Goal: Information Seeking & Learning: Learn about a topic

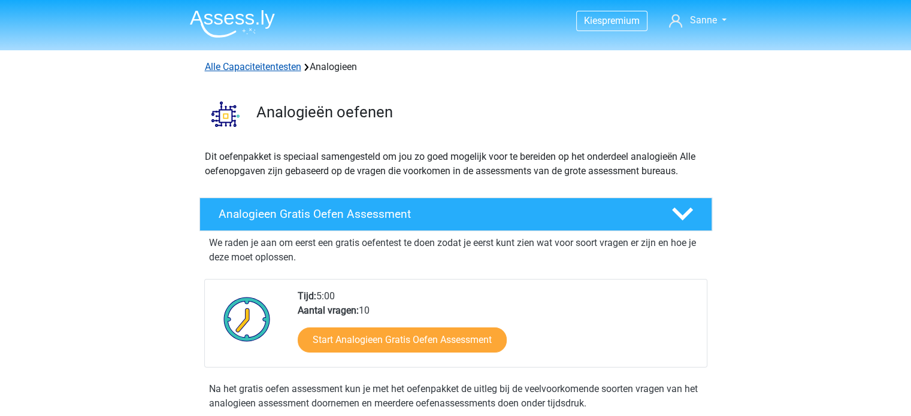
click at [240, 69] on link "Alle Capaciteitentesten" at bounding box center [253, 66] width 96 height 11
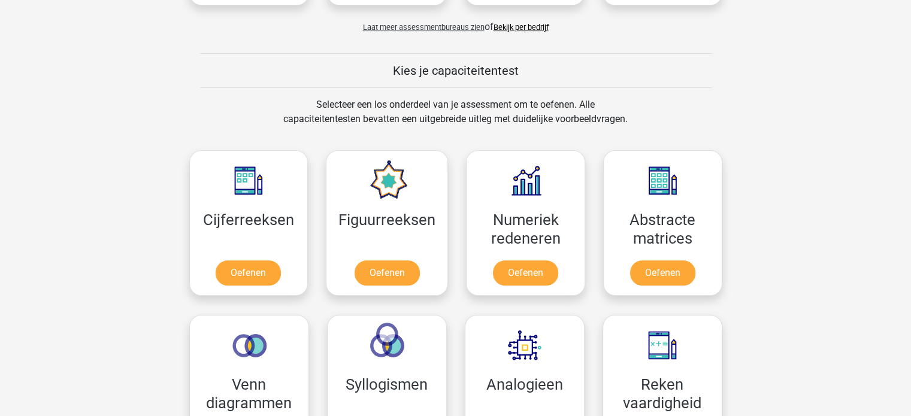
scroll to position [419, 0]
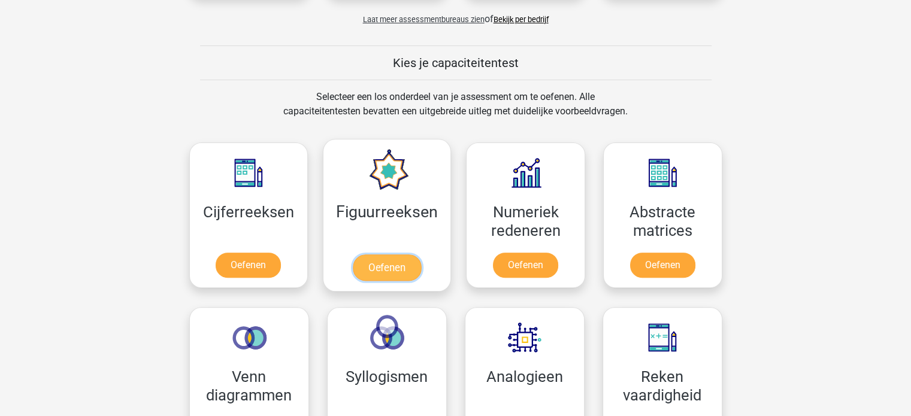
click at [392, 255] on link "Oefenen" at bounding box center [387, 268] width 68 height 26
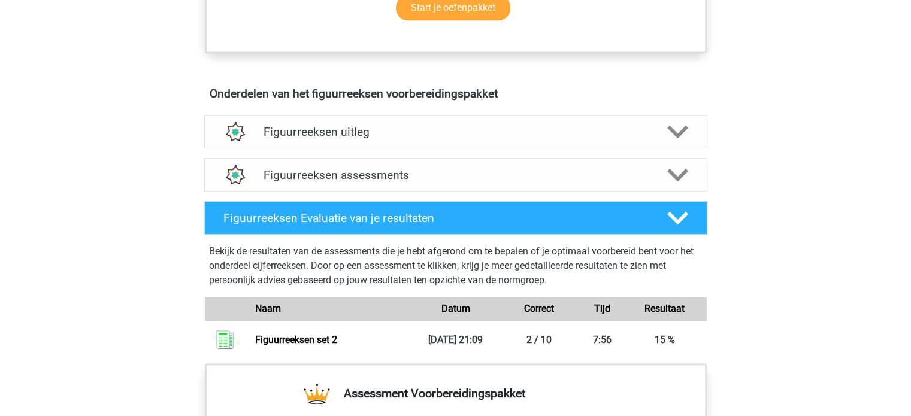
scroll to position [719, 0]
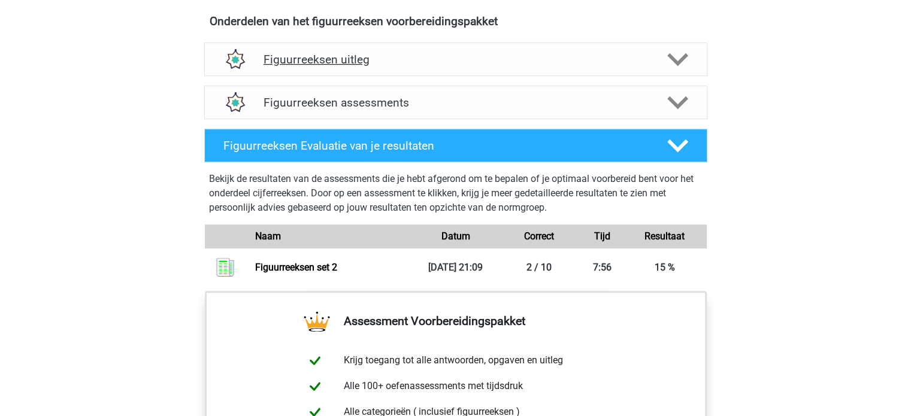
click at [320, 53] on h4 "Figuurreeksen uitleg" at bounding box center [455, 60] width 384 height 14
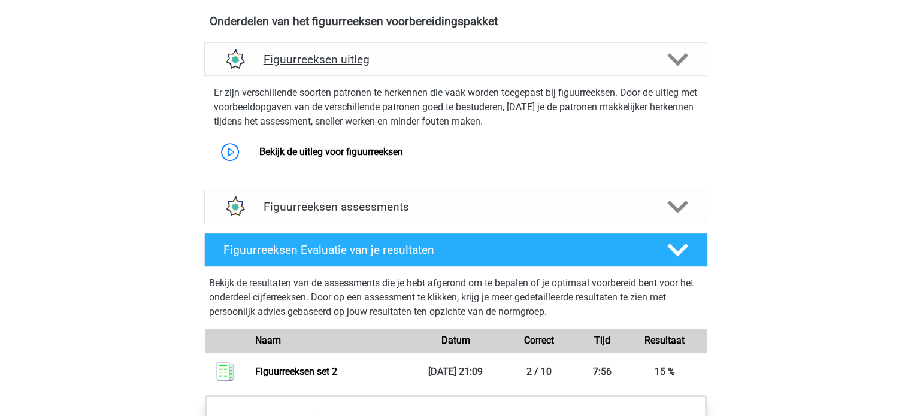
click at [352, 74] on div "Figuurreeksen uitleg" at bounding box center [455, 60] width 503 height 34
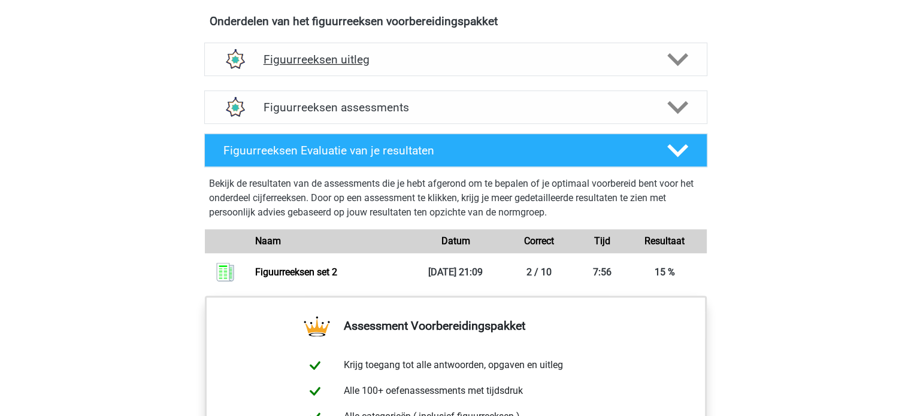
click at [352, 74] on div "Figuurreeksen uitleg" at bounding box center [455, 60] width 503 height 34
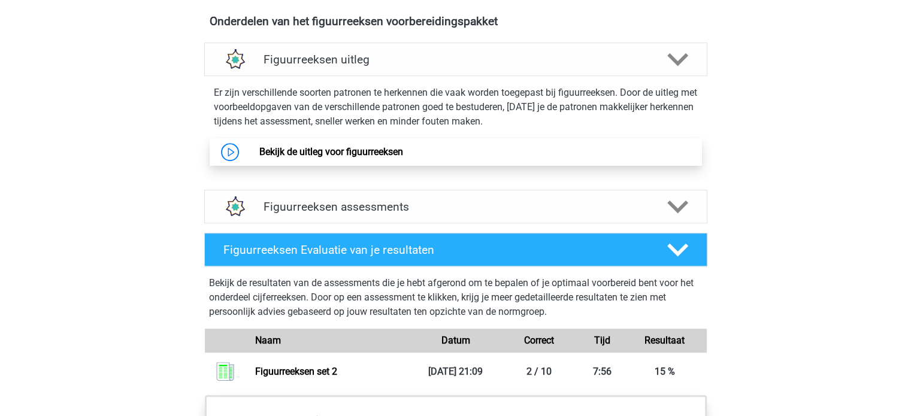
click at [331, 157] on link "Bekijk de uitleg voor figuurreeksen" at bounding box center [331, 151] width 144 height 11
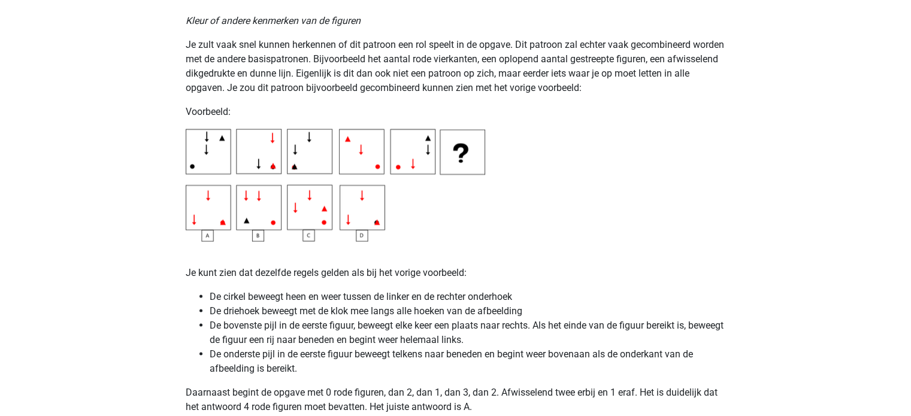
scroll to position [2061, 0]
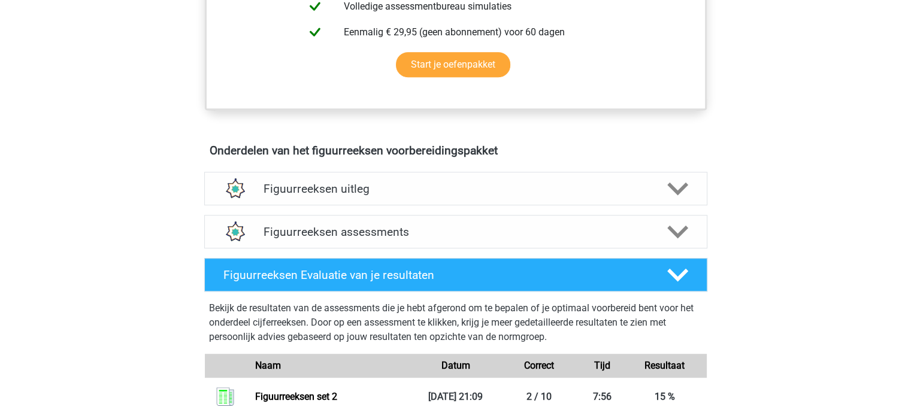
scroll to position [589, 0]
click at [355, 222] on div "Figuurreeksen assessments" at bounding box center [455, 232] width 503 height 34
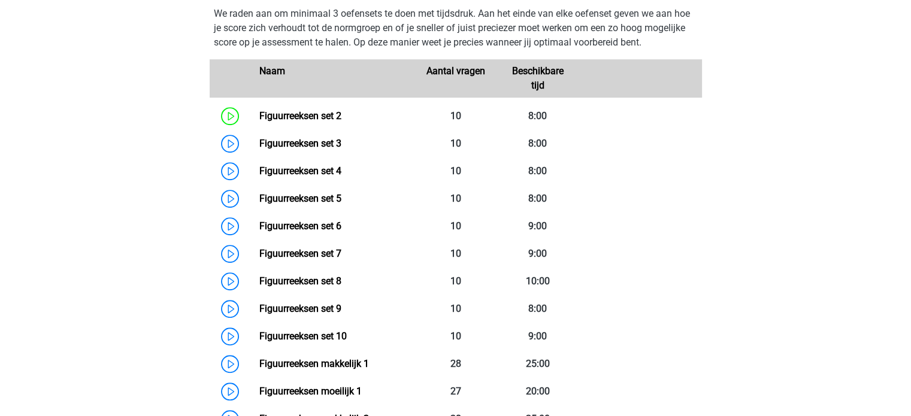
scroll to position [848, 0]
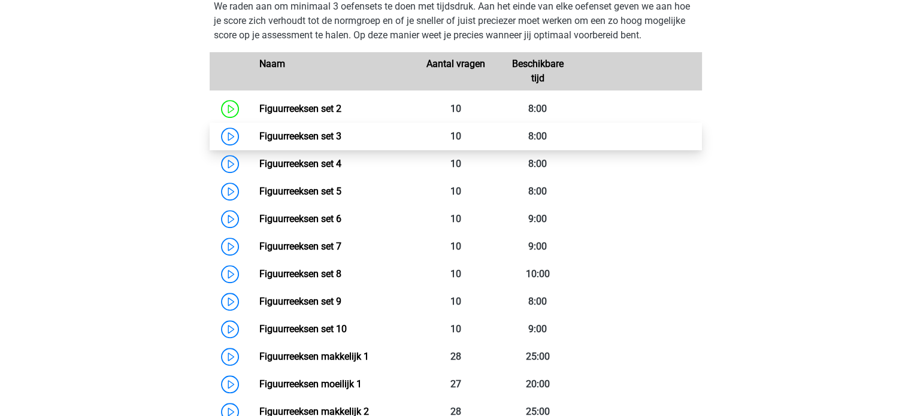
click at [291, 136] on link "Figuurreeksen set 3" at bounding box center [300, 136] width 82 height 11
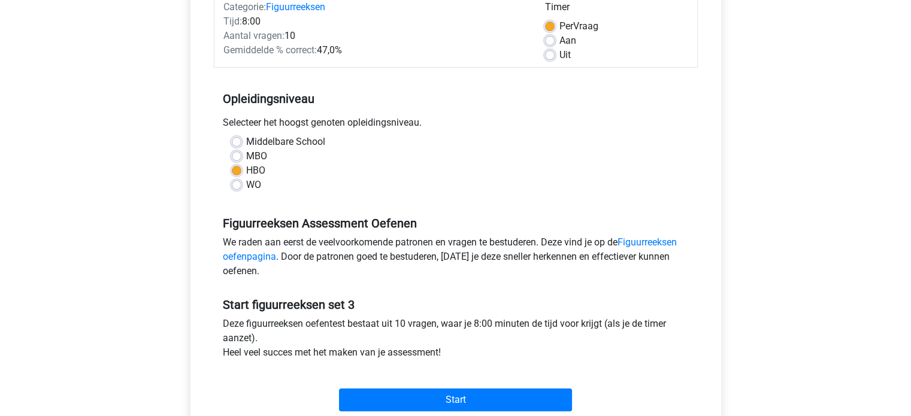
scroll to position [359, 0]
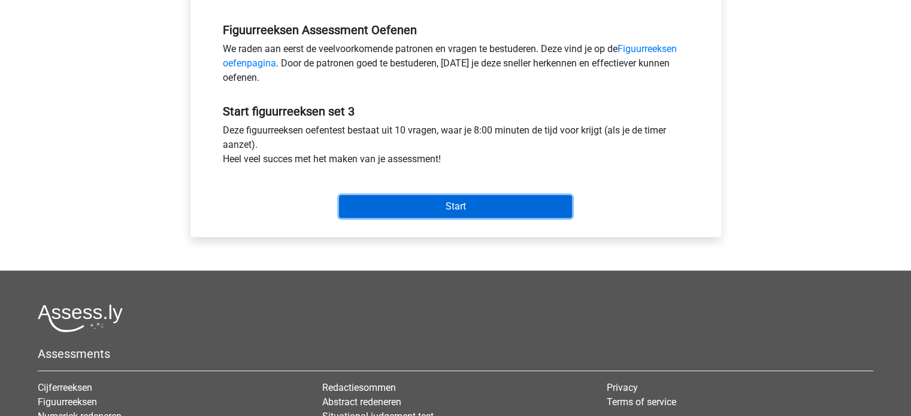
click at [390, 210] on input "Start" at bounding box center [455, 206] width 233 height 23
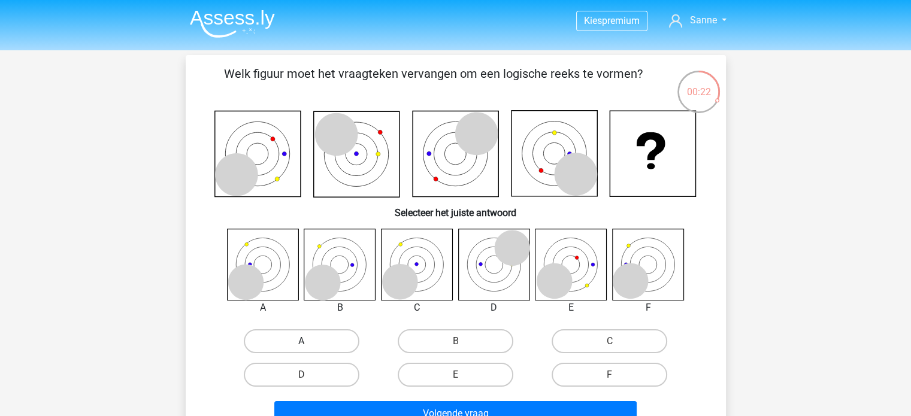
click at [317, 343] on label "A" at bounding box center [302, 341] width 116 height 24
click at [309, 343] on input "A" at bounding box center [305, 345] width 8 height 8
radio input "true"
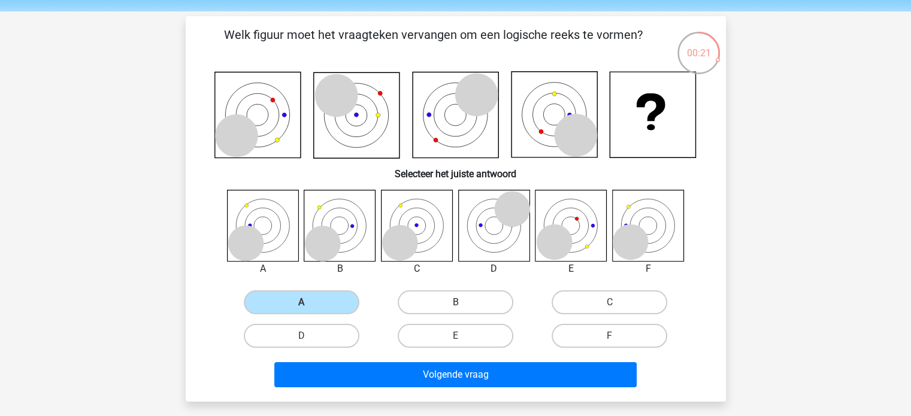
scroll to position [60, 0]
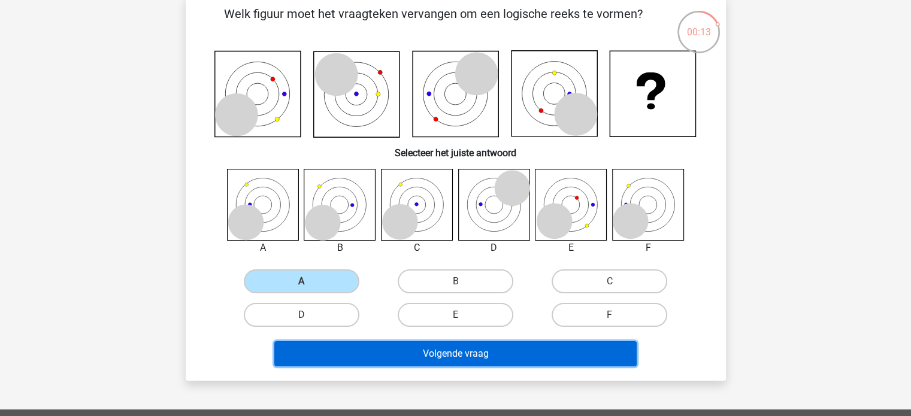
click at [413, 353] on button "Volgende vraag" at bounding box center [455, 353] width 362 height 25
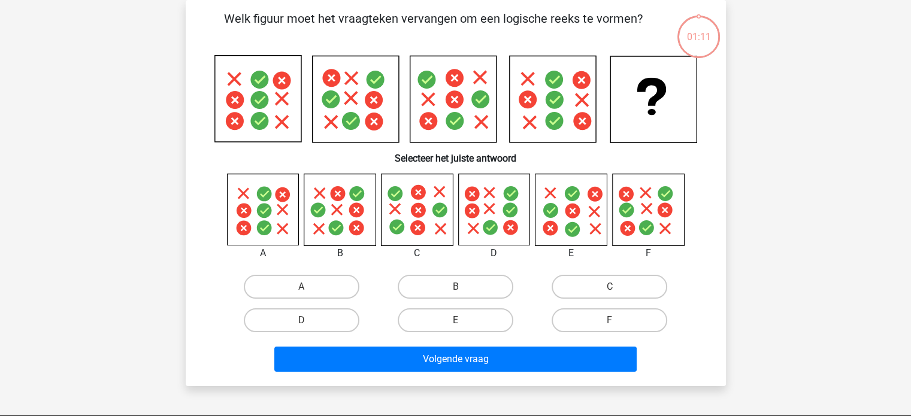
scroll to position [0, 0]
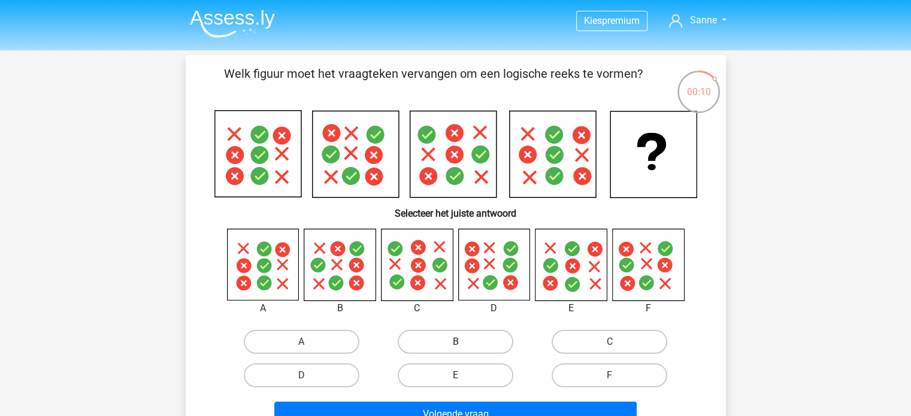
click at [489, 343] on label "B" at bounding box center [456, 342] width 116 height 24
click at [463, 343] on input "B" at bounding box center [459, 346] width 8 height 8
radio input "true"
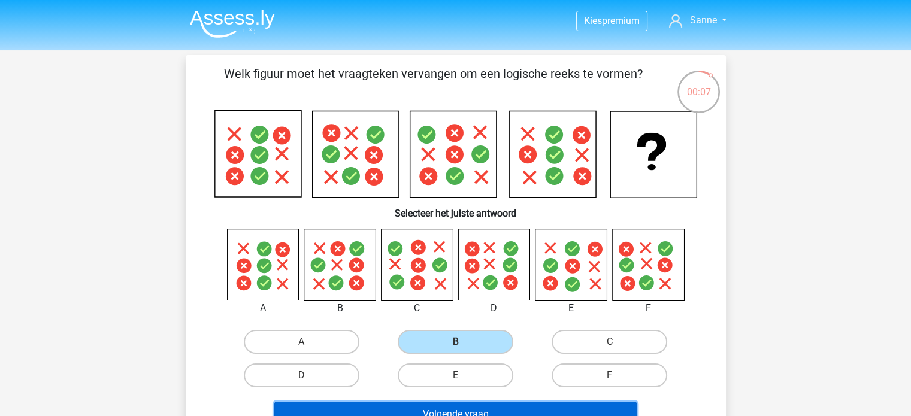
click at [492, 407] on button "Volgende vraag" at bounding box center [455, 414] width 362 height 25
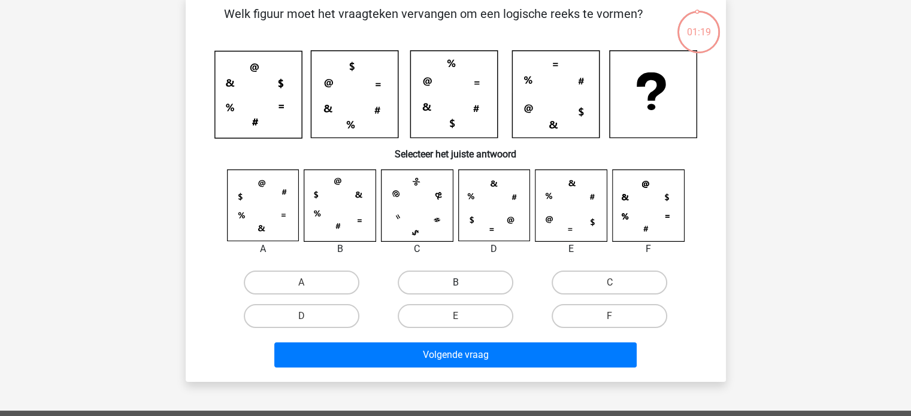
scroll to position [62, 0]
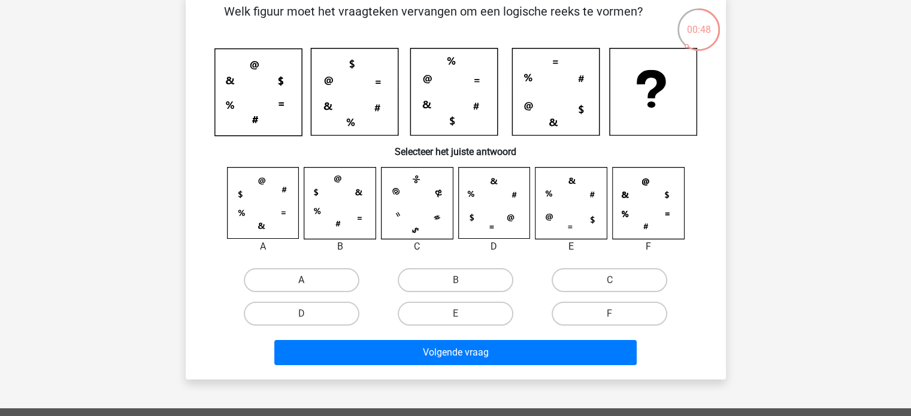
click at [281, 272] on label "A" at bounding box center [302, 280] width 116 height 24
click at [301, 280] on input "A" at bounding box center [305, 284] width 8 height 8
radio input "true"
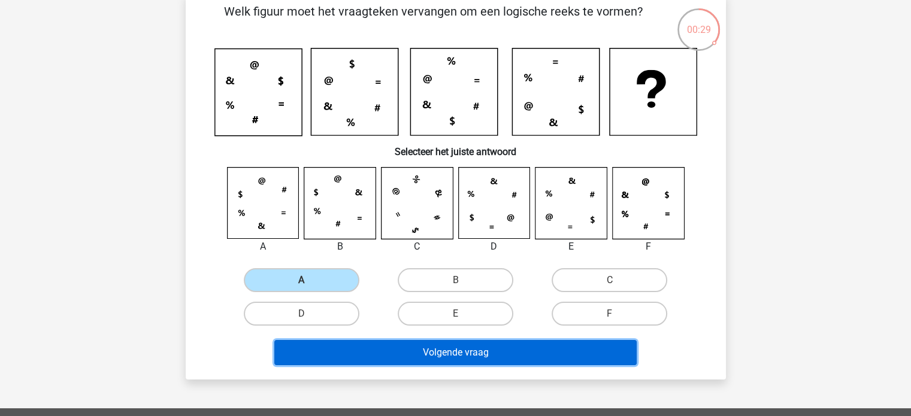
click at [462, 351] on button "Volgende vraag" at bounding box center [455, 352] width 362 height 25
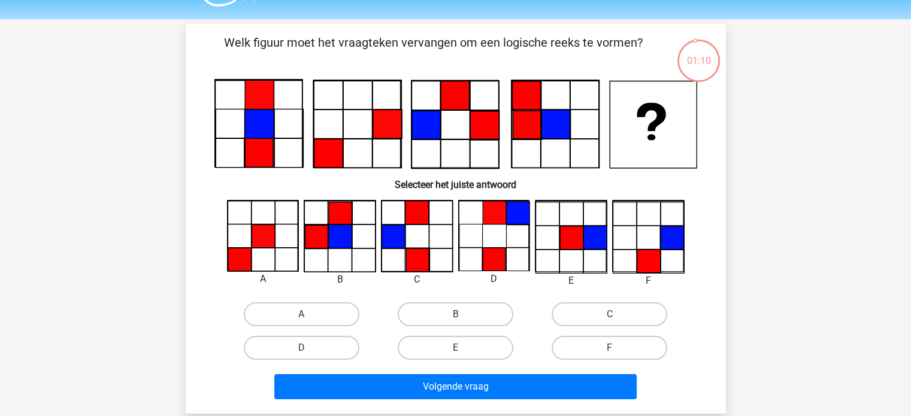
scroll to position [47, 0]
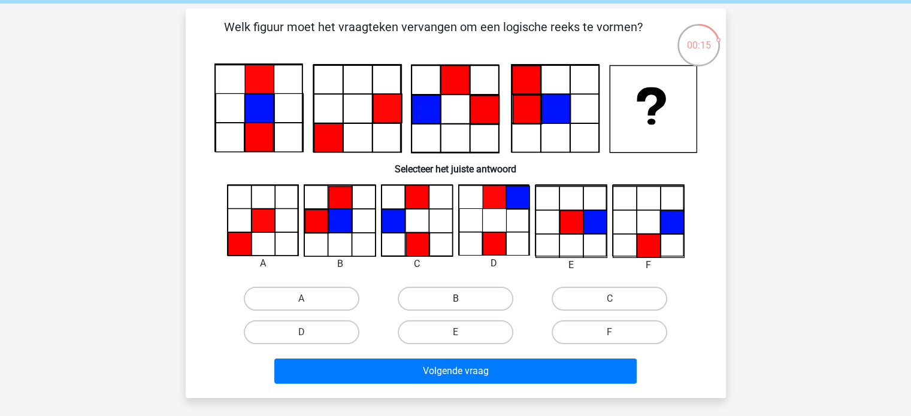
click at [447, 293] on label "B" at bounding box center [456, 299] width 116 height 24
click at [455, 299] on input "B" at bounding box center [459, 303] width 8 height 8
radio input "true"
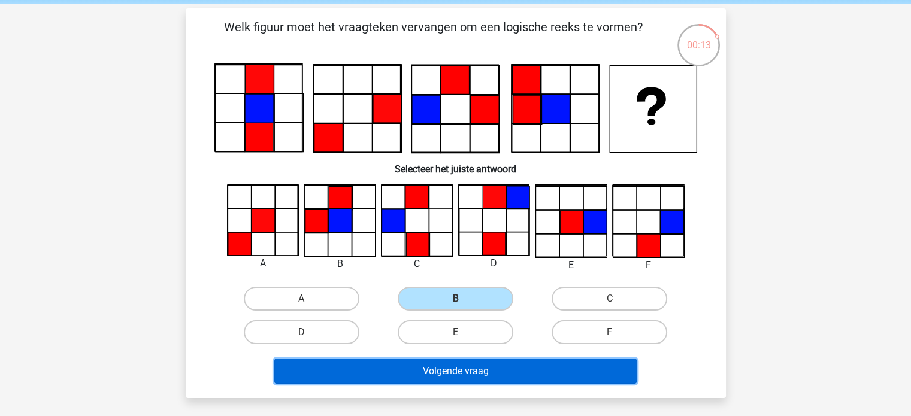
click at [450, 366] on button "Volgende vraag" at bounding box center [455, 371] width 362 height 25
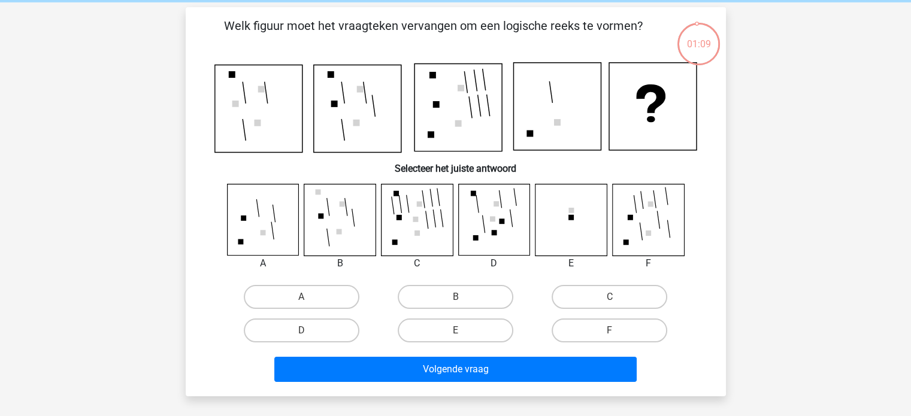
scroll to position [51, 0]
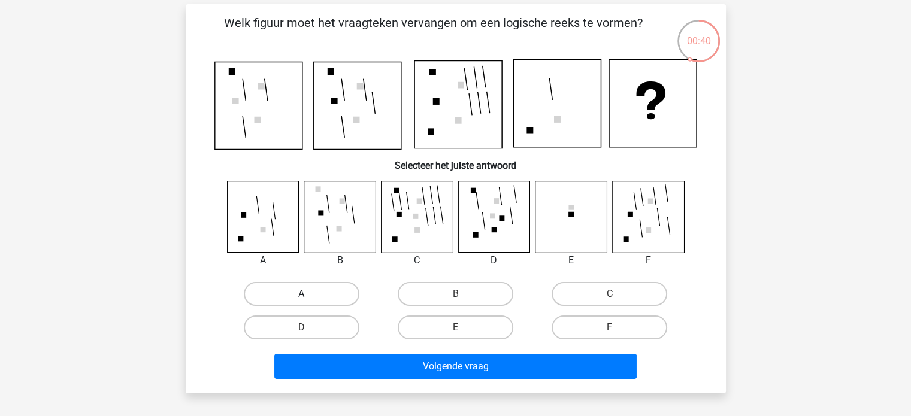
click at [311, 287] on label "A" at bounding box center [302, 294] width 116 height 24
click at [309, 294] on input "A" at bounding box center [305, 298] width 8 height 8
radio input "true"
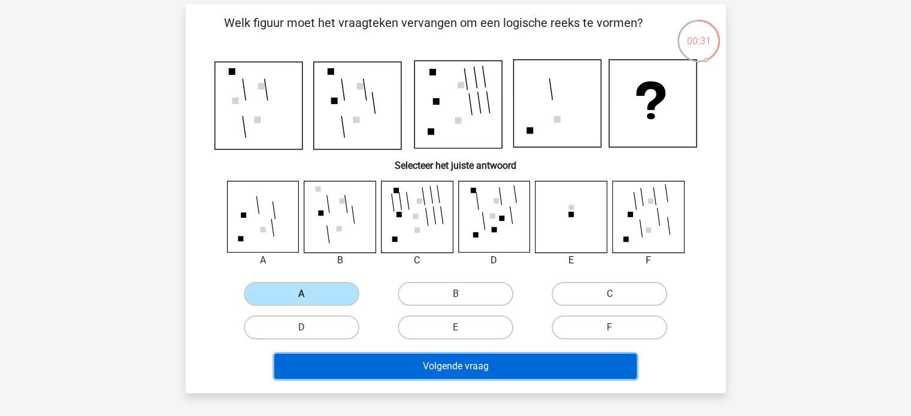
click at [429, 369] on button "Volgende vraag" at bounding box center [455, 366] width 362 height 25
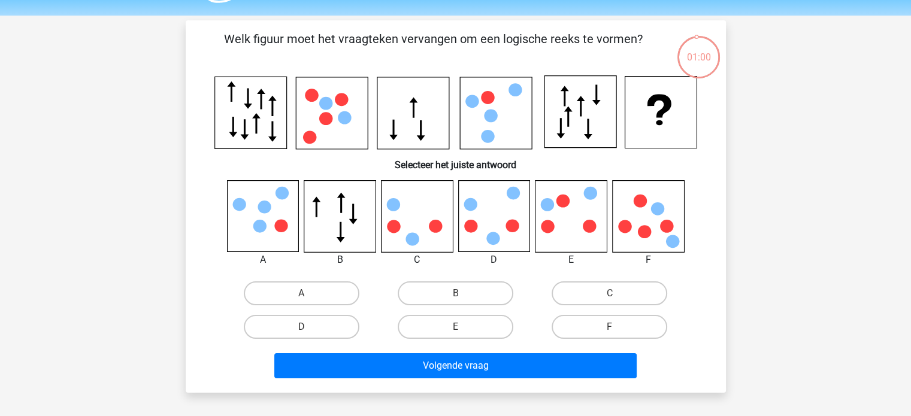
scroll to position [36, 0]
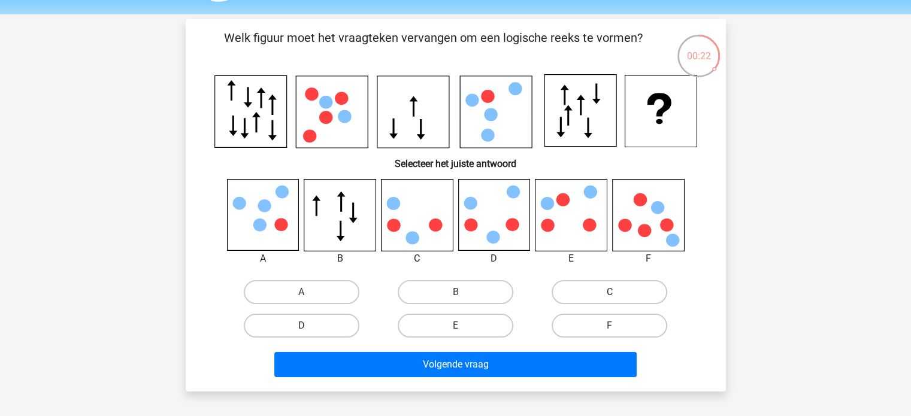
click at [581, 296] on label "C" at bounding box center [610, 292] width 116 height 24
click at [610, 296] on input "C" at bounding box center [614, 296] width 8 height 8
radio input "true"
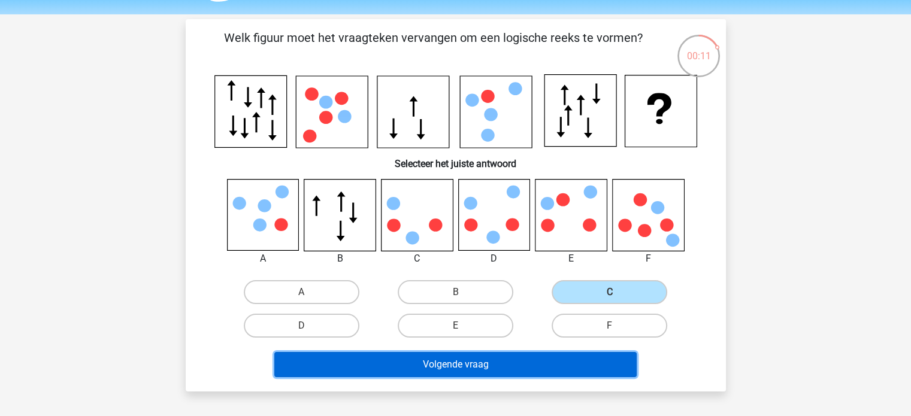
click at [435, 361] on button "Volgende vraag" at bounding box center [455, 364] width 362 height 25
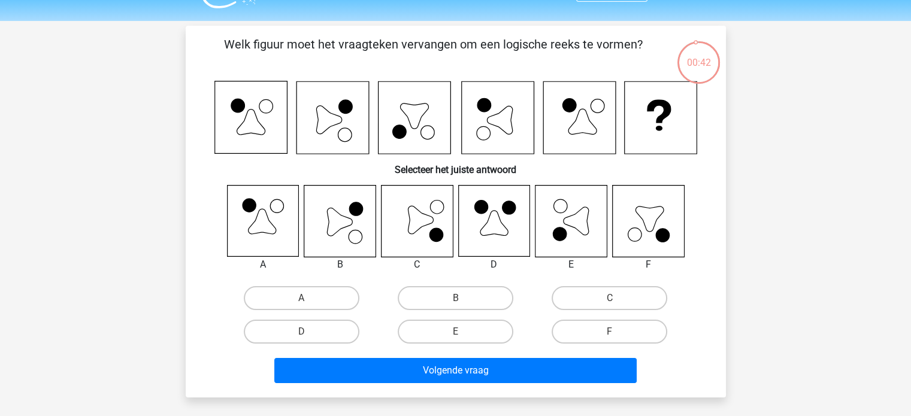
scroll to position [29, 0]
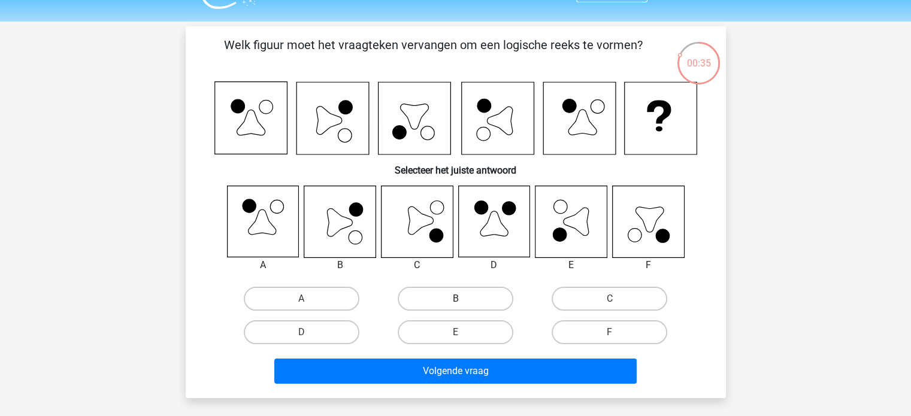
click at [429, 290] on label "B" at bounding box center [456, 299] width 116 height 24
click at [455, 299] on input "B" at bounding box center [459, 303] width 8 height 8
radio input "true"
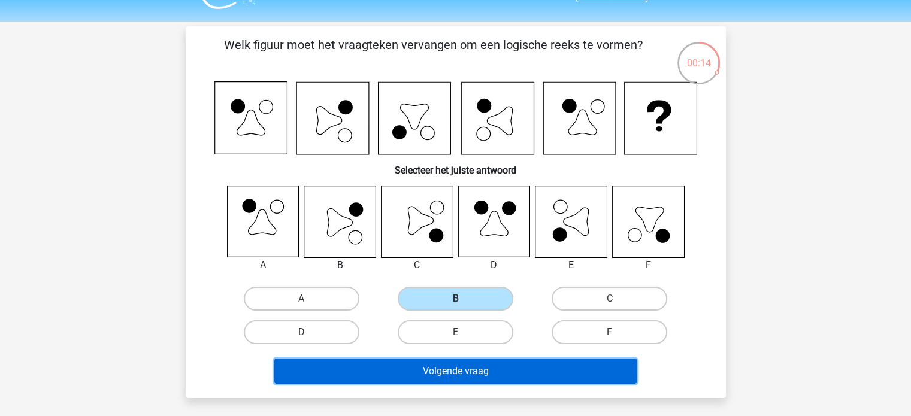
click at [506, 365] on button "Volgende vraag" at bounding box center [455, 371] width 362 height 25
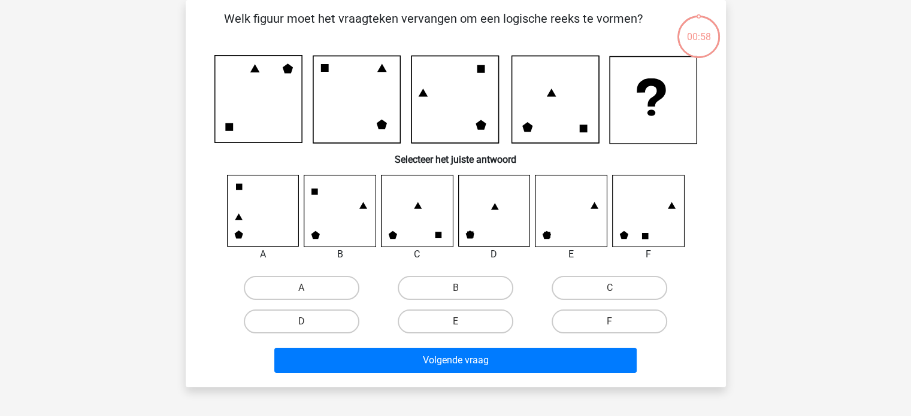
scroll to position [46, 0]
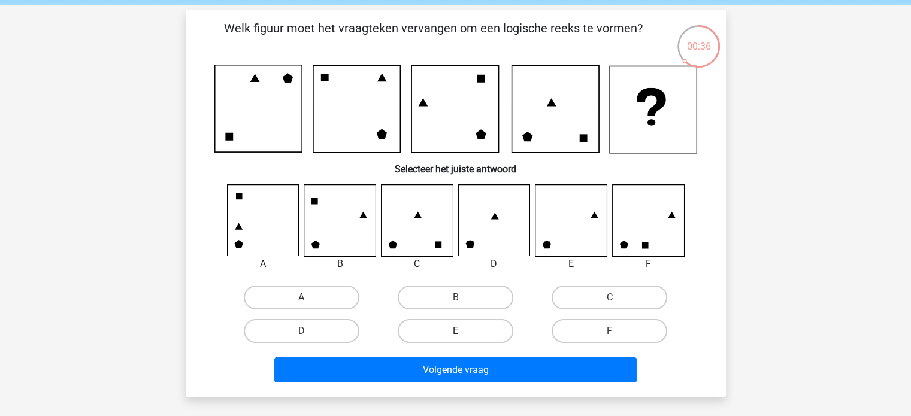
click at [480, 325] on label "E" at bounding box center [456, 331] width 116 height 24
click at [463, 331] on input "E" at bounding box center [459, 335] width 8 height 8
radio input "true"
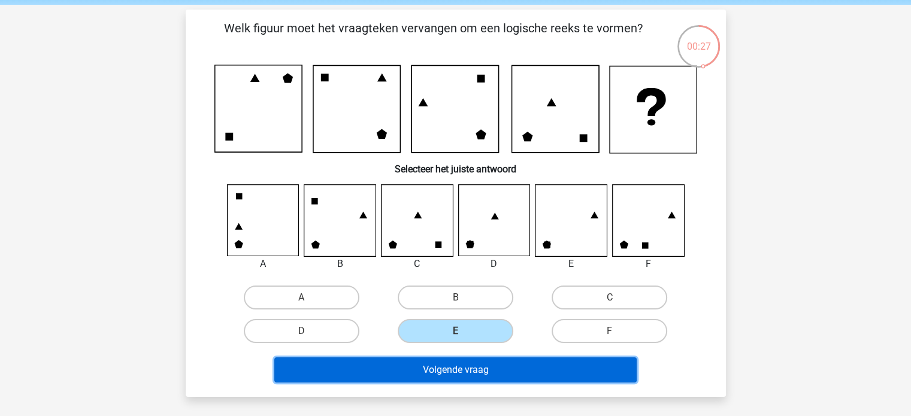
click at [504, 368] on button "Volgende vraag" at bounding box center [455, 370] width 362 height 25
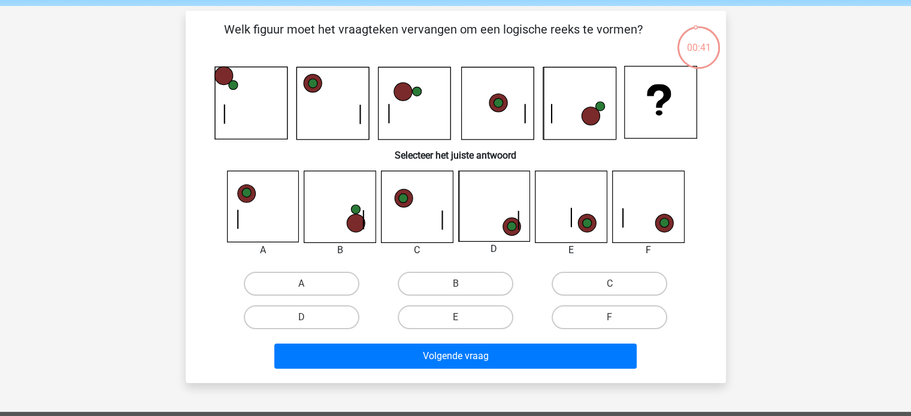
scroll to position [43, 0]
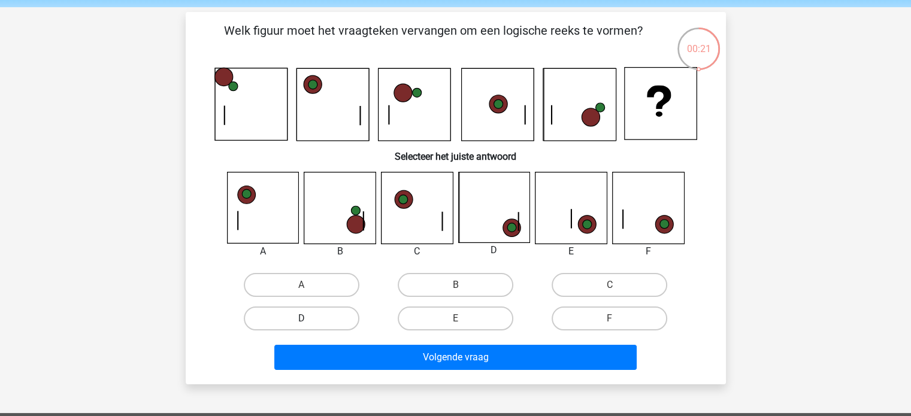
click at [286, 320] on label "D" at bounding box center [302, 319] width 116 height 24
click at [301, 320] on input "D" at bounding box center [305, 323] width 8 height 8
radio input "true"
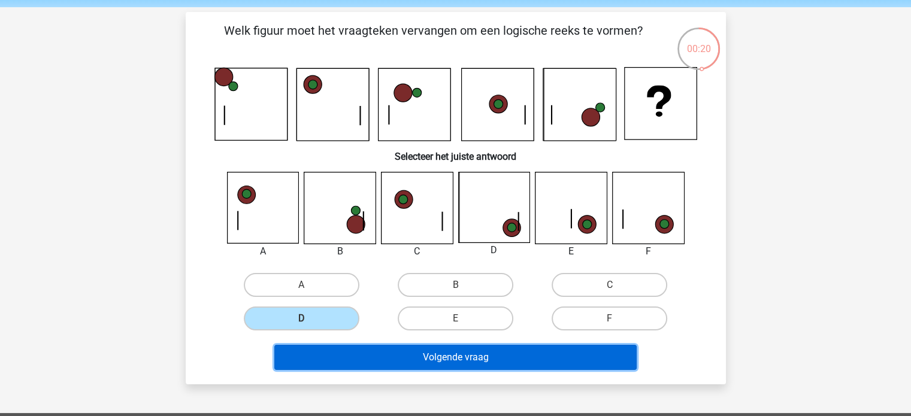
click at [378, 353] on button "Volgende vraag" at bounding box center [455, 357] width 362 height 25
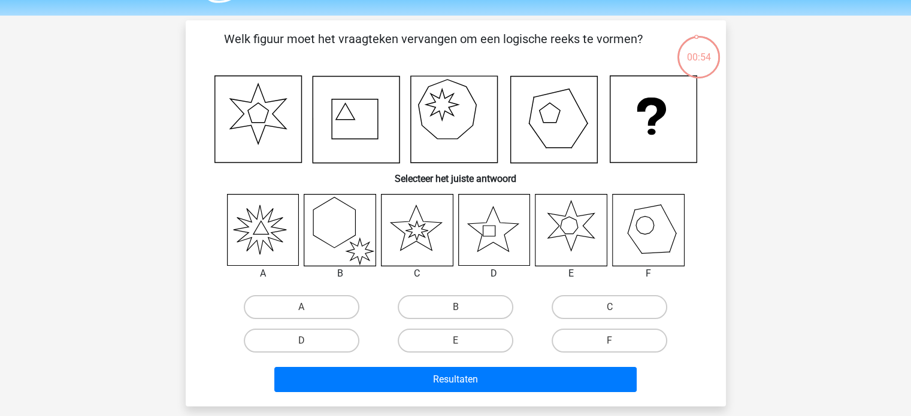
scroll to position [34, 0]
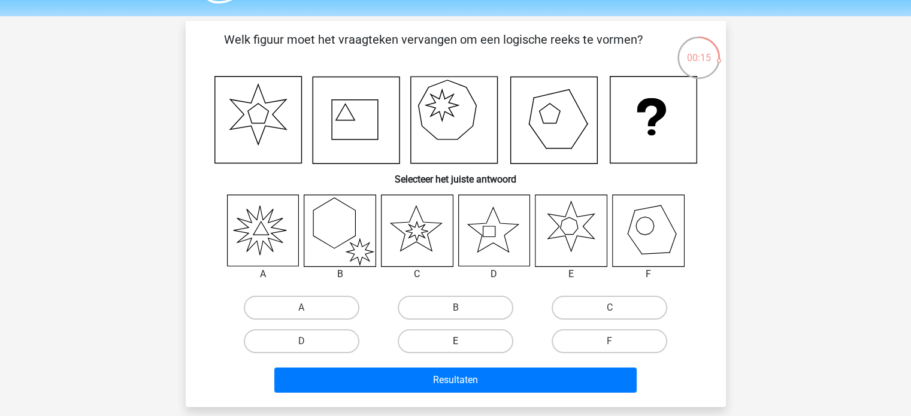
click at [422, 340] on label "E" at bounding box center [456, 341] width 116 height 24
click at [455, 341] on input "E" at bounding box center [459, 345] width 8 height 8
radio input "true"
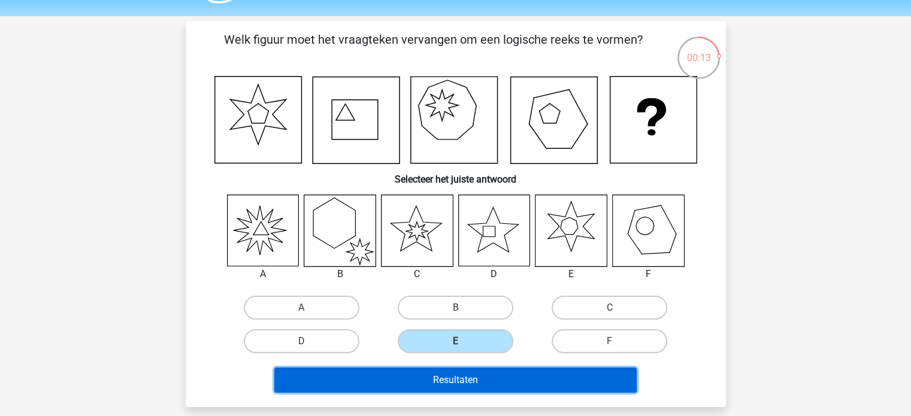
click at [472, 374] on button "Resultaten" at bounding box center [455, 380] width 362 height 25
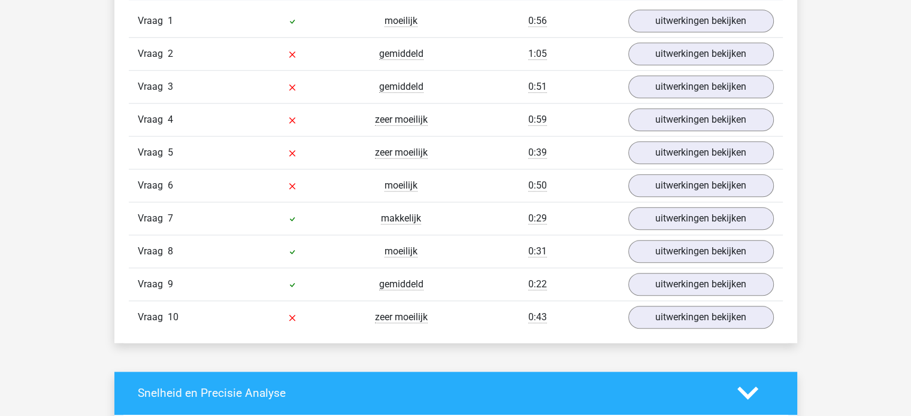
scroll to position [1029, 0]
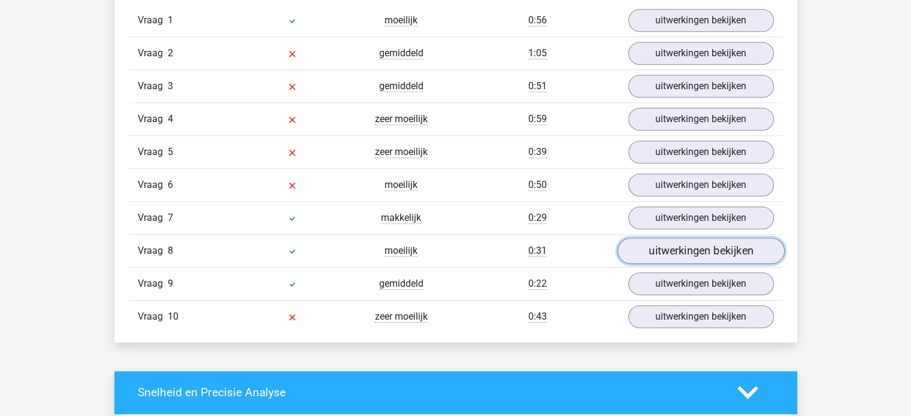
click at [660, 251] on link "uitwerkingen bekijken" at bounding box center [700, 251] width 167 height 26
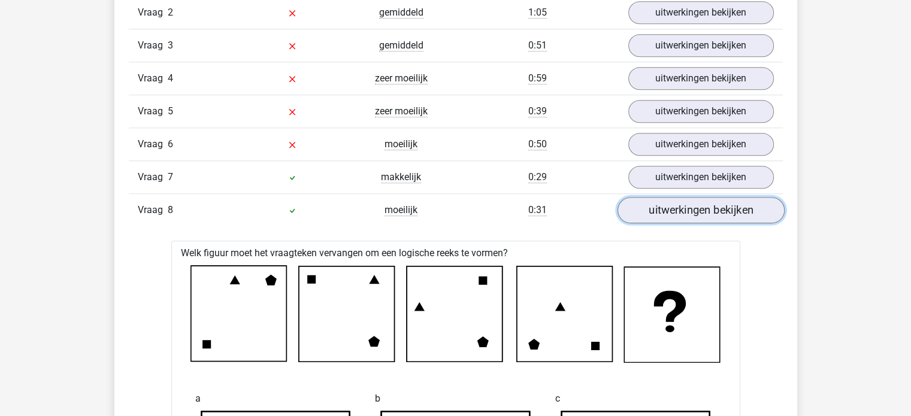
scroll to position [1071, 0]
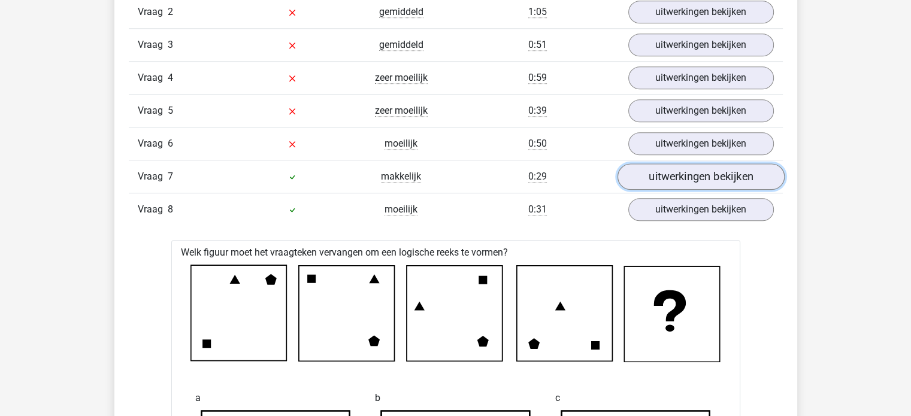
click at [668, 177] on link "uitwerkingen bekijken" at bounding box center [700, 176] width 167 height 26
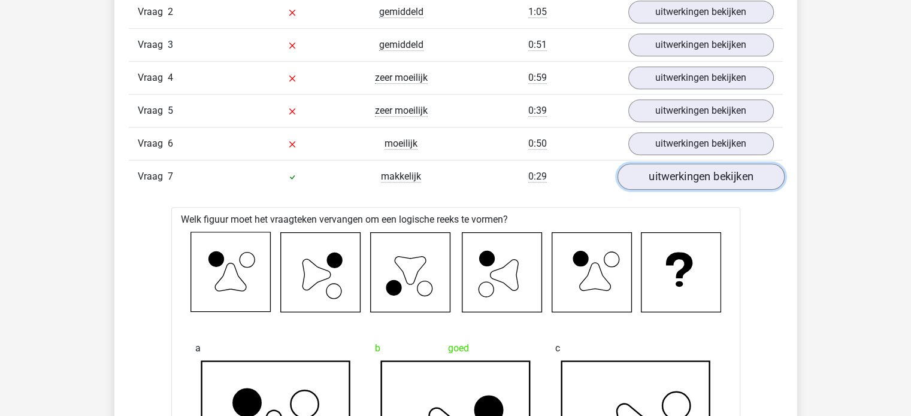
click at [668, 177] on link "uitwerkingen bekijken" at bounding box center [700, 176] width 167 height 26
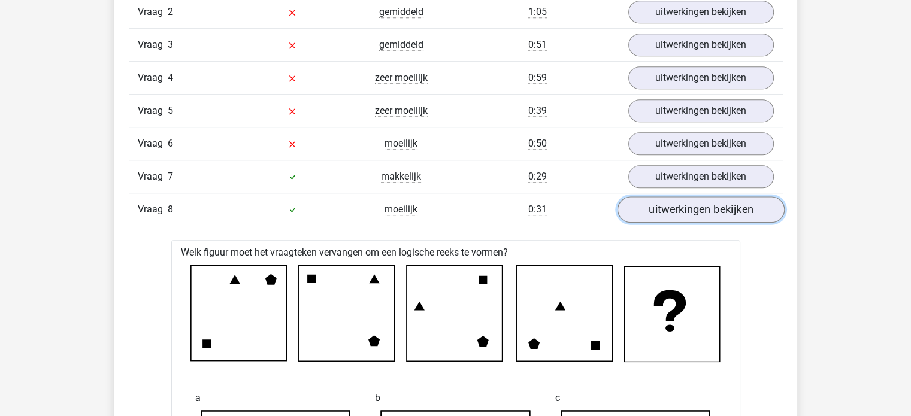
click at [673, 202] on link "uitwerkingen bekijken" at bounding box center [700, 209] width 167 height 26
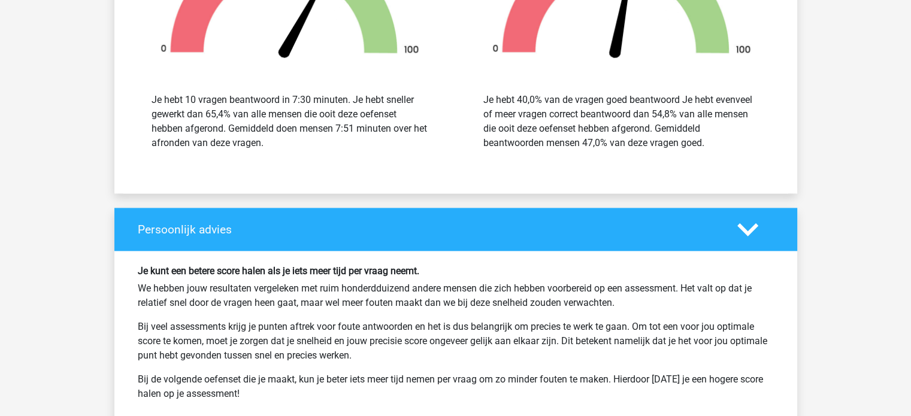
scroll to position [1603, 0]
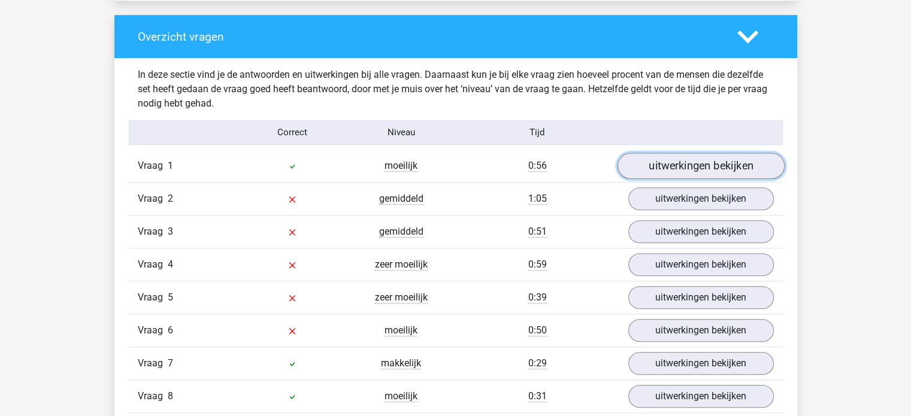
click at [667, 166] on link "uitwerkingen bekijken" at bounding box center [700, 166] width 167 height 26
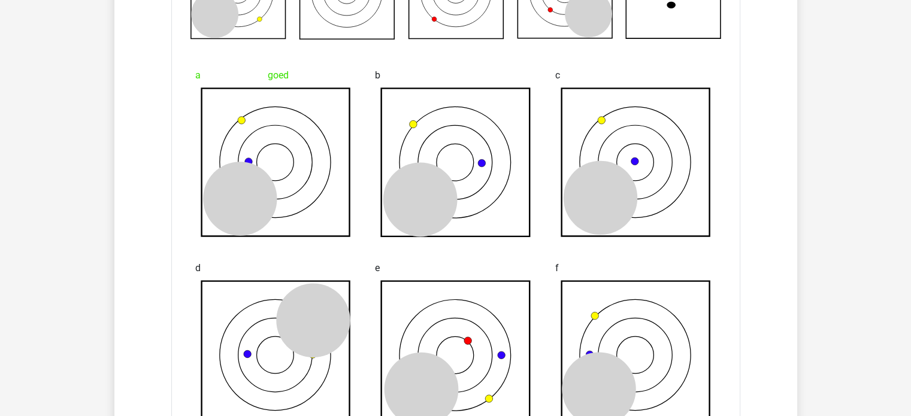
scroll to position [944, 0]
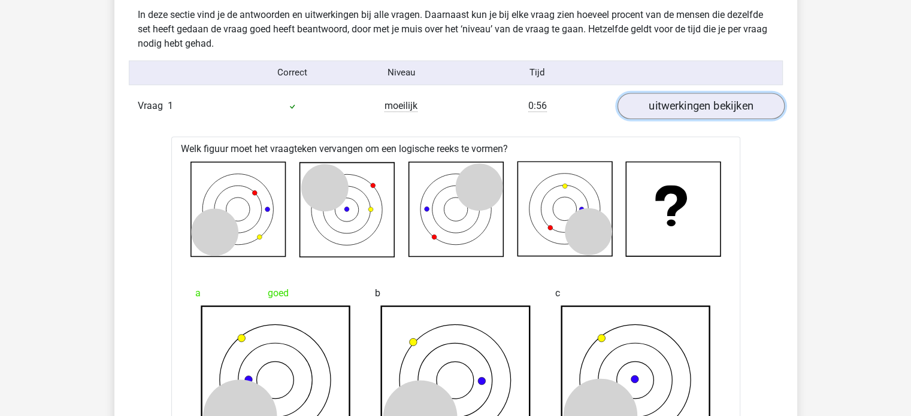
click at [672, 108] on link "uitwerkingen bekijken" at bounding box center [700, 106] width 167 height 26
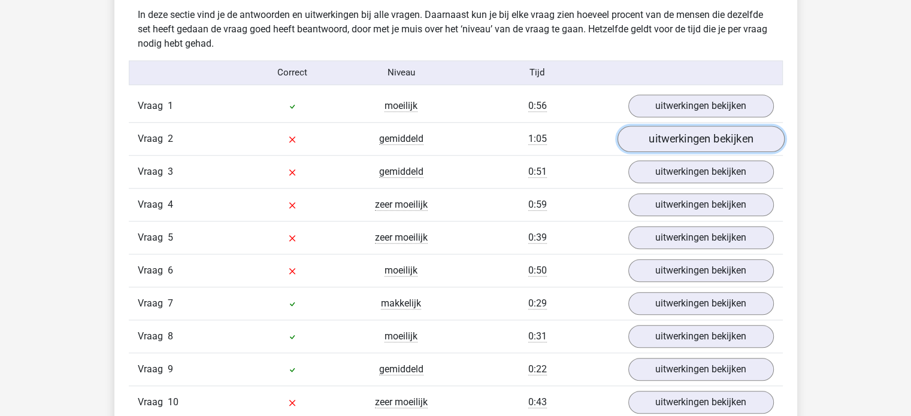
click at [671, 134] on link "uitwerkingen bekijken" at bounding box center [700, 139] width 167 height 26
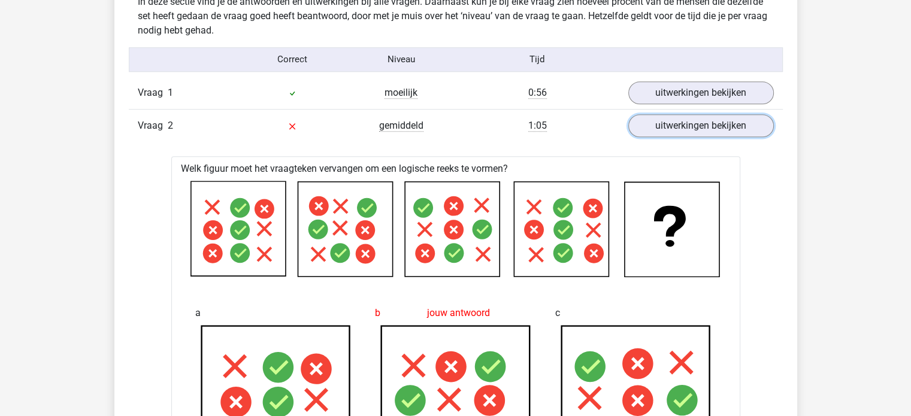
scroll to position [956, 0]
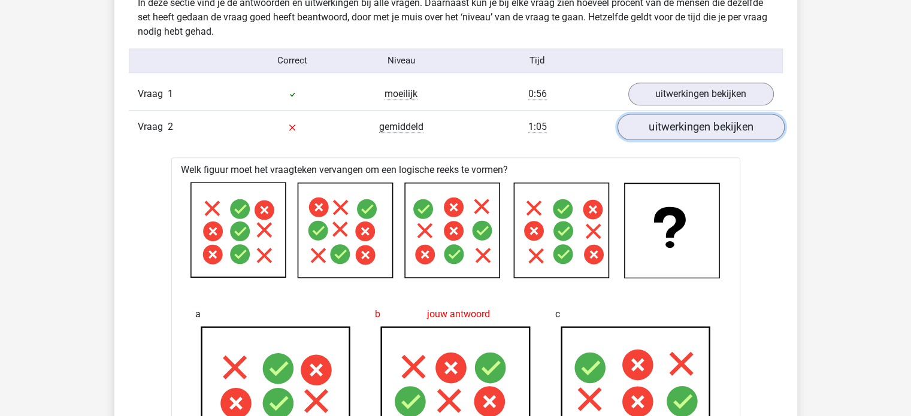
click at [661, 132] on link "uitwerkingen bekijken" at bounding box center [700, 127] width 167 height 26
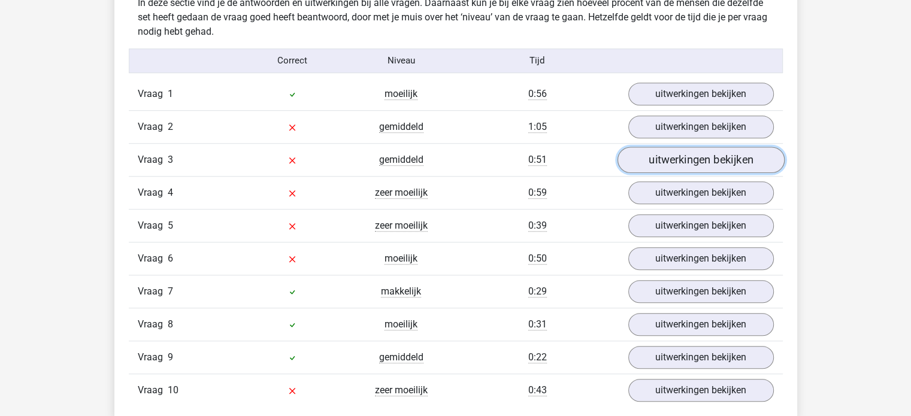
click at [662, 155] on link "uitwerkingen bekijken" at bounding box center [700, 160] width 167 height 26
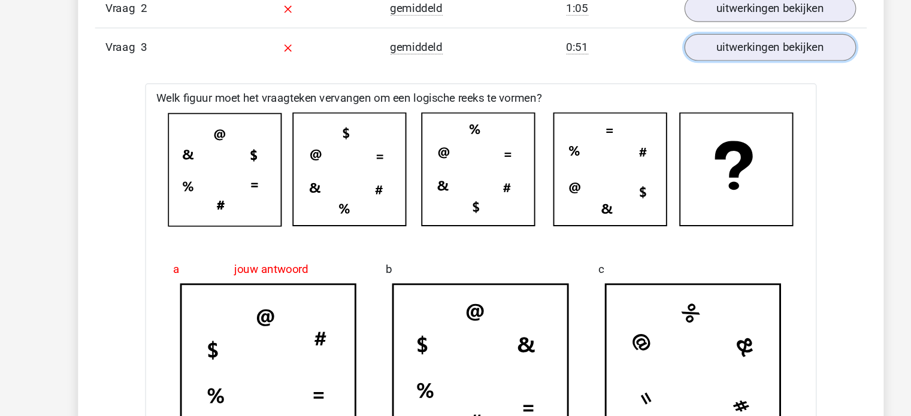
scroll to position [1058, 0]
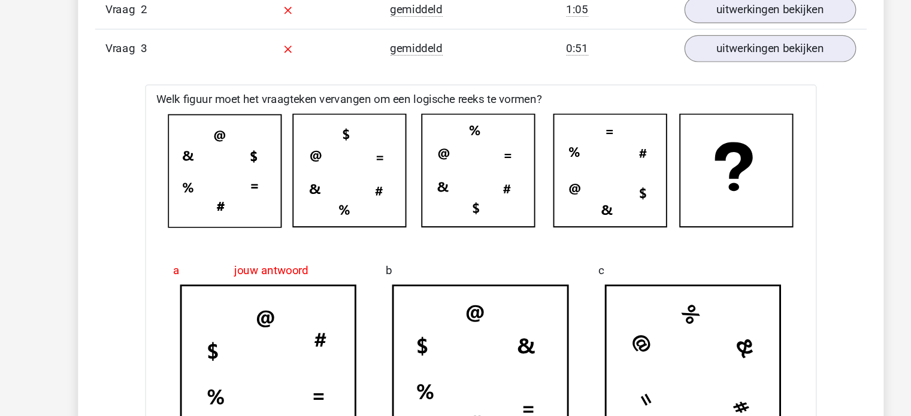
click at [439, 173] on icon at bounding box center [453, 161] width 96 height 96
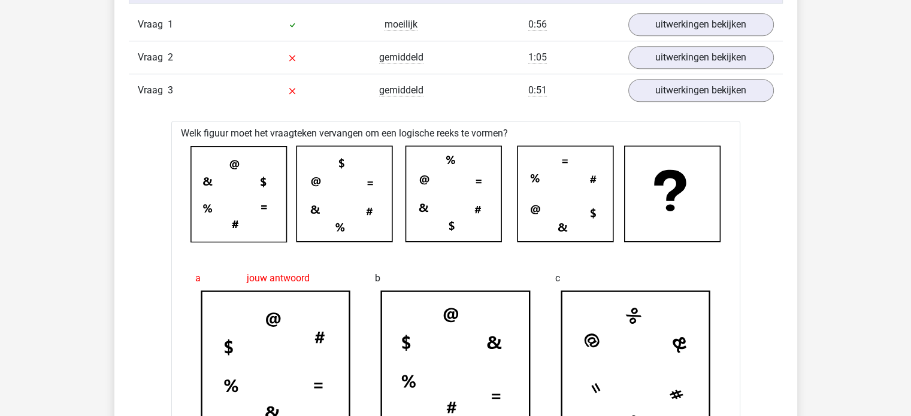
scroll to position [1020, 0]
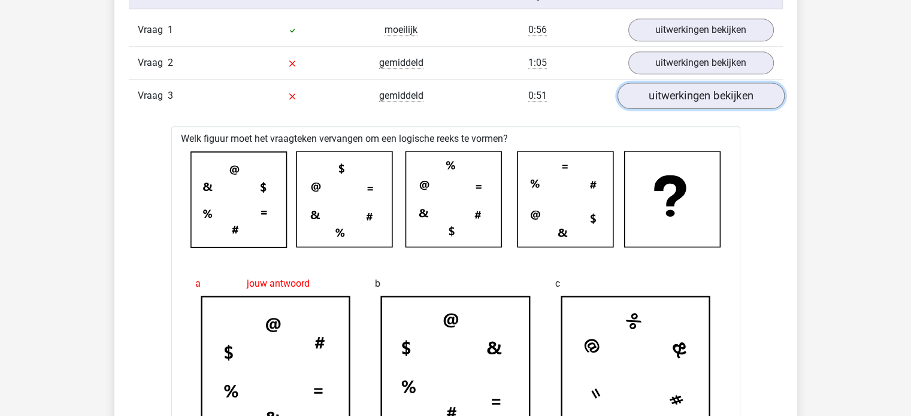
click at [672, 106] on link "uitwerkingen bekijken" at bounding box center [700, 96] width 167 height 26
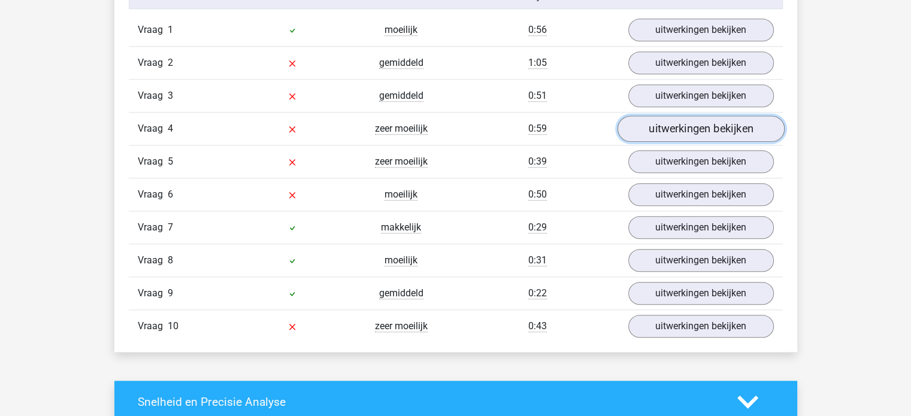
click at [662, 125] on link "uitwerkingen bekijken" at bounding box center [700, 129] width 167 height 26
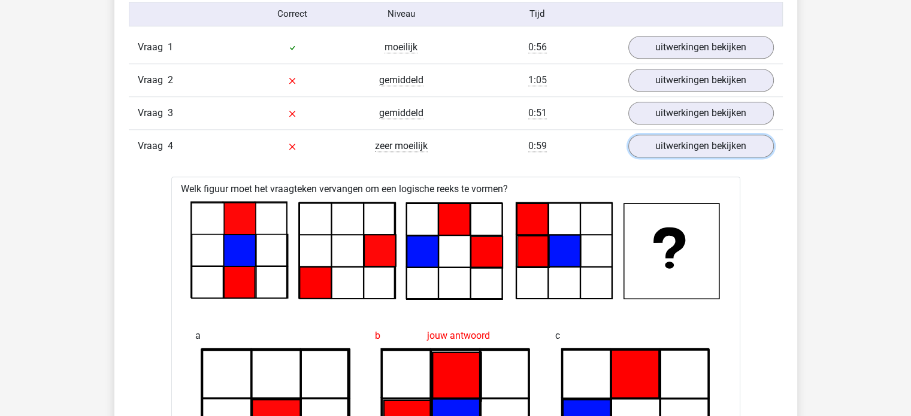
scroll to position [1001, 0]
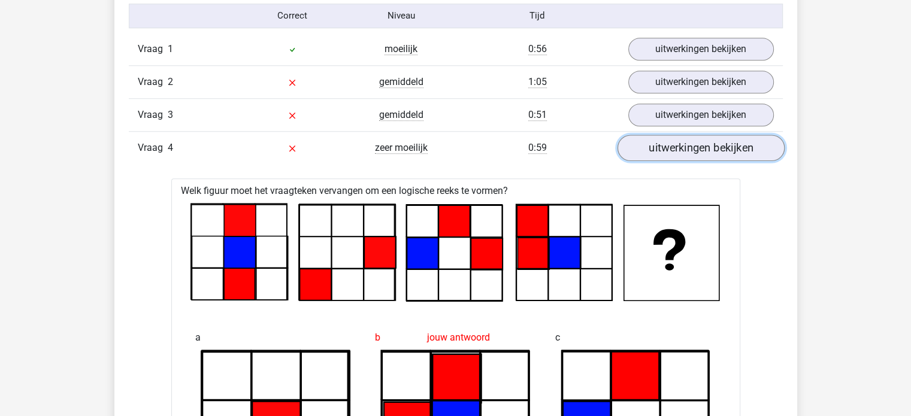
click at [714, 153] on link "uitwerkingen bekijken" at bounding box center [700, 148] width 167 height 26
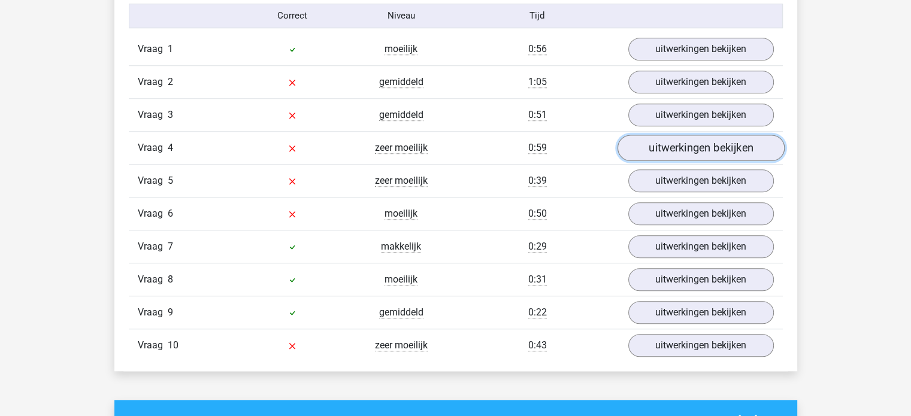
scroll to position [1028, 0]
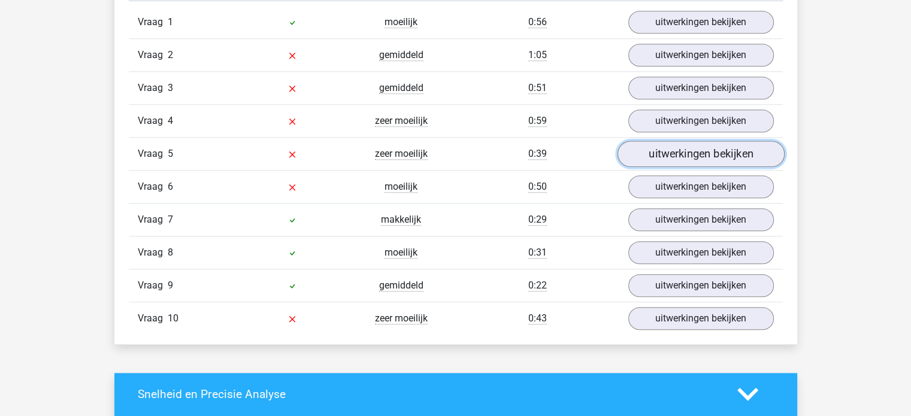
click at [709, 155] on link "uitwerkingen bekijken" at bounding box center [700, 154] width 167 height 26
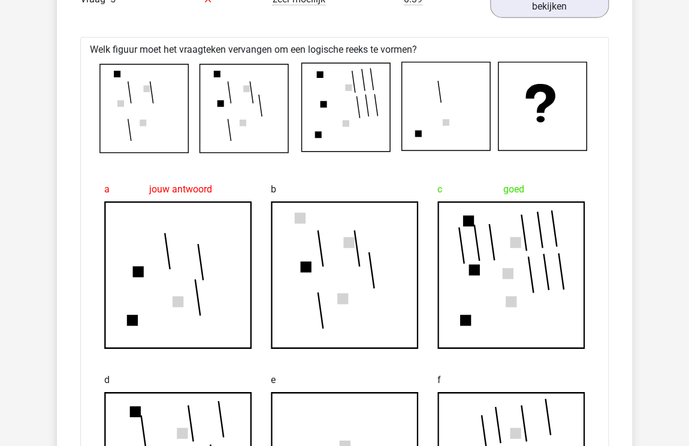
scroll to position [1056, 0]
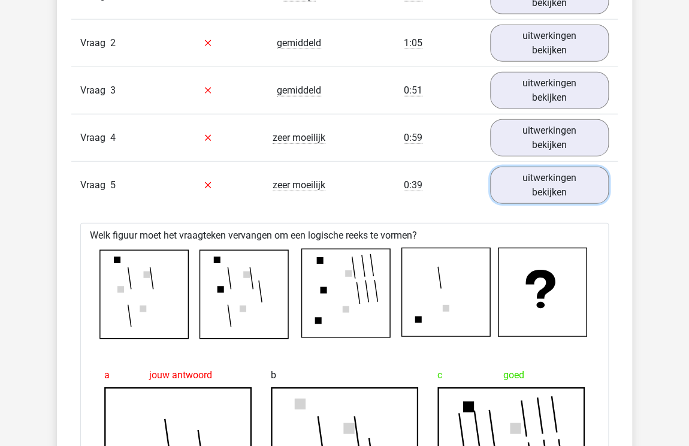
click at [546, 185] on link "uitwerkingen bekijken" at bounding box center [549, 184] width 119 height 37
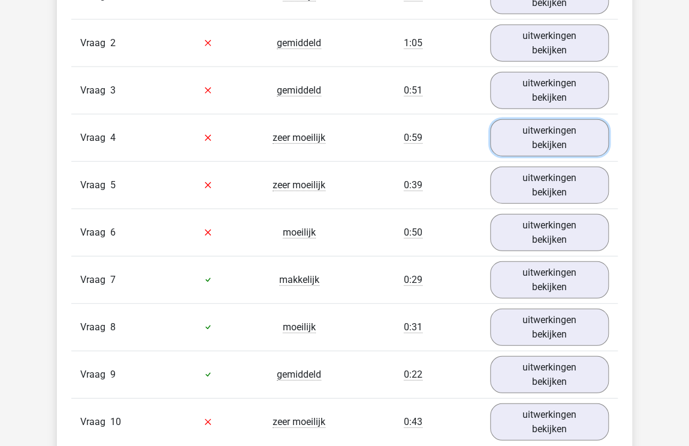
click at [537, 141] on link "uitwerkingen bekijken" at bounding box center [549, 137] width 119 height 37
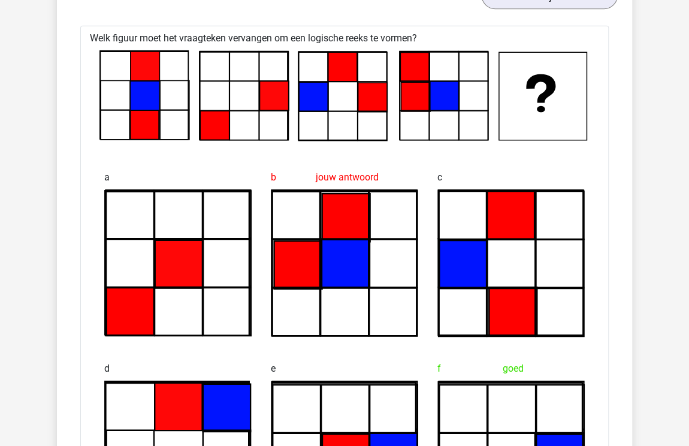
scroll to position [1206, 0]
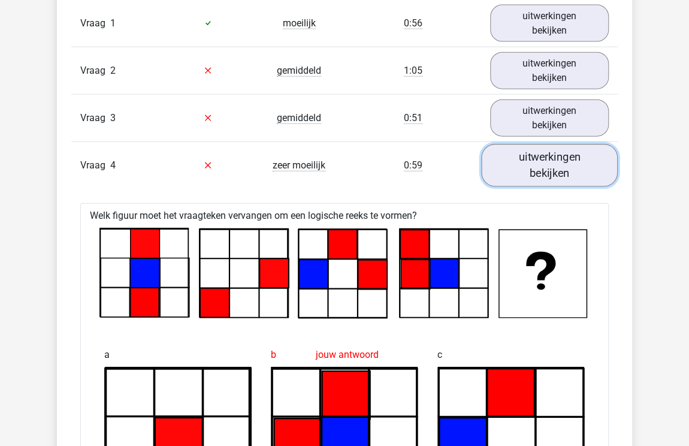
click at [562, 177] on link "uitwerkingen bekijken" at bounding box center [549, 165] width 137 height 43
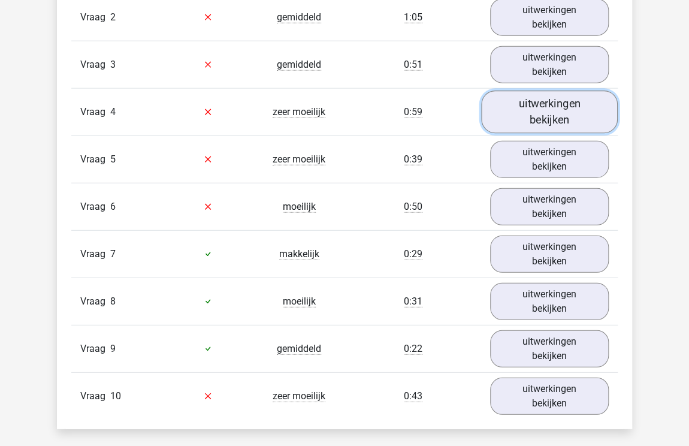
scroll to position [1095, 0]
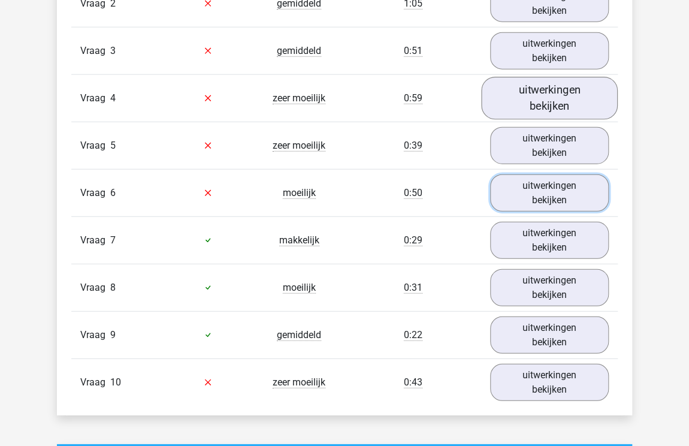
click at [550, 188] on link "uitwerkingen bekijken" at bounding box center [549, 192] width 119 height 37
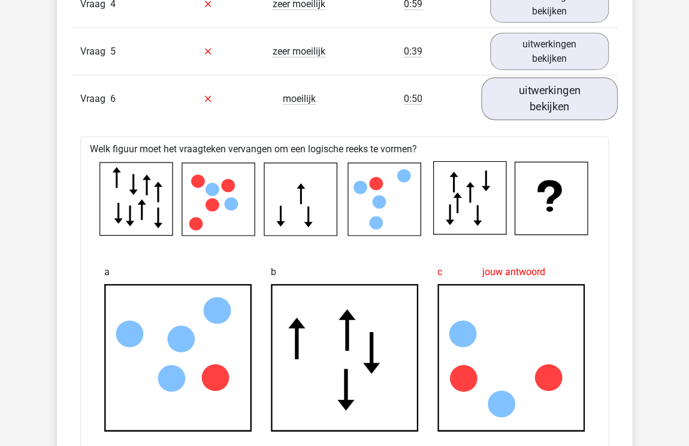
scroll to position [1173, 0]
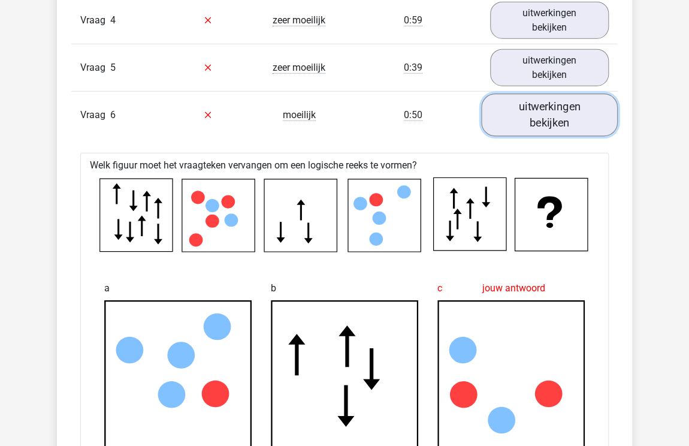
click at [580, 102] on link "uitwerkingen bekijken" at bounding box center [549, 114] width 137 height 43
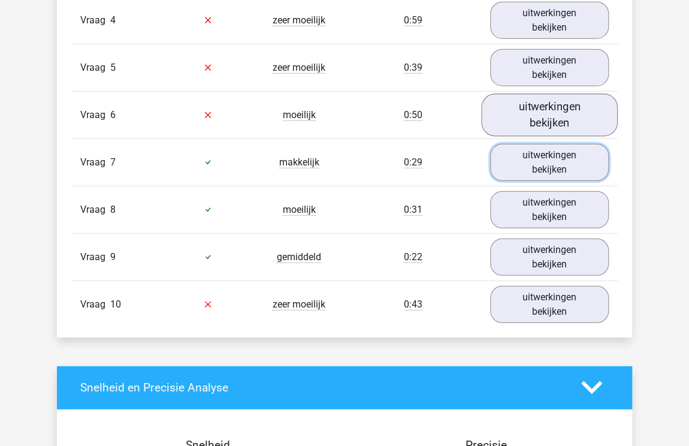
click at [557, 162] on link "uitwerkingen bekijken" at bounding box center [549, 162] width 119 height 37
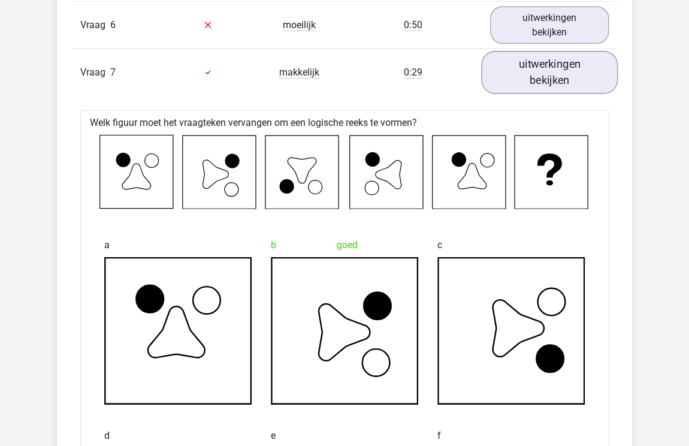
scroll to position [1251, 0]
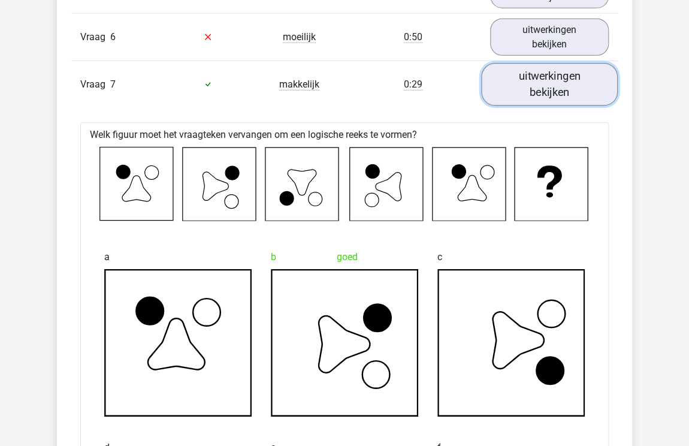
click at [535, 81] on link "uitwerkingen bekijken" at bounding box center [549, 84] width 137 height 43
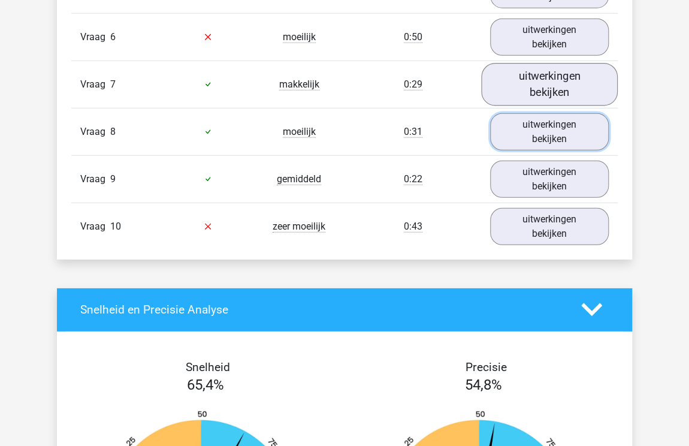
click at [556, 143] on link "uitwerkingen bekijken" at bounding box center [549, 131] width 119 height 37
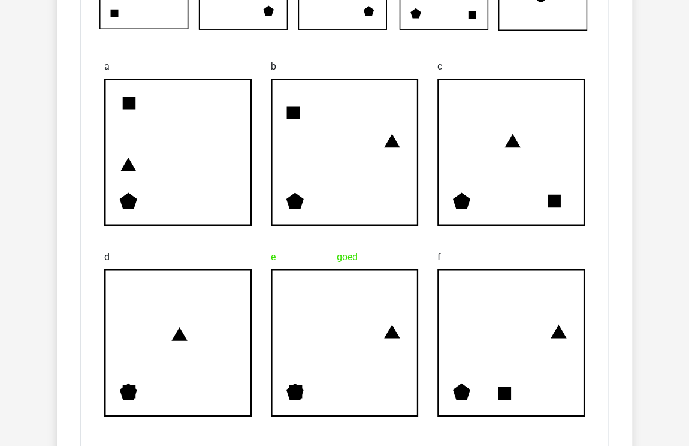
scroll to position [1255, 0]
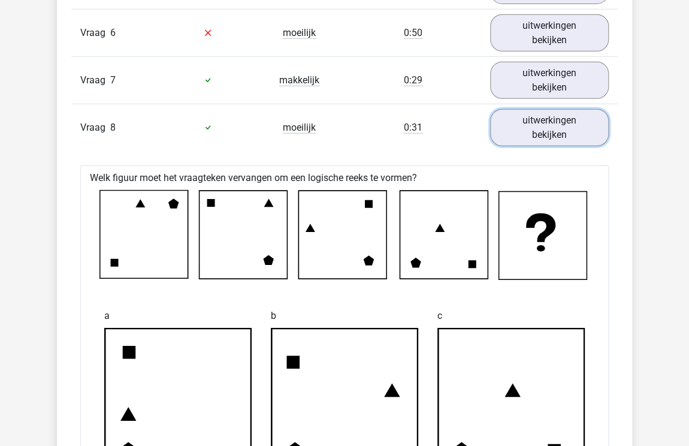
click at [558, 132] on link "uitwerkingen bekijken" at bounding box center [549, 127] width 119 height 37
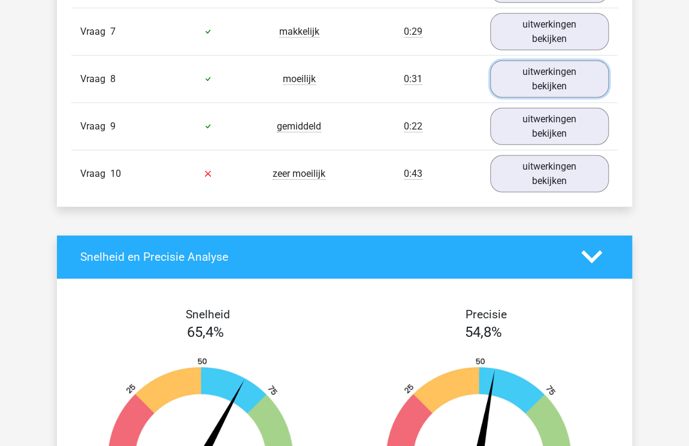
scroll to position [1314, 0]
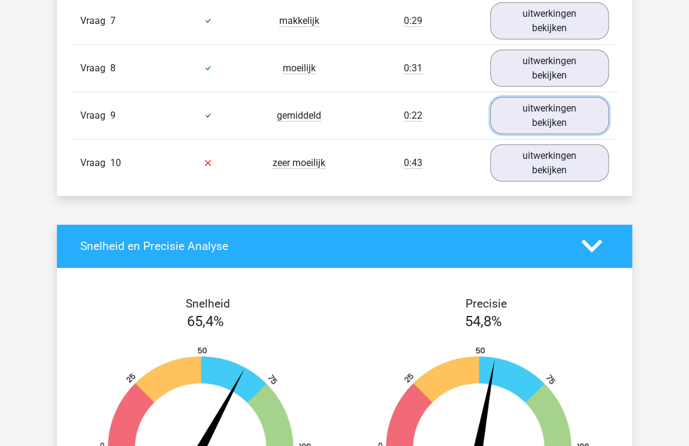
click at [538, 120] on link "uitwerkingen bekijken" at bounding box center [549, 115] width 119 height 37
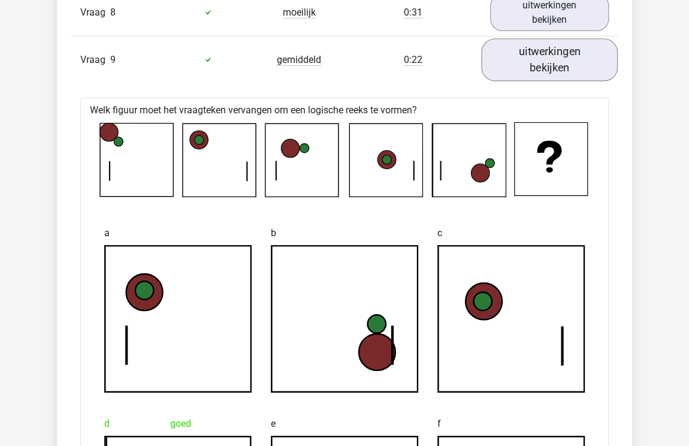
scroll to position [1369, 0]
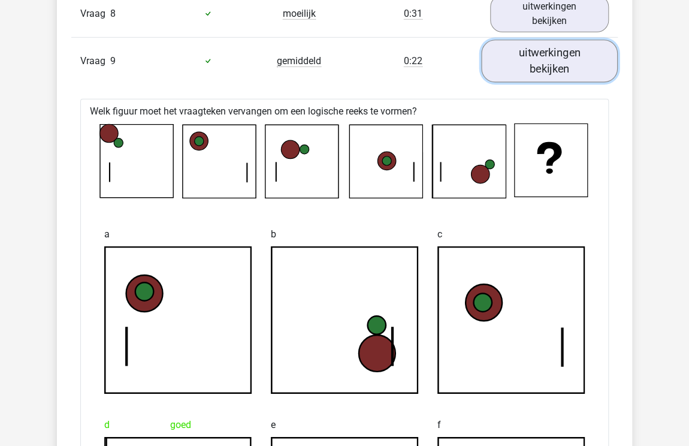
click at [562, 57] on link "uitwerkingen bekijken" at bounding box center [549, 61] width 137 height 43
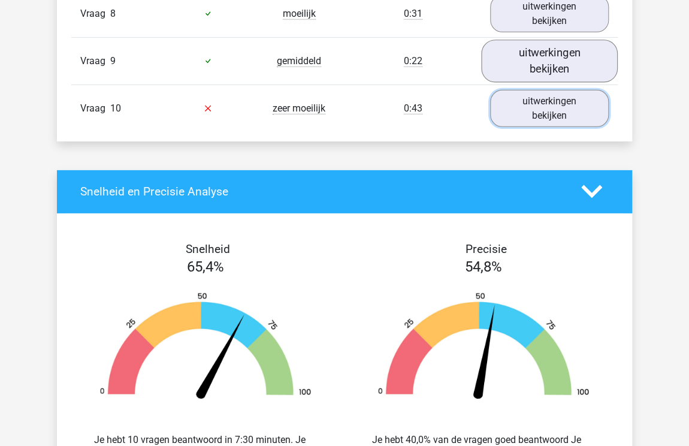
click at [552, 116] on link "uitwerkingen bekijken" at bounding box center [549, 108] width 119 height 37
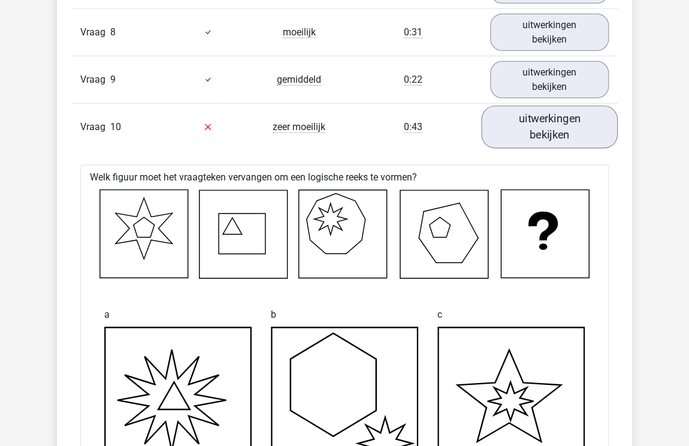
scroll to position [1350, 0]
click at [549, 110] on link "uitwerkingen bekijken" at bounding box center [549, 127] width 137 height 43
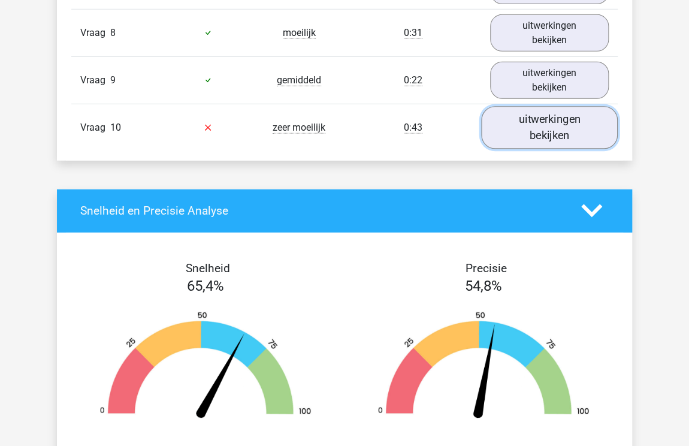
click at [538, 121] on link "uitwerkingen bekijken" at bounding box center [549, 127] width 137 height 43
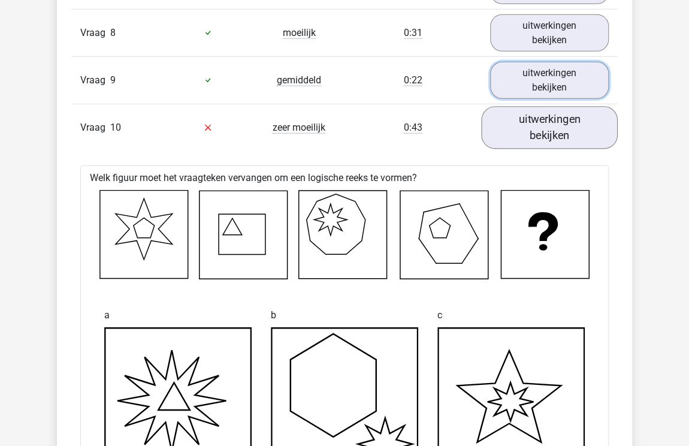
click at [546, 83] on link "uitwerkingen bekijken" at bounding box center [549, 80] width 119 height 37
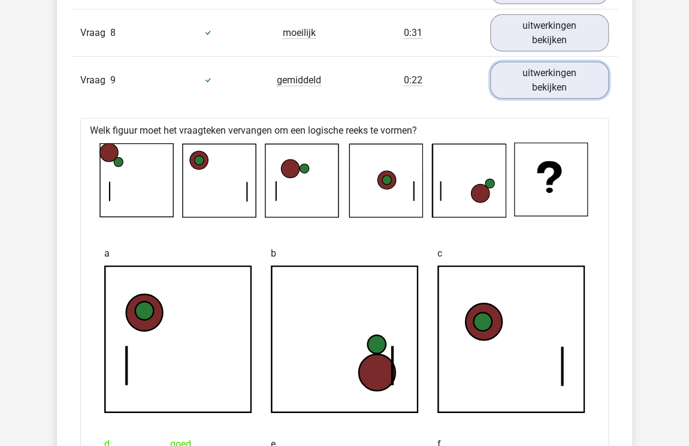
click at [547, 75] on link "uitwerkingen bekijken" at bounding box center [549, 80] width 119 height 37
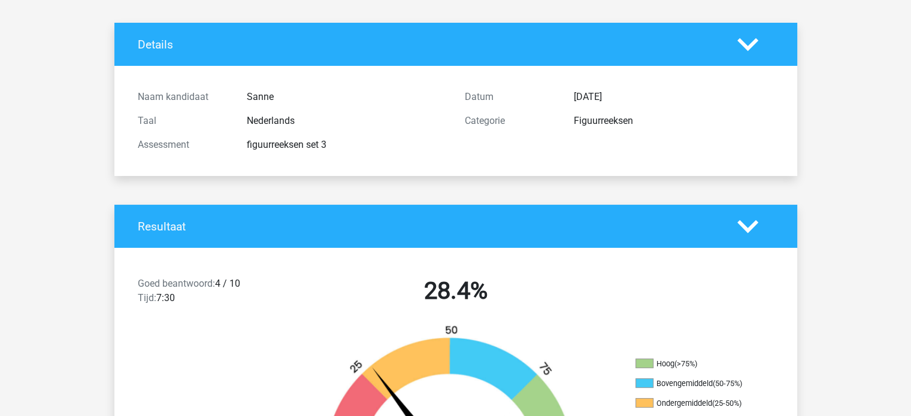
scroll to position [0, 0]
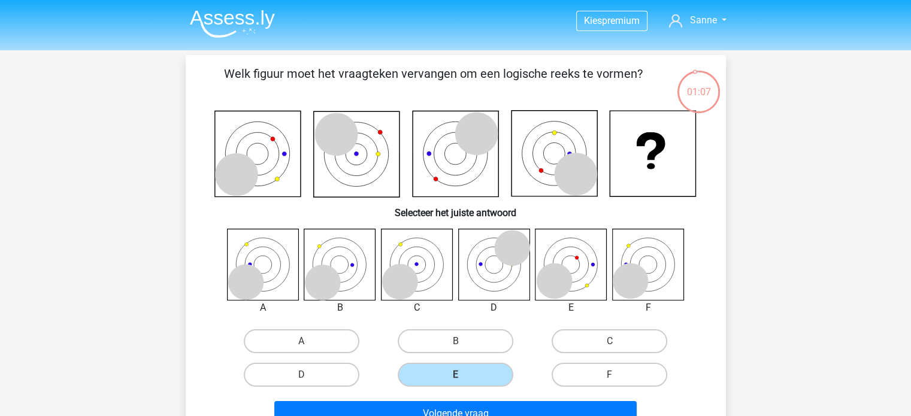
click at [238, 23] on img at bounding box center [232, 24] width 85 height 28
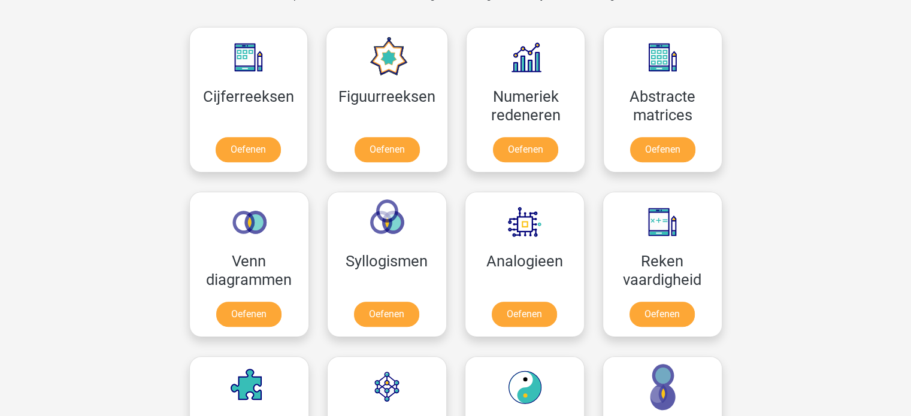
scroll to position [539, 0]
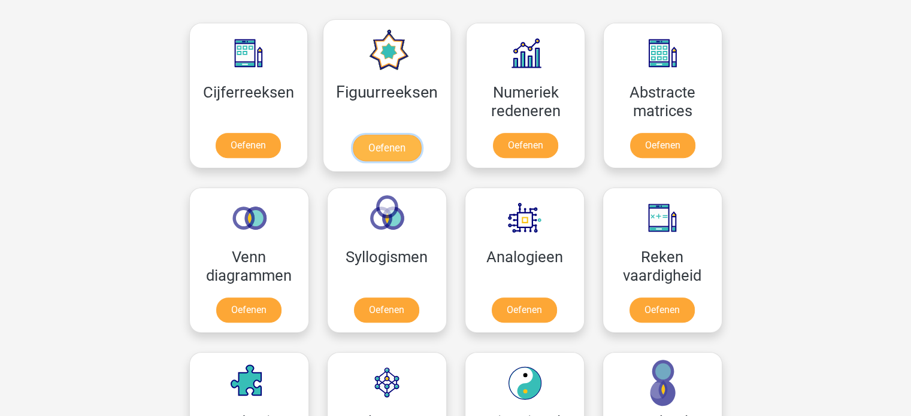
click at [366, 135] on link "Oefenen" at bounding box center [387, 148] width 68 height 26
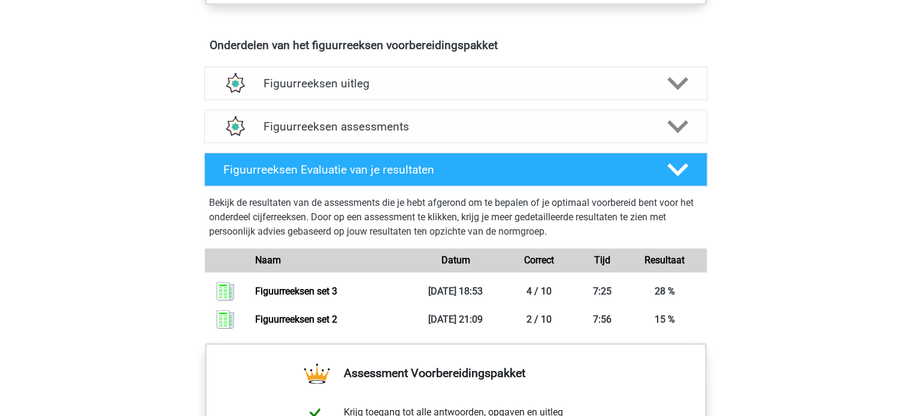
scroll to position [719, 0]
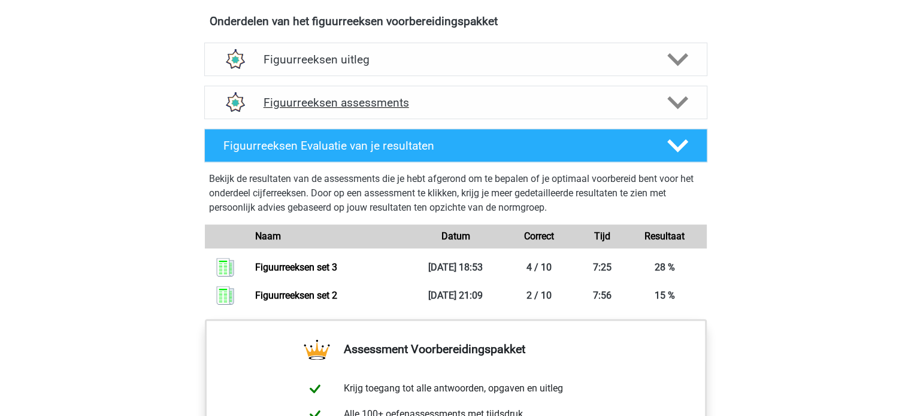
click at [327, 97] on h4 "Figuurreeksen assessments" at bounding box center [455, 103] width 384 height 14
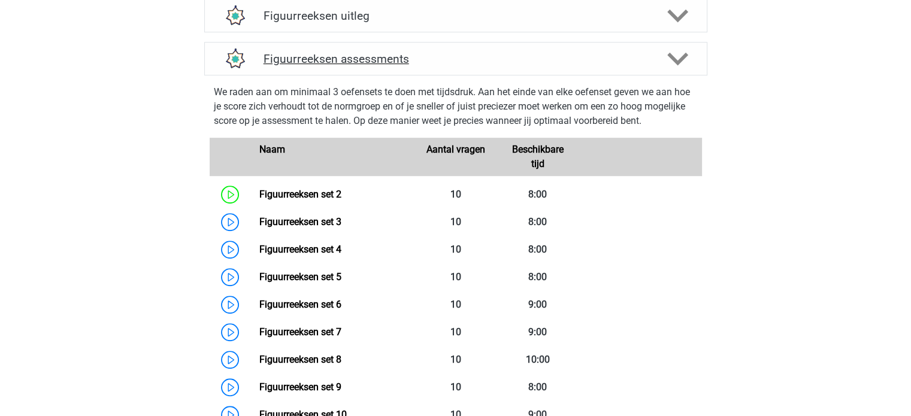
scroll to position [898, 0]
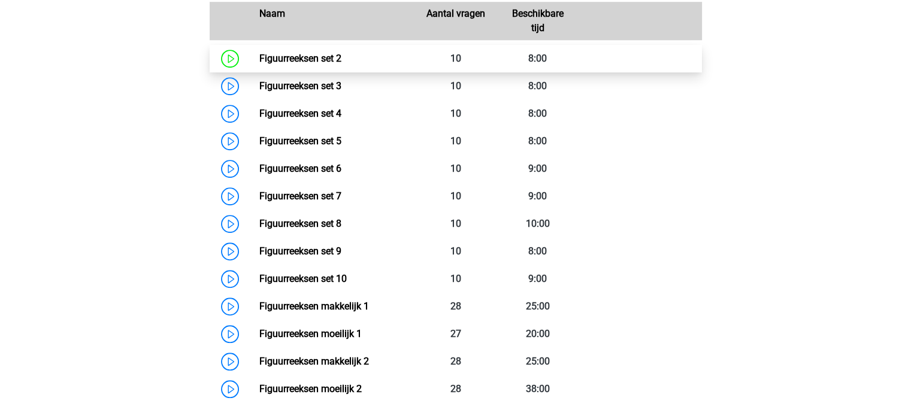
click at [308, 60] on link "Figuurreeksen set 2" at bounding box center [300, 58] width 82 height 11
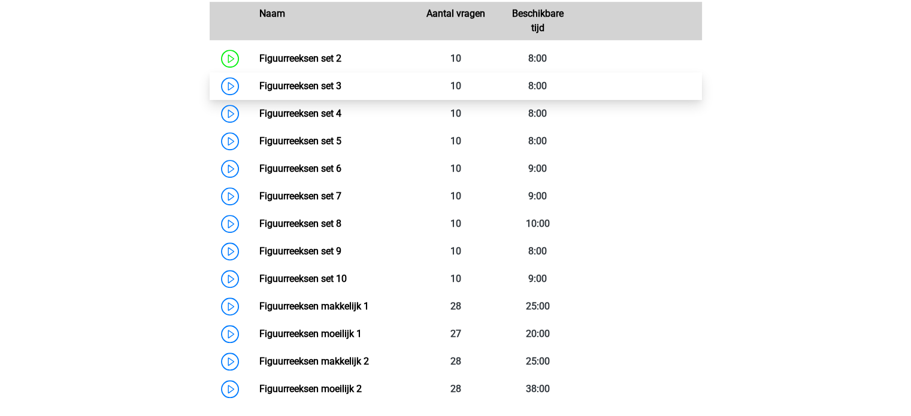
click at [319, 86] on link "Figuurreeksen set 3" at bounding box center [300, 85] width 82 height 11
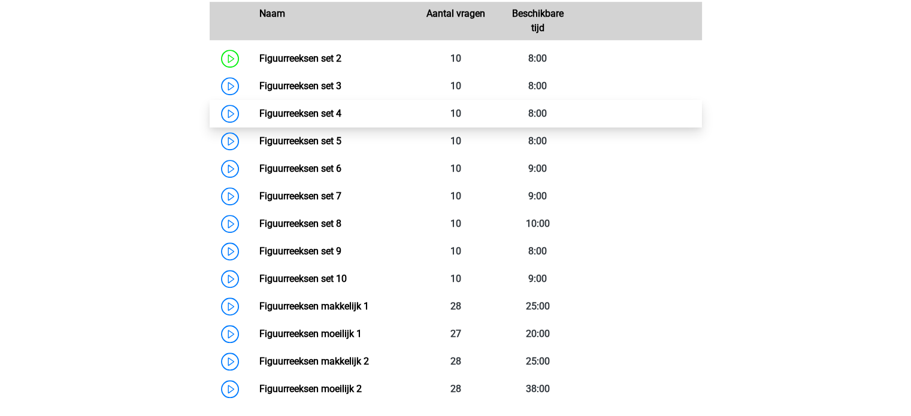
click at [320, 108] on link "Figuurreeksen set 4" at bounding box center [300, 113] width 82 height 11
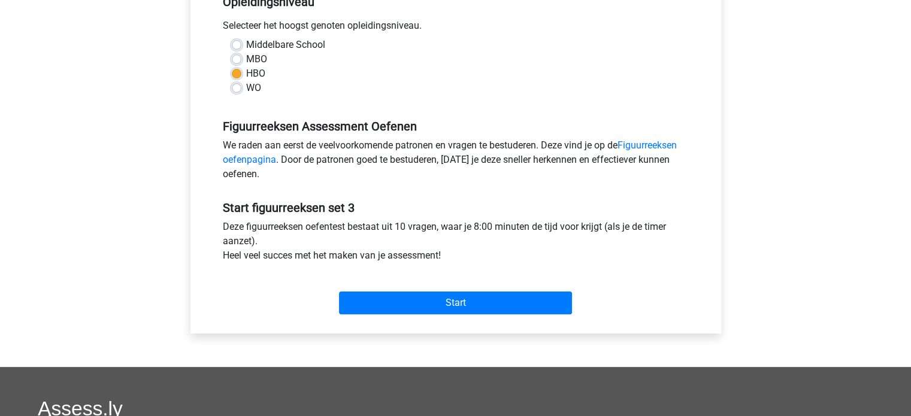
scroll to position [299, 0]
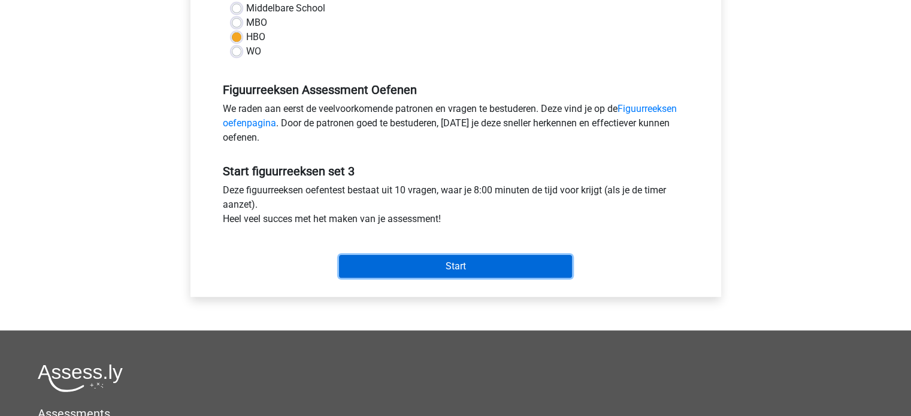
click at [423, 258] on input "Start" at bounding box center [455, 266] width 233 height 23
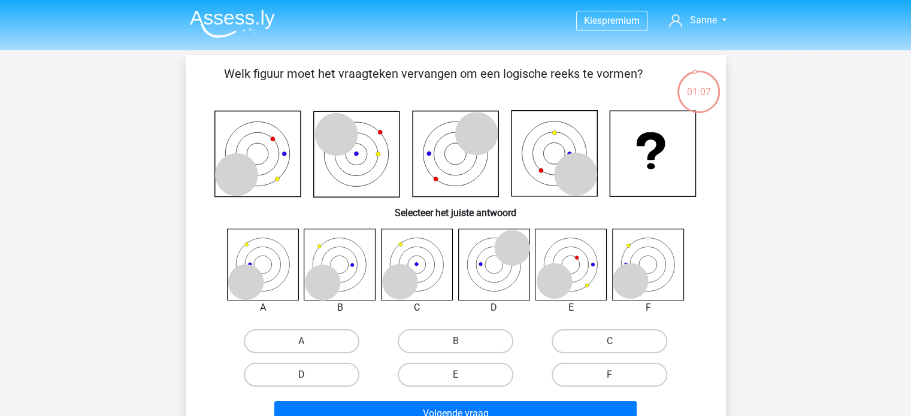
scroll to position [60, 0]
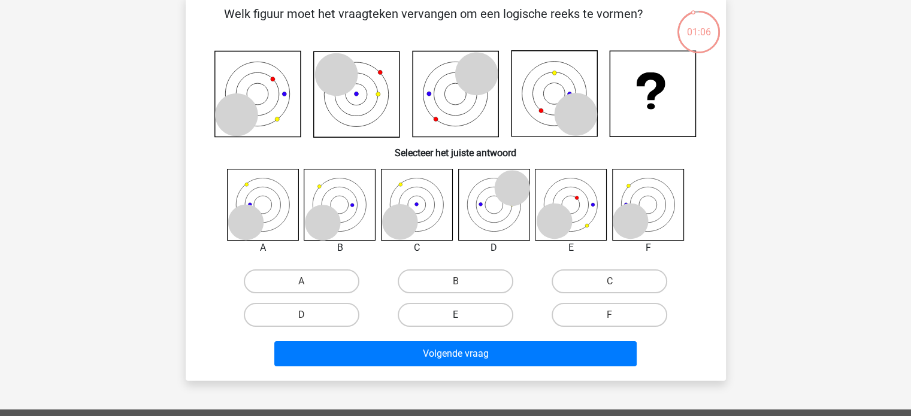
click at [448, 314] on label "E" at bounding box center [456, 315] width 116 height 24
click at [455, 315] on input "E" at bounding box center [459, 319] width 8 height 8
radio input "true"
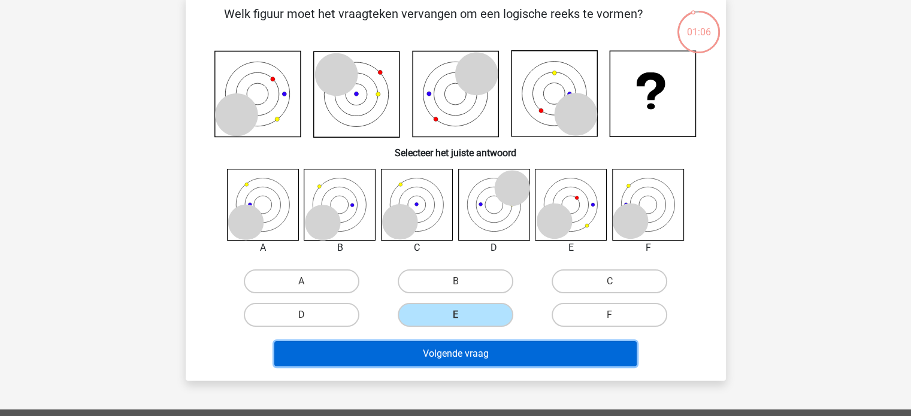
click at [440, 349] on button "Volgende vraag" at bounding box center [455, 353] width 362 height 25
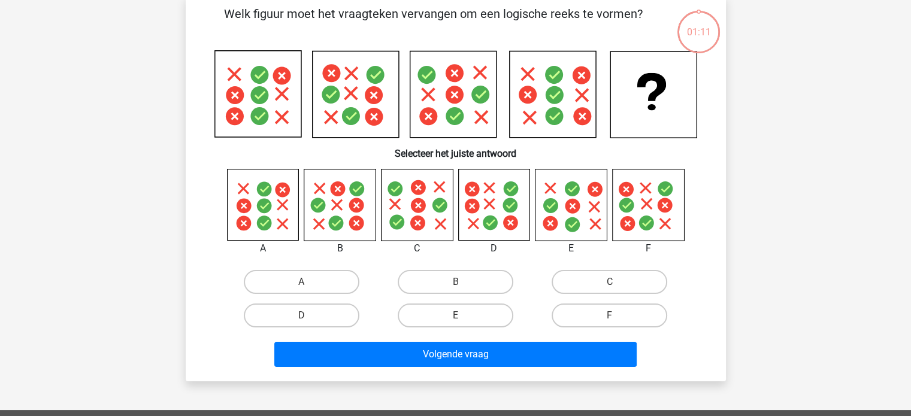
scroll to position [55, 0]
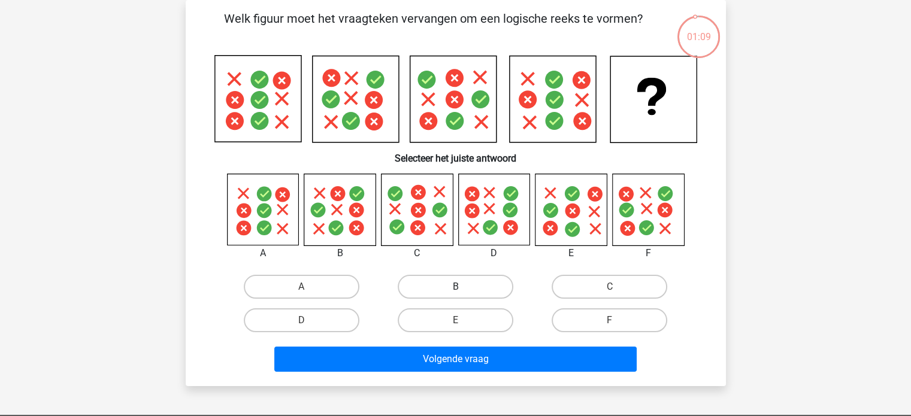
click at [448, 289] on label "B" at bounding box center [456, 287] width 116 height 24
click at [455, 289] on input "B" at bounding box center [459, 291] width 8 height 8
radio input "true"
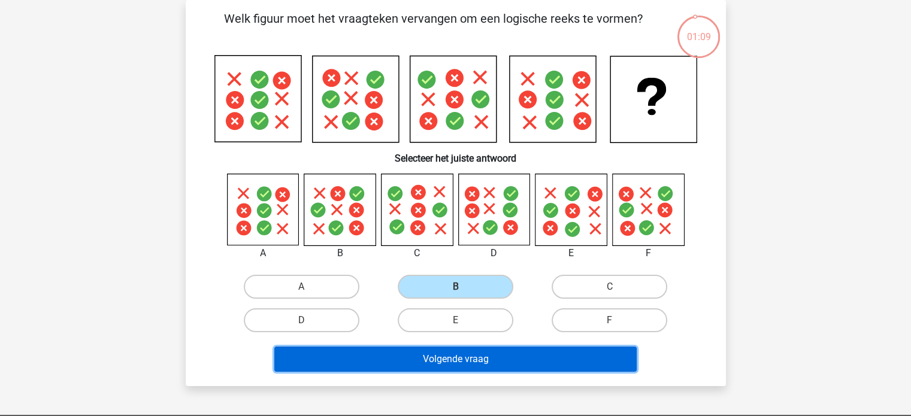
click at [441, 355] on button "Volgende vraag" at bounding box center [455, 359] width 362 height 25
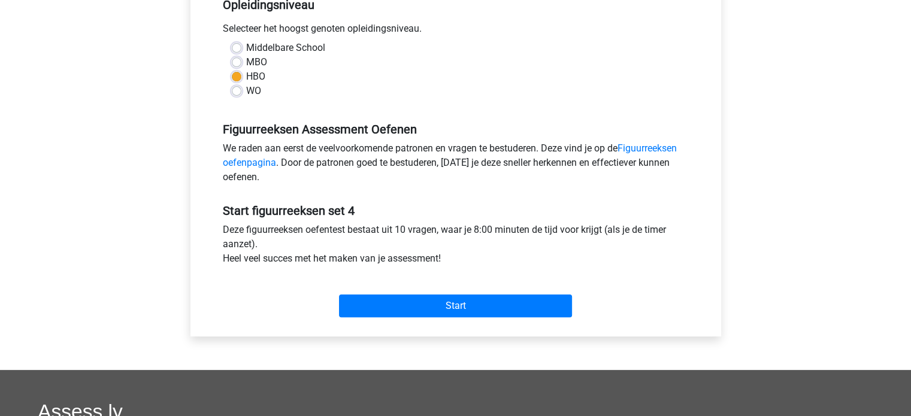
scroll to position [299, 0]
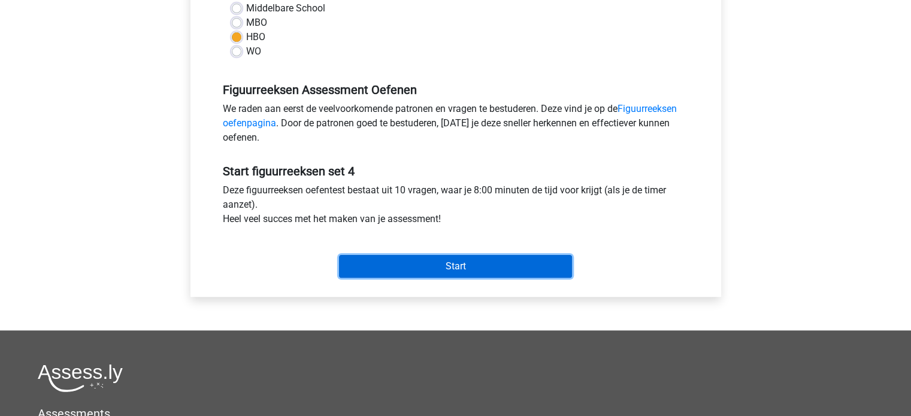
click at [429, 266] on input "Start" at bounding box center [455, 266] width 233 height 23
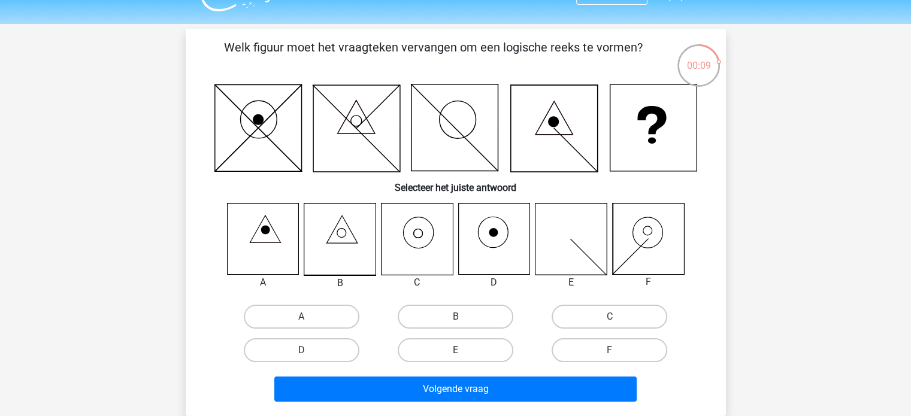
scroll to position [28, 0]
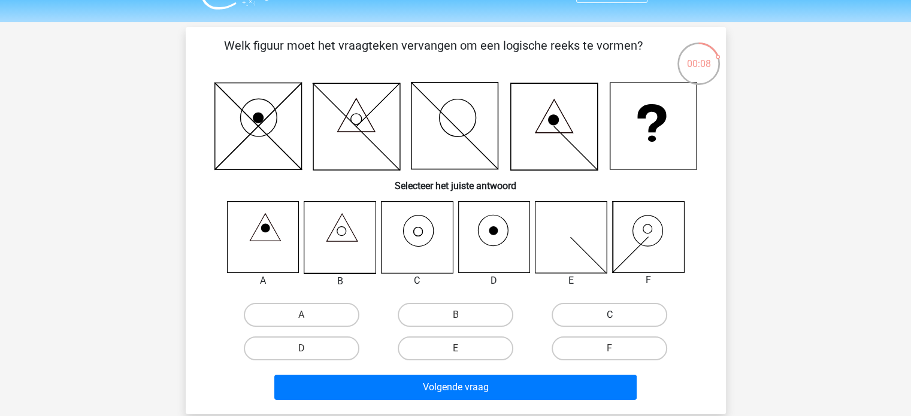
click at [564, 313] on label "C" at bounding box center [610, 315] width 116 height 24
click at [610, 315] on input "C" at bounding box center [614, 319] width 8 height 8
radio input "true"
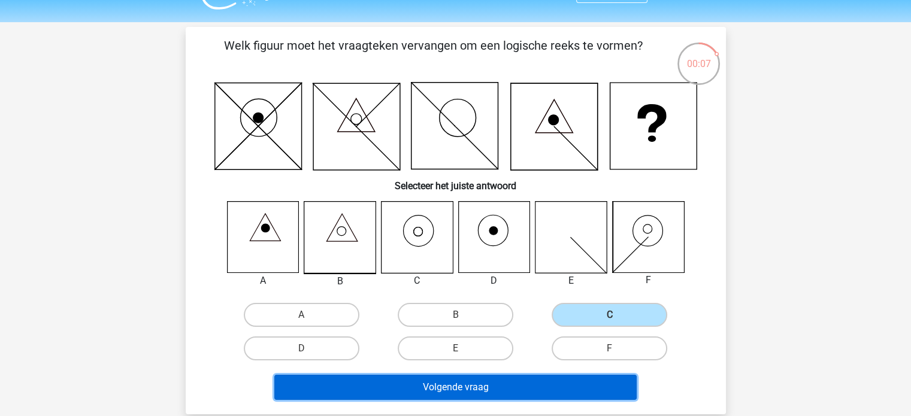
click at [390, 388] on button "Volgende vraag" at bounding box center [455, 387] width 362 height 25
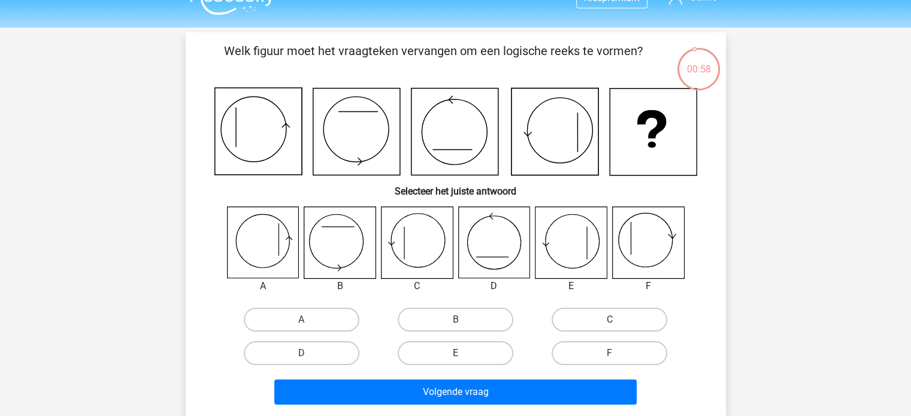
scroll to position [23, 0]
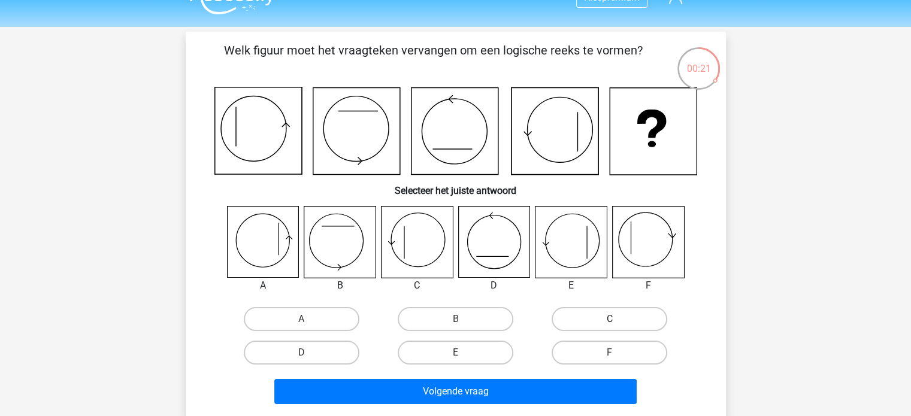
click at [616, 328] on label "C" at bounding box center [610, 319] width 116 height 24
click at [616, 327] on input "C" at bounding box center [614, 323] width 8 height 8
radio input "true"
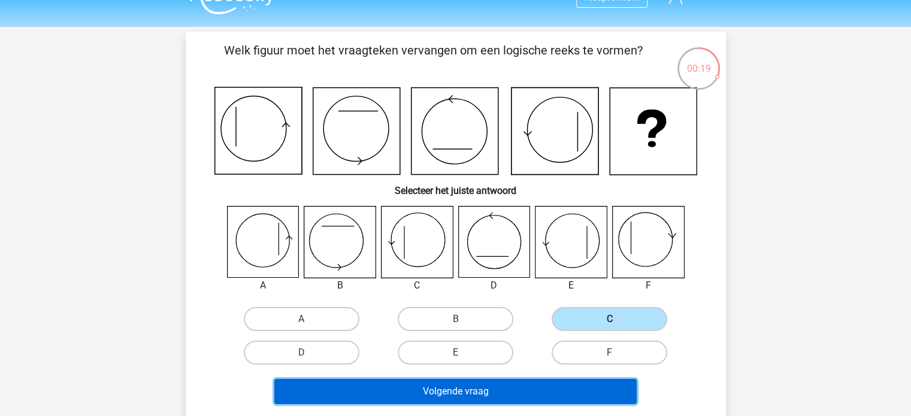
click at [461, 387] on button "Volgende vraag" at bounding box center [455, 391] width 362 height 25
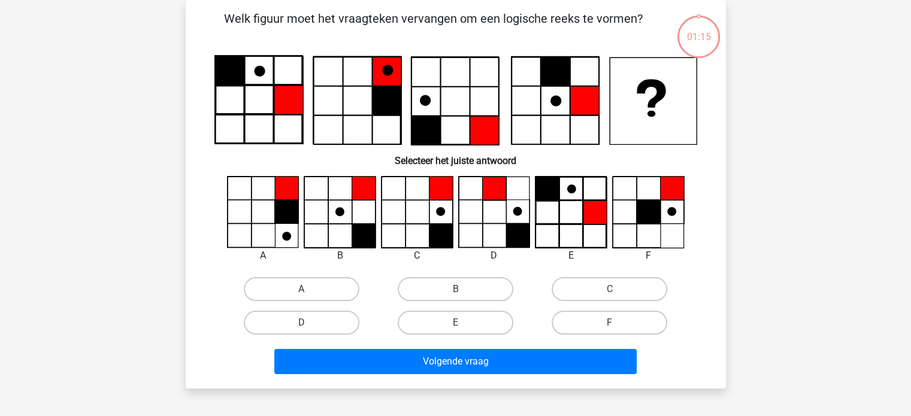
scroll to position [38, 0]
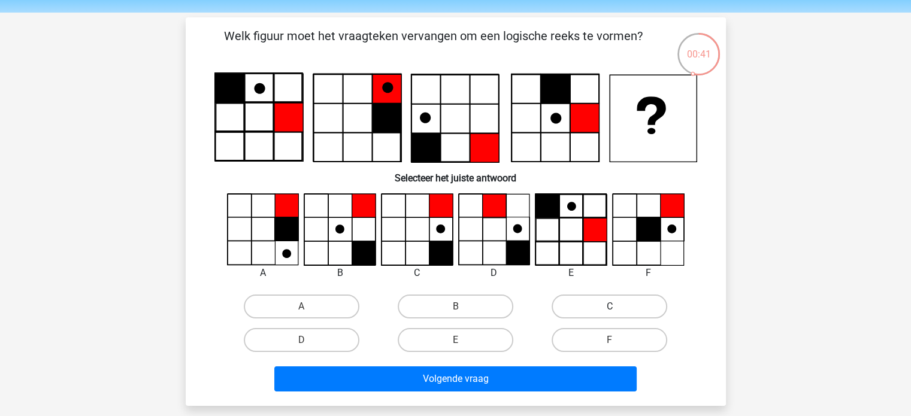
click at [590, 316] on label "C" at bounding box center [610, 307] width 116 height 24
click at [610, 314] on input "C" at bounding box center [614, 311] width 8 height 8
radio input "true"
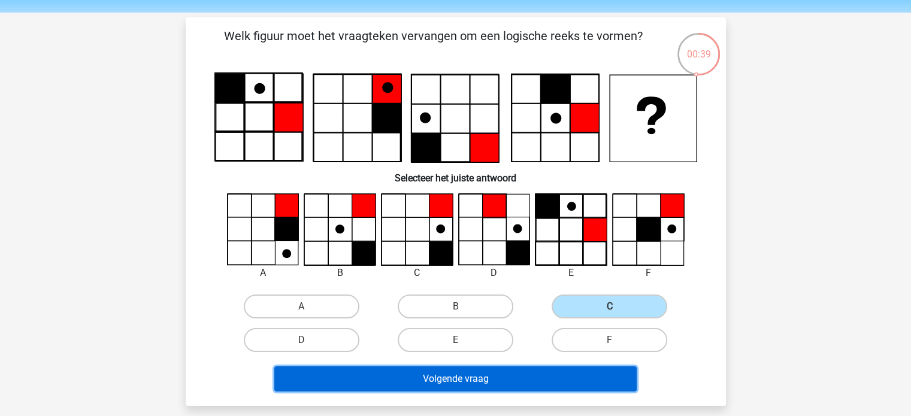
click at [527, 381] on button "Volgende vraag" at bounding box center [455, 378] width 362 height 25
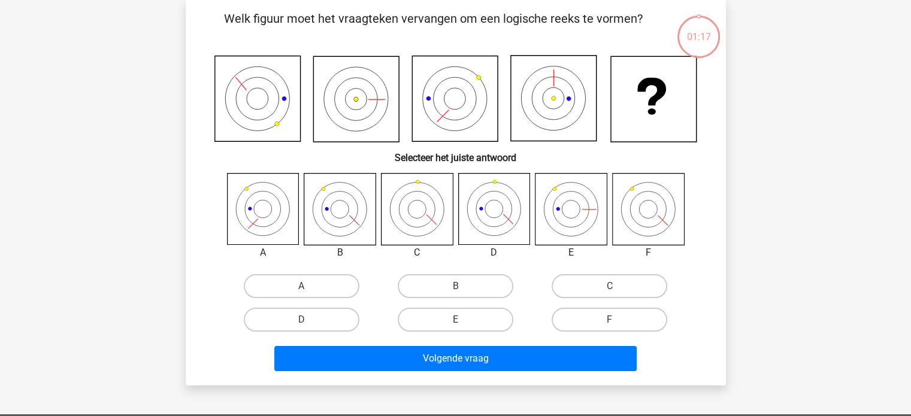
scroll to position [35, 0]
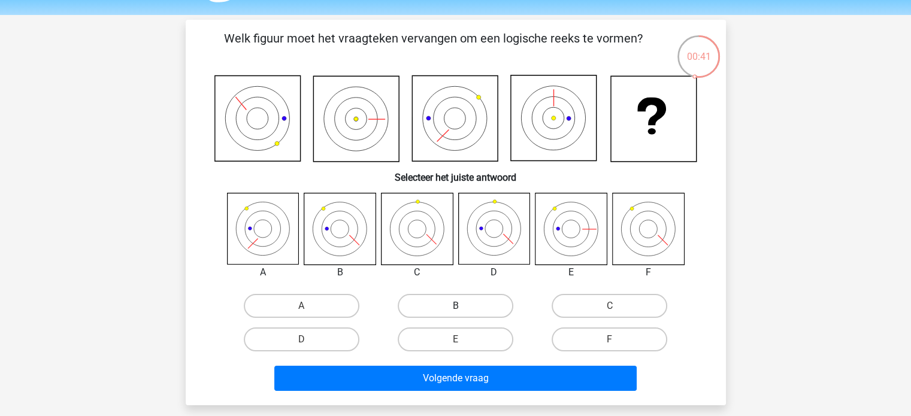
click at [428, 297] on label "B" at bounding box center [456, 306] width 116 height 24
click at [455, 306] on input "B" at bounding box center [459, 310] width 8 height 8
radio input "true"
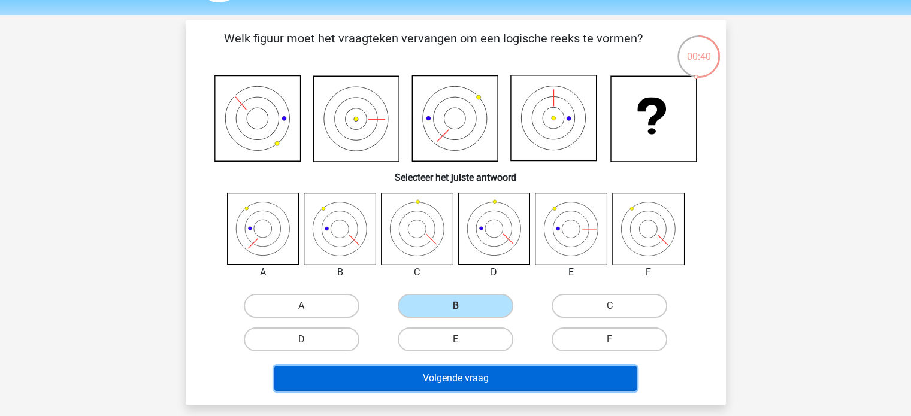
click at [473, 377] on button "Volgende vraag" at bounding box center [455, 378] width 362 height 25
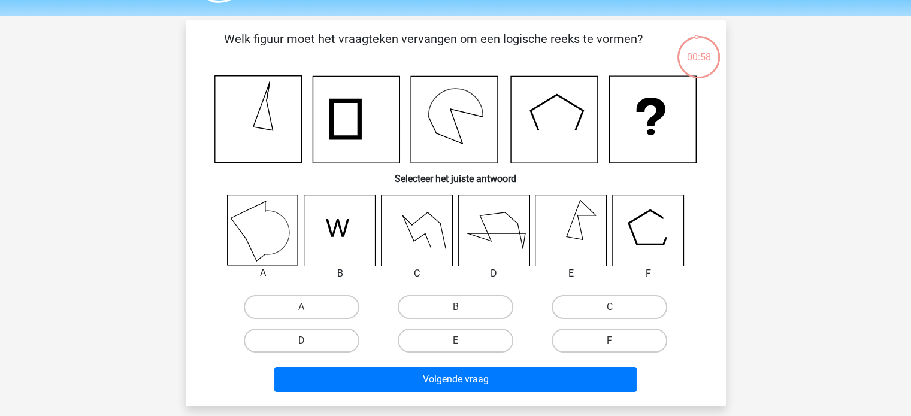
scroll to position [34, 0]
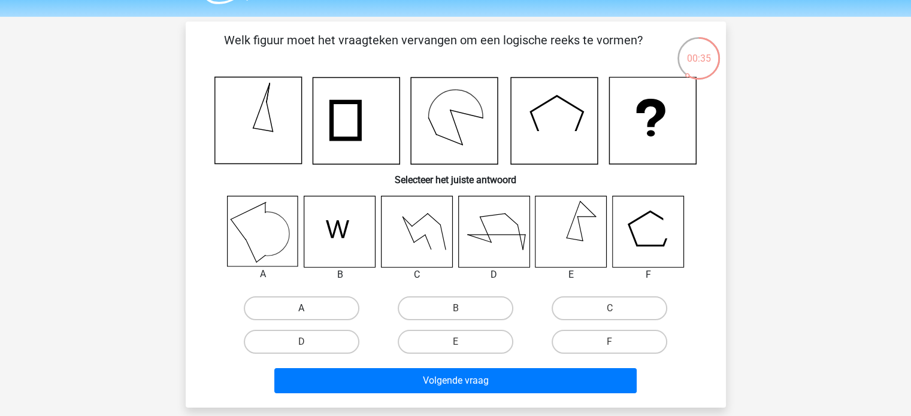
click at [285, 300] on label "A" at bounding box center [302, 308] width 116 height 24
click at [301, 308] on input "A" at bounding box center [305, 312] width 8 height 8
radio input "true"
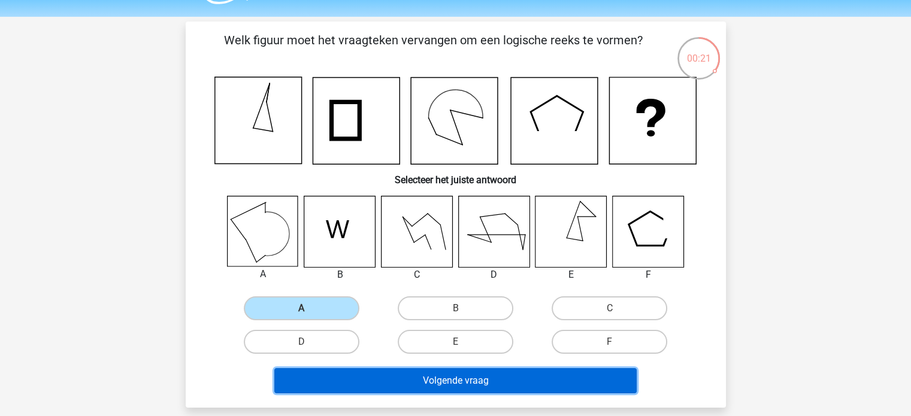
click at [426, 378] on button "Volgende vraag" at bounding box center [455, 380] width 362 height 25
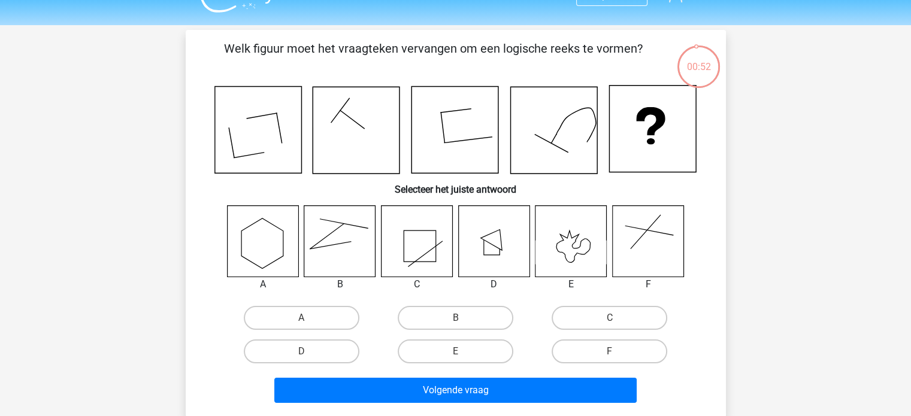
scroll to position [25, 0]
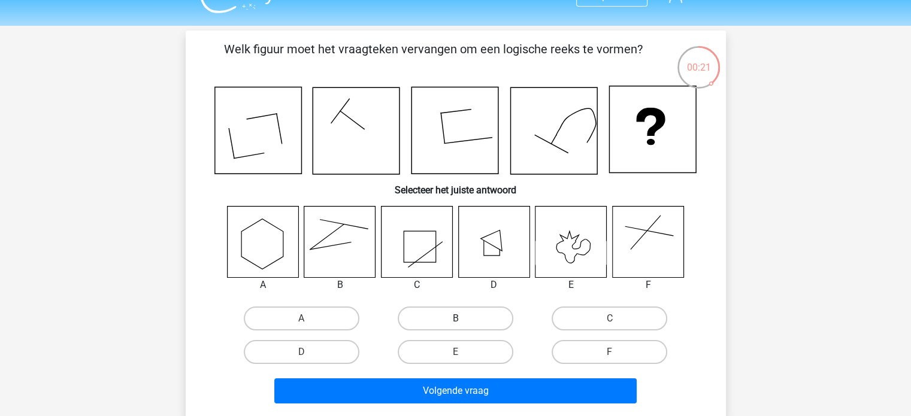
click at [431, 316] on label "B" at bounding box center [456, 319] width 116 height 24
click at [455, 319] on input "B" at bounding box center [459, 323] width 8 height 8
radio input "true"
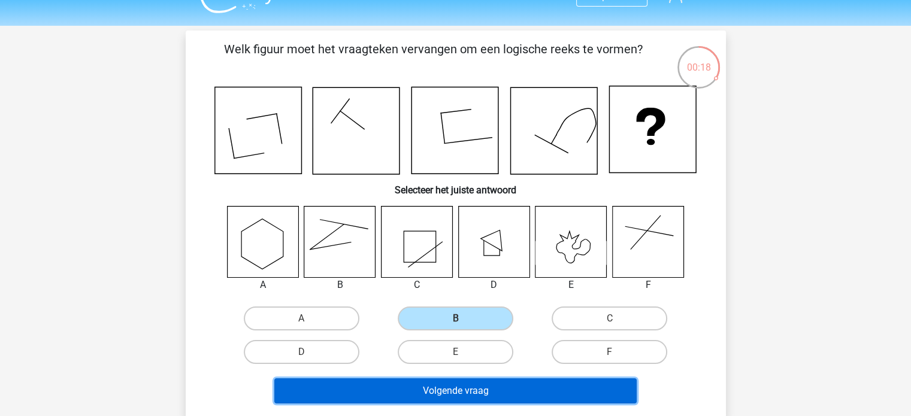
click at [418, 392] on button "Volgende vraag" at bounding box center [455, 390] width 362 height 25
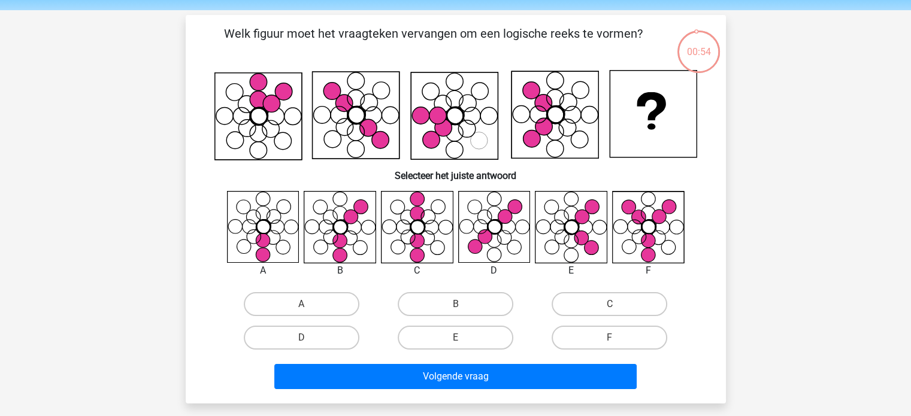
scroll to position [41, 0]
click at [438, 306] on label "B" at bounding box center [456, 304] width 116 height 24
click at [455, 306] on input "B" at bounding box center [459, 308] width 8 height 8
radio input "true"
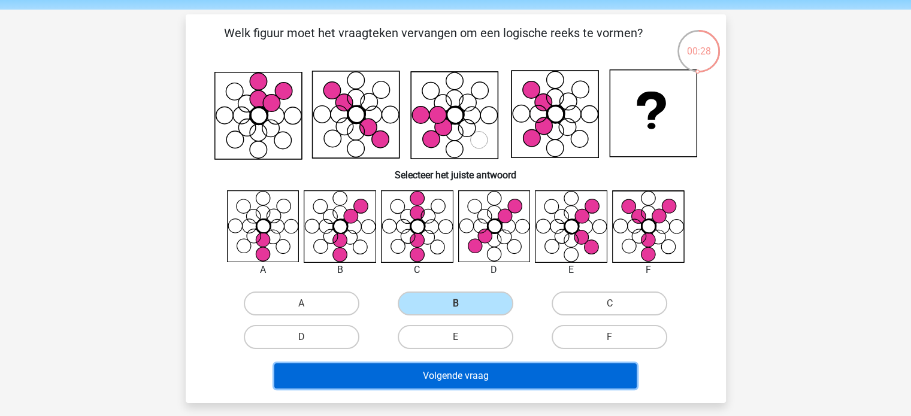
click at [453, 372] on button "Volgende vraag" at bounding box center [455, 376] width 362 height 25
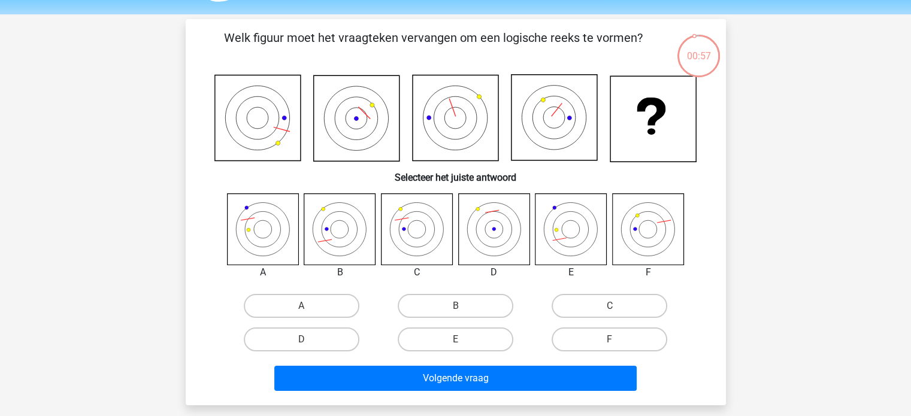
scroll to position [34, 0]
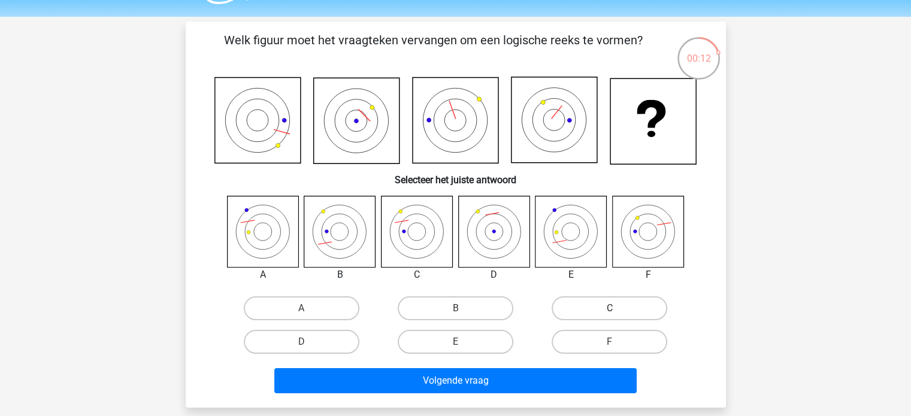
click at [622, 307] on label "C" at bounding box center [610, 308] width 116 height 24
click at [617, 308] on input "C" at bounding box center [614, 312] width 8 height 8
radio input "true"
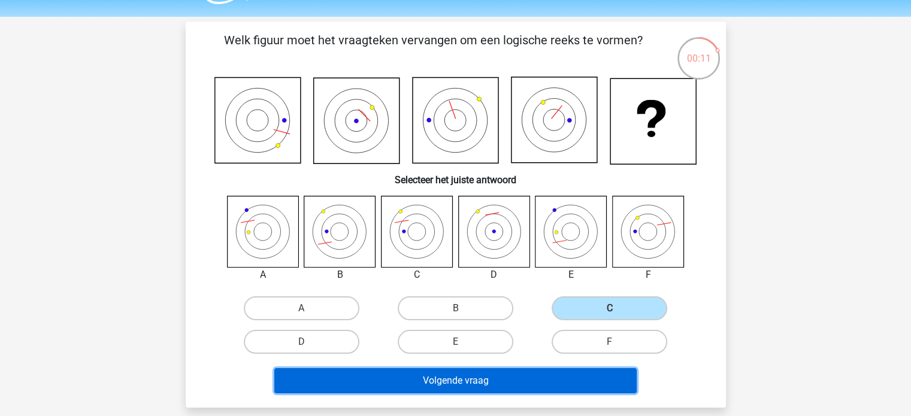
click at [469, 377] on button "Volgende vraag" at bounding box center [455, 380] width 362 height 25
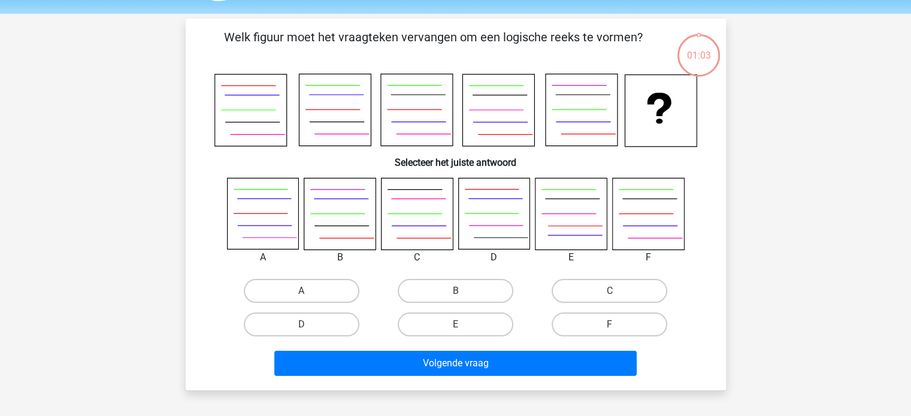
scroll to position [36, 0]
click at [466, 287] on label "B" at bounding box center [456, 292] width 116 height 24
click at [463, 292] on input "B" at bounding box center [459, 296] width 8 height 8
radio input "true"
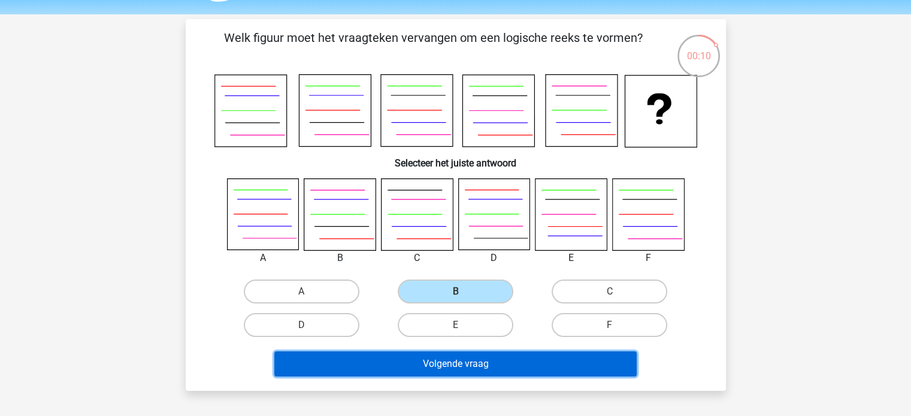
click at [461, 364] on button "Volgende vraag" at bounding box center [455, 364] width 362 height 25
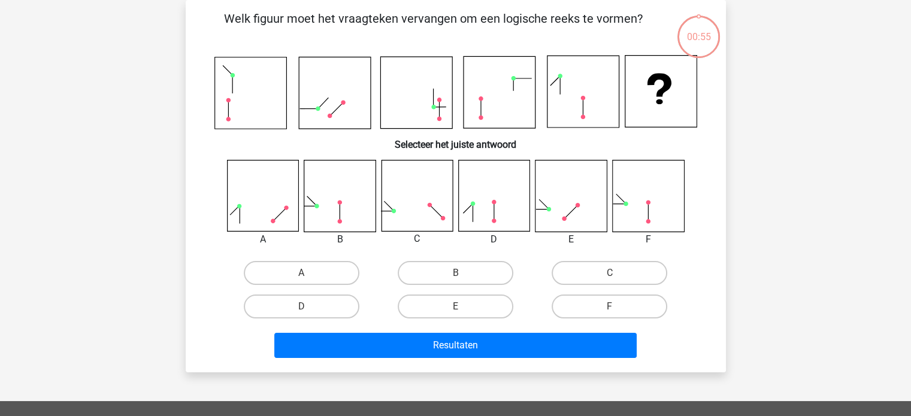
scroll to position [45, 0]
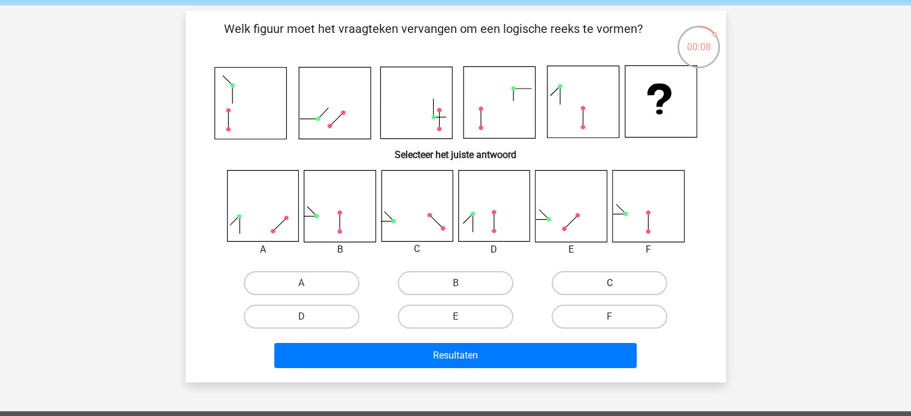
click at [582, 284] on label "C" at bounding box center [610, 283] width 116 height 24
click at [610, 284] on input "C" at bounding box center [614, 287] width 8 height 8
radio input "true"
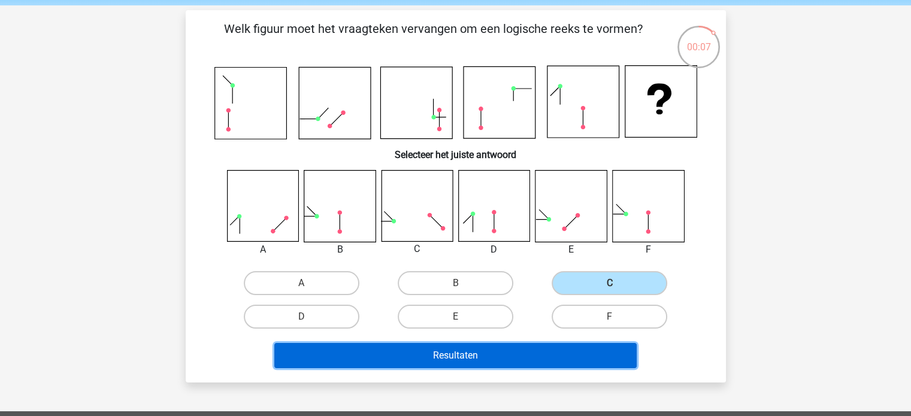
click at [451, 354] on button "Resultaten" at bounding box center [455, 355] width 362 height 25
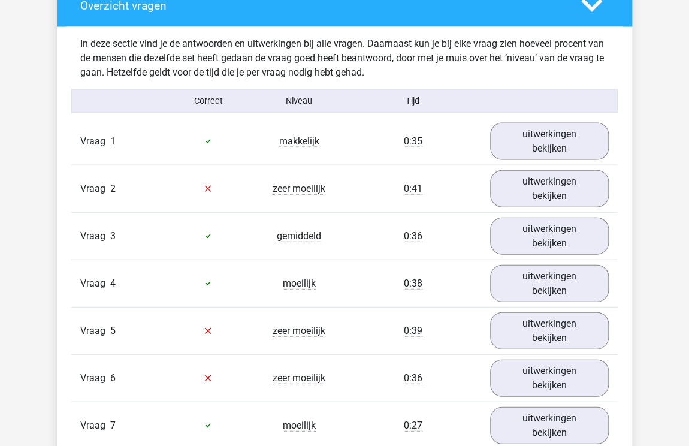
scroll to position [910, 0]
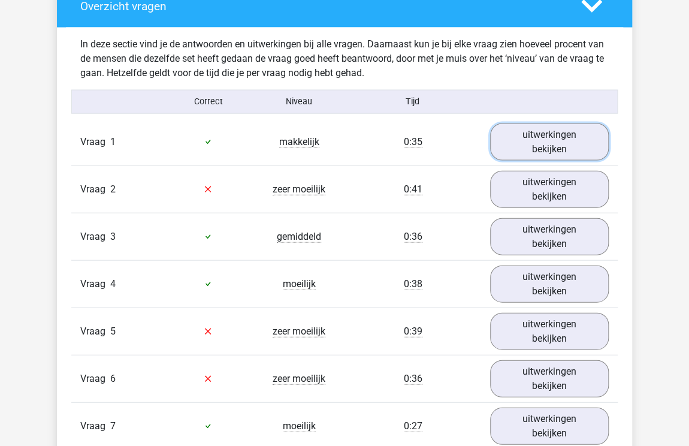
click at [517, 146] on link "uitwerkingen bekijken" at bounding box center [549, 141] width 119 height 37
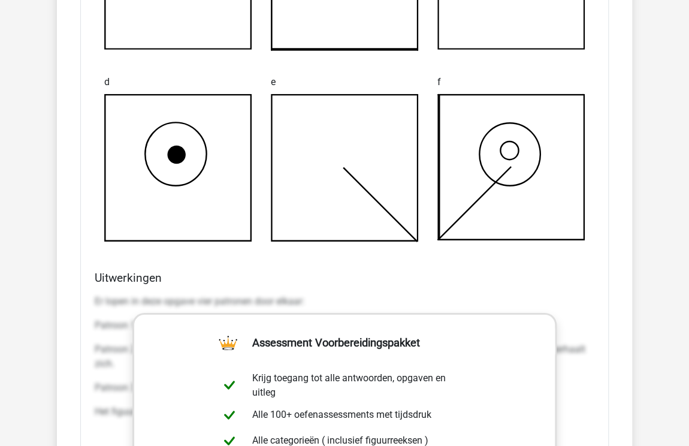
scroll to position [1449, 0]
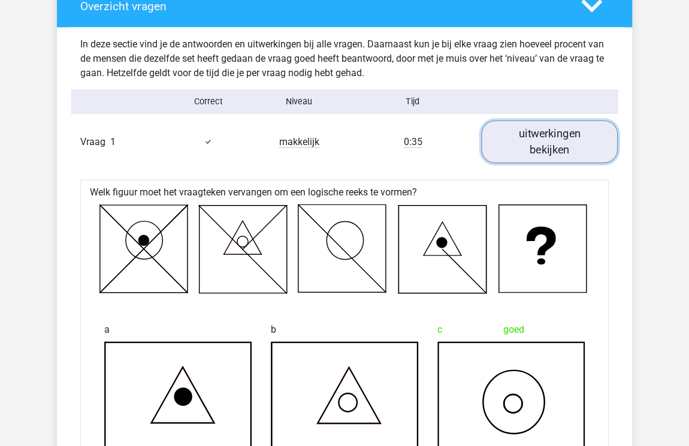
click at [532, 158] on link "uitwerkingen bekijken" at bounding box center [549, 141] width 137 height 43
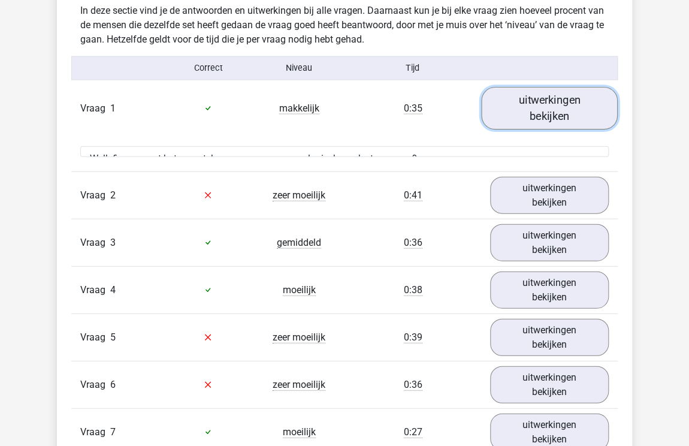
scroll to position [970, 0]
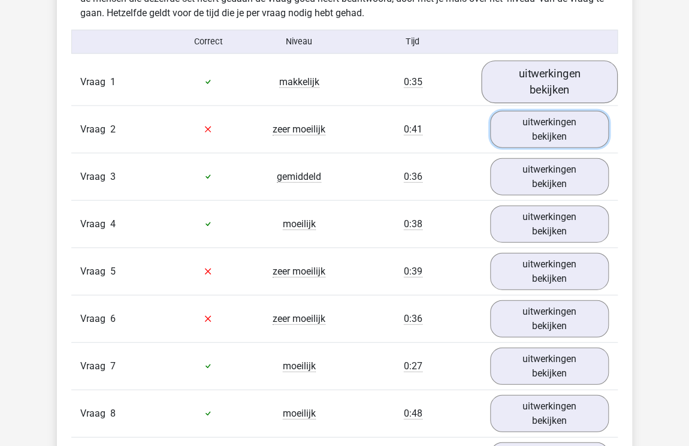
click at [517, 134] on link "uitwerkingen bekijken" at bounding box center [549, 129] width 119 height 37
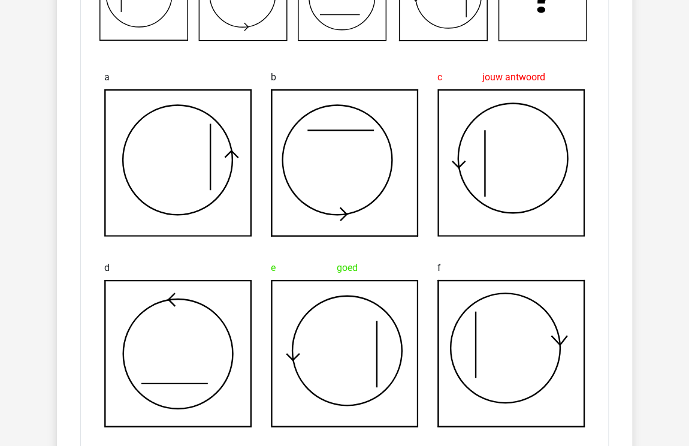
scroll to position [1089, 0]
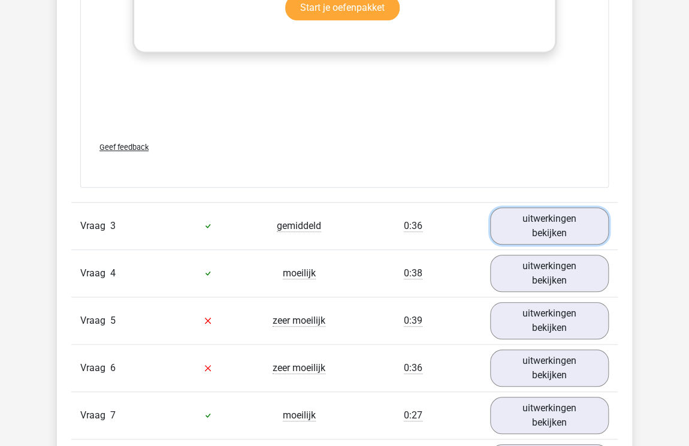
click at [514, 220] on link "uitwerkingen bekijken" at bounding box center [549, 225] width 119 height 37
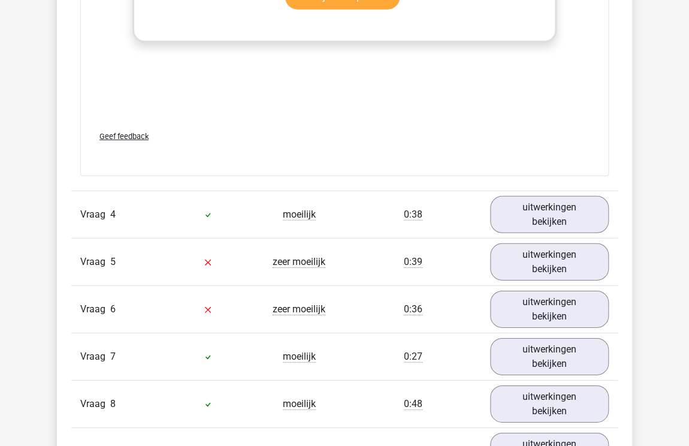
scroll to position [2963, 0]
click at [562, 210] on link "uitwerkingen bekijken" at bounding box center [549, 213] width 119 height 37
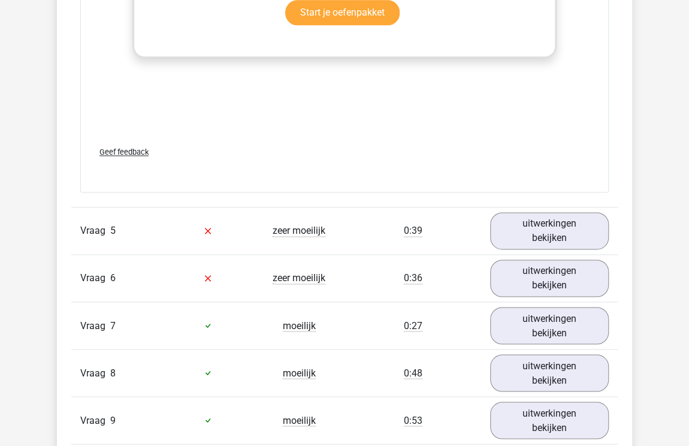
scroll to position [3984, 0]
click at [532, 223] on link "uitwerkingen bekijken" at bounding box center [549, 230] width 119 height 37
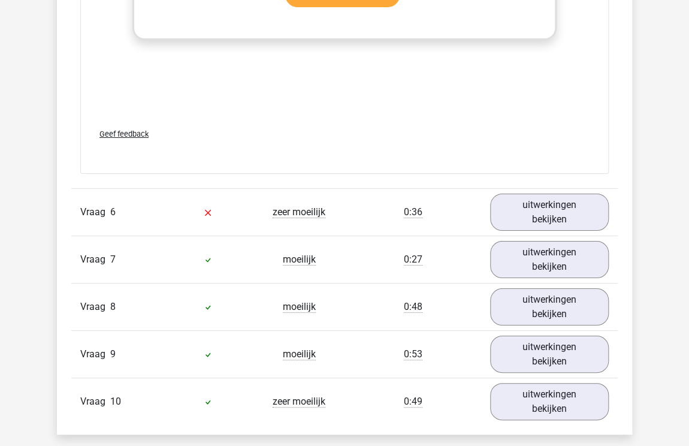
scroll to position [5073, 0]
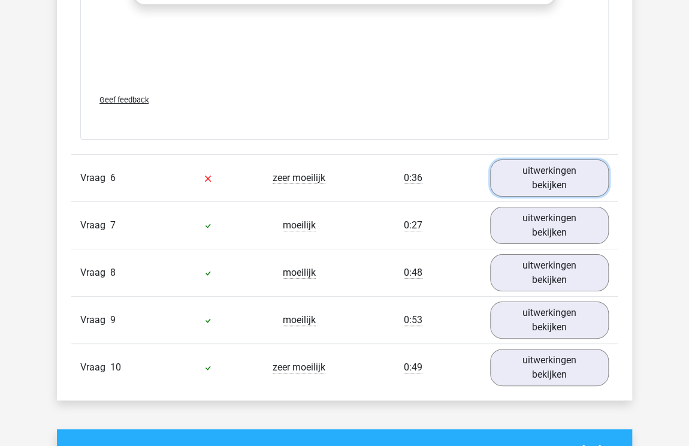
click at [506, 181] on link "uitwerkingen bekijken" at bounding box center [549, 177] width 119 height 37
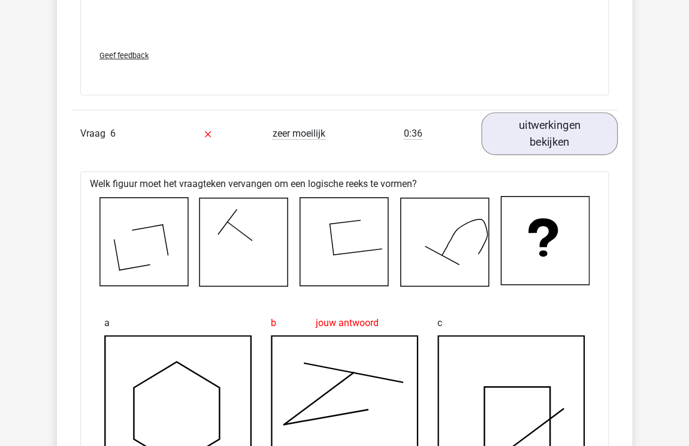
scroll to position [5097, 0]
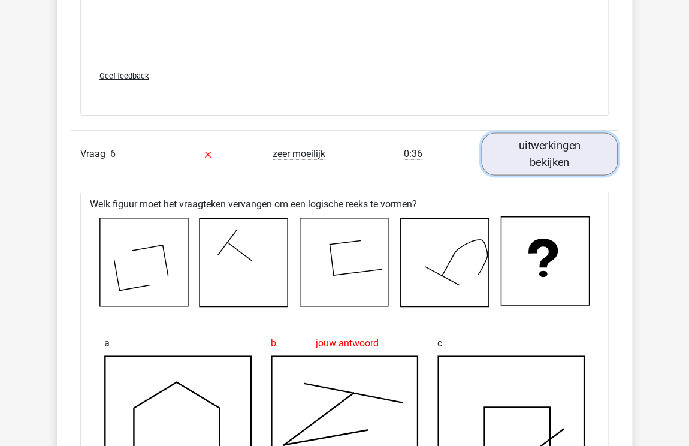
click at [544, 146] on link "uitwerkingen bekijken" at bounding box center [549, 153] width 137 height 43
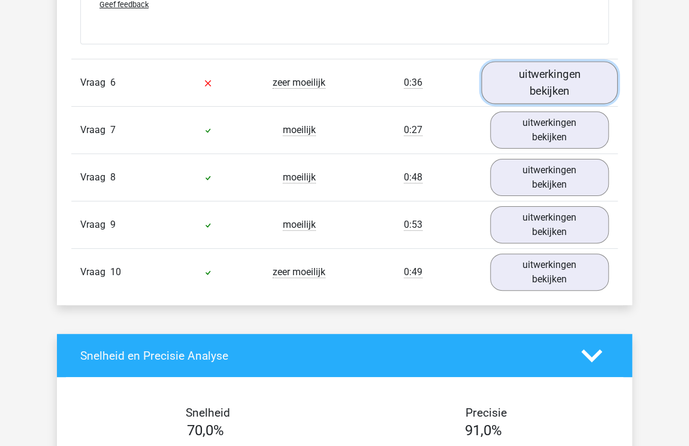
scroll to position [5193, 0]
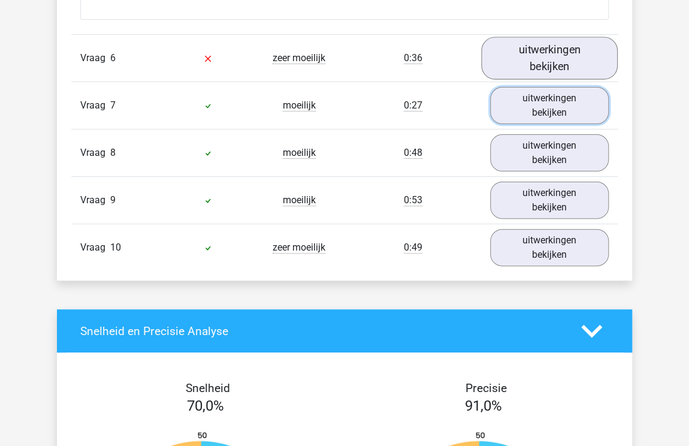
click at [544, 113] on link "uitwerkingen bekijken" at bounding box center [549, 105] width 119 height 37
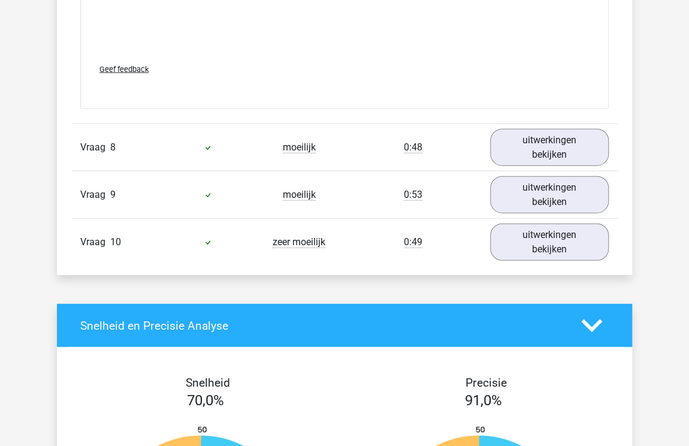
scroll to position [6192, 0]
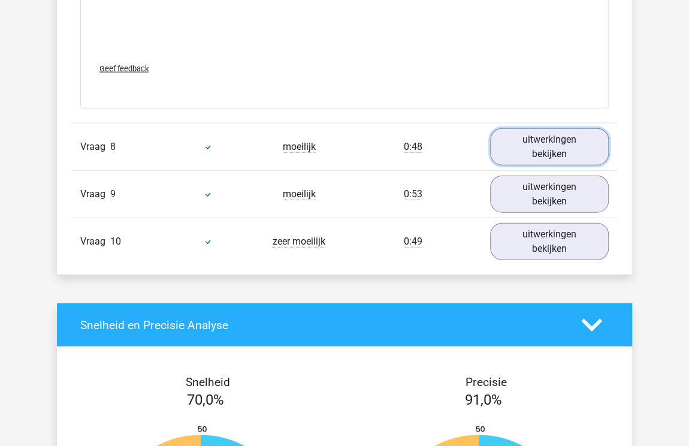
click at [520, 151] on link "uitwerkingen bekijken" at bounding box center [549, 146] width 119 height 37
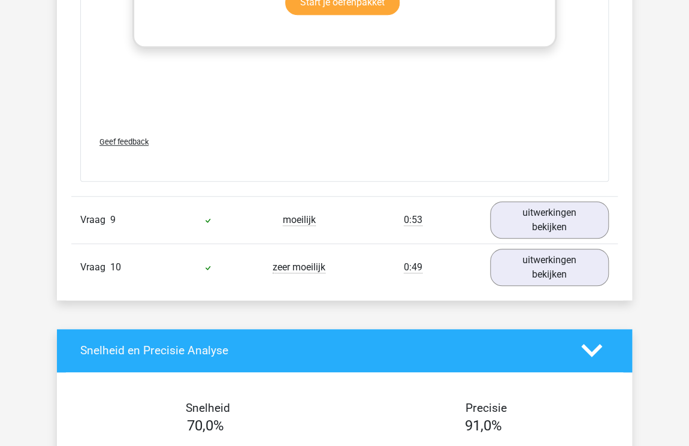
scroll to position [7157, 0]
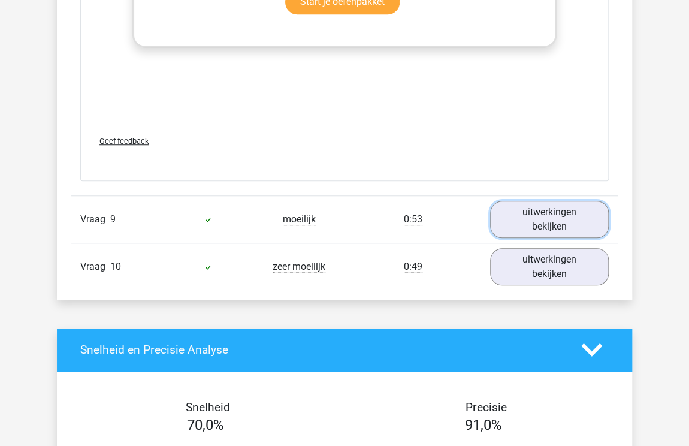
click at [538, 216] on link "uitwerkingen bekijken" at bounding box center [549, 219] width 119 height 37
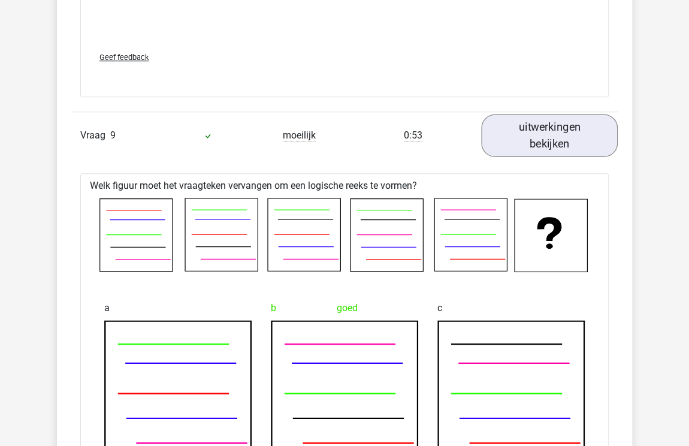
scroll to position [7245, 0]
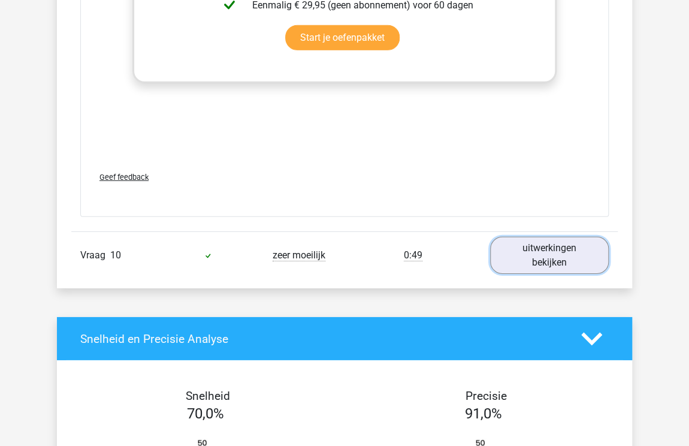
click at [558, 256] on link "uitwerkingen bekijken" at bounding box center [549, 255] width 119 height 37
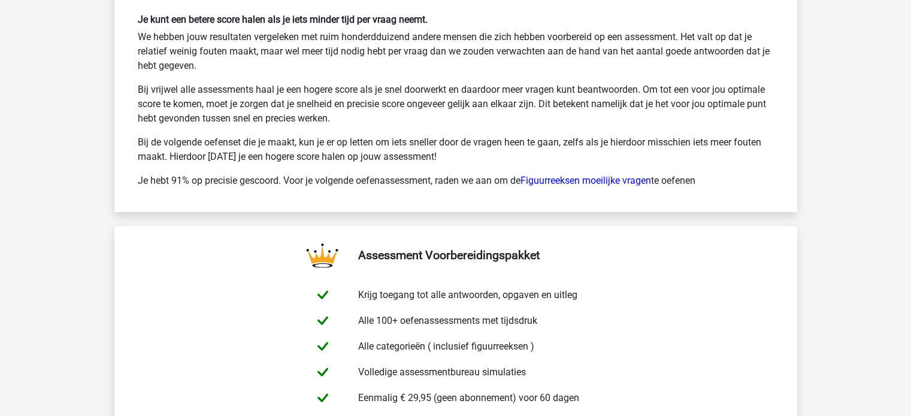
scroll to position [9847, 0]
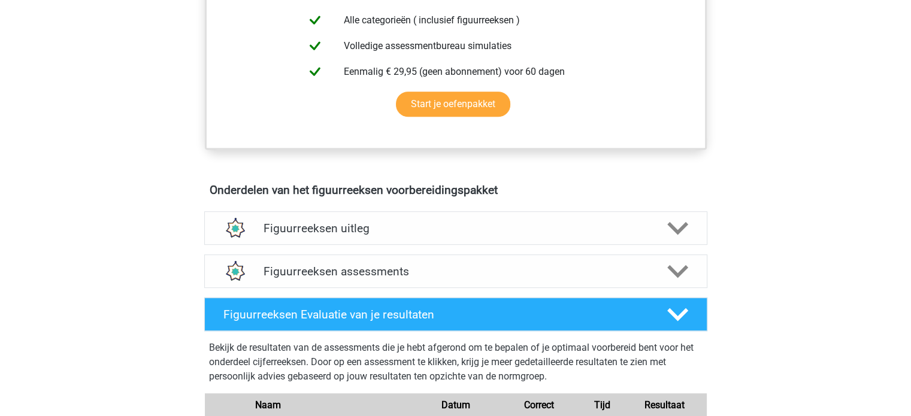
scroll to position [558, 0]
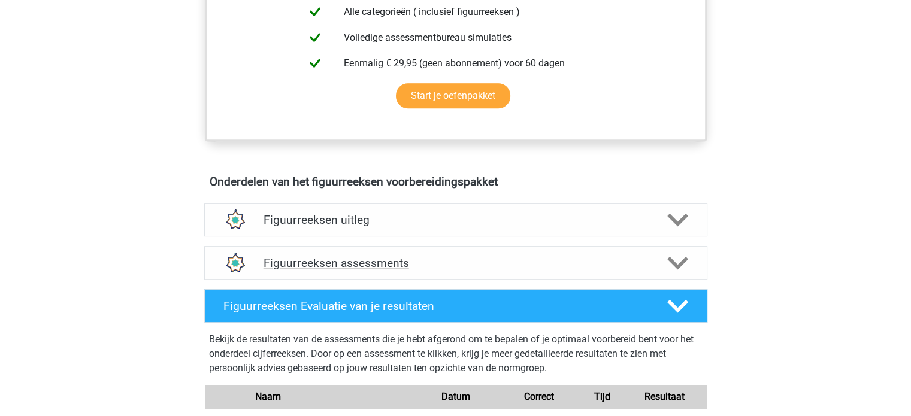
click at [322, 256] on h4 "Figuurreeksen assessments" at bounding box center [455, 263] width 384 height 14
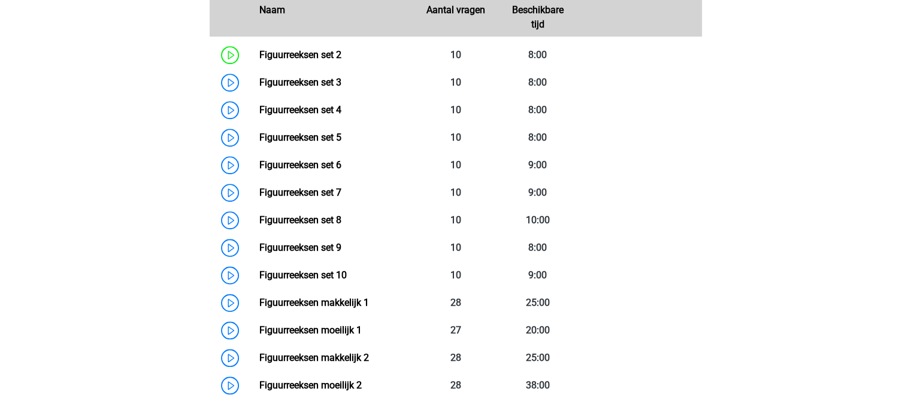
scroll to position [913, 0]
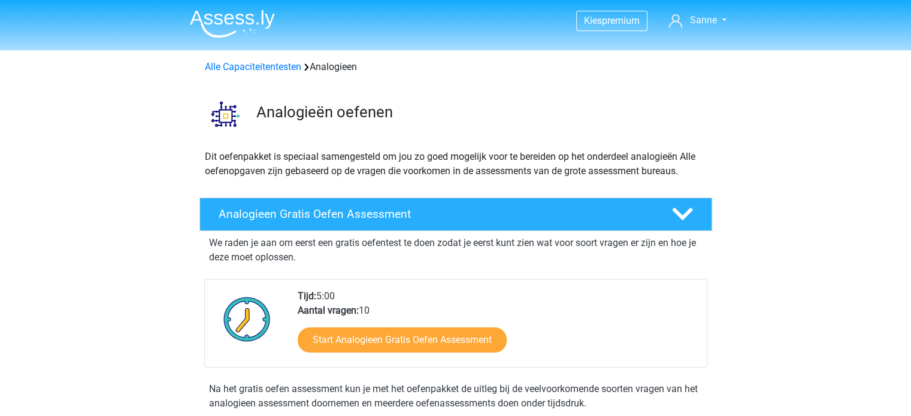
click at [240, 15] on img at bounding box center [232, 24] width 85 height 28
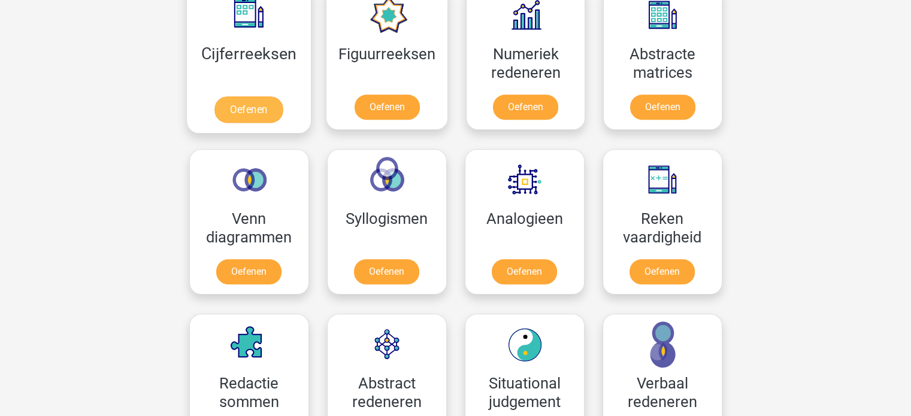
scroll to position [539, 0]
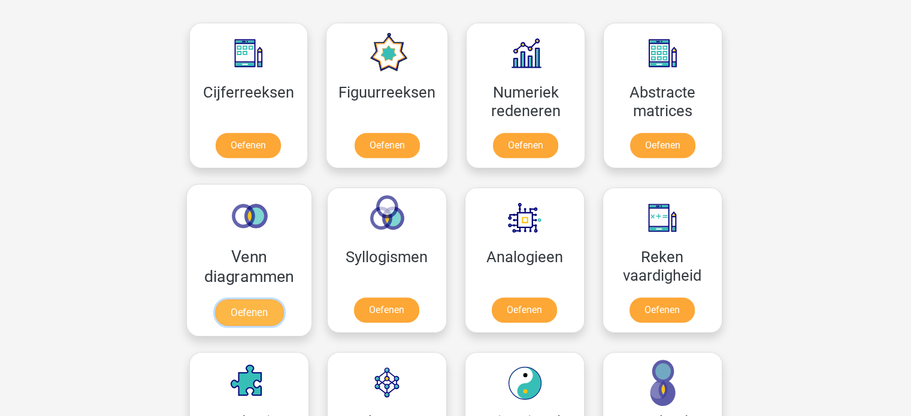
click at [249, 299] on link "Oefenen" at bounding box center [248, 312] width 68 height 26
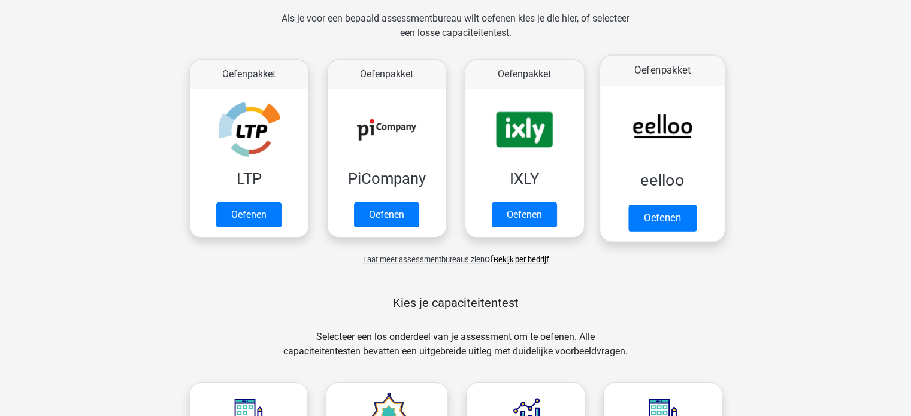
scroll to position [180, 0]
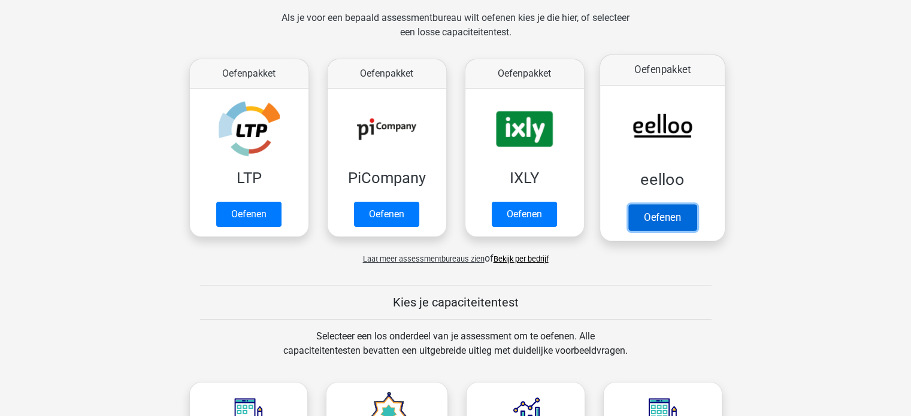
click at [658, 216] on link "Oefenen" at bounding box center [662, 217] width 68 height 26
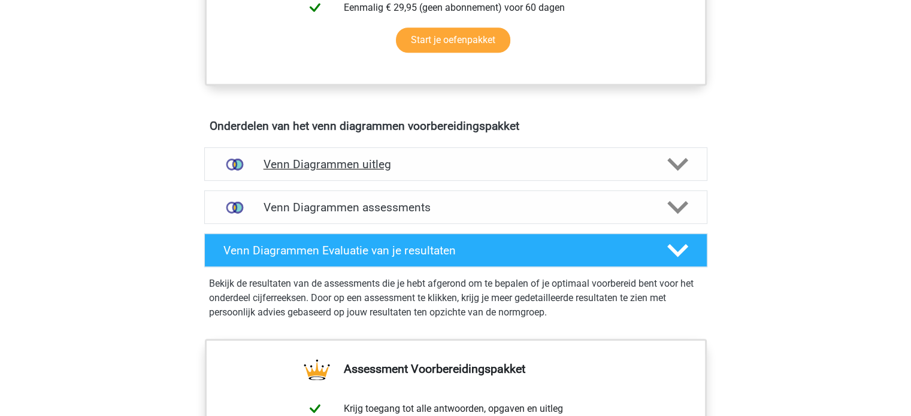
click at [297, 154] on div "Venn Diagrammen uitleg" at bounding box center [455, 164] width 503 height 34
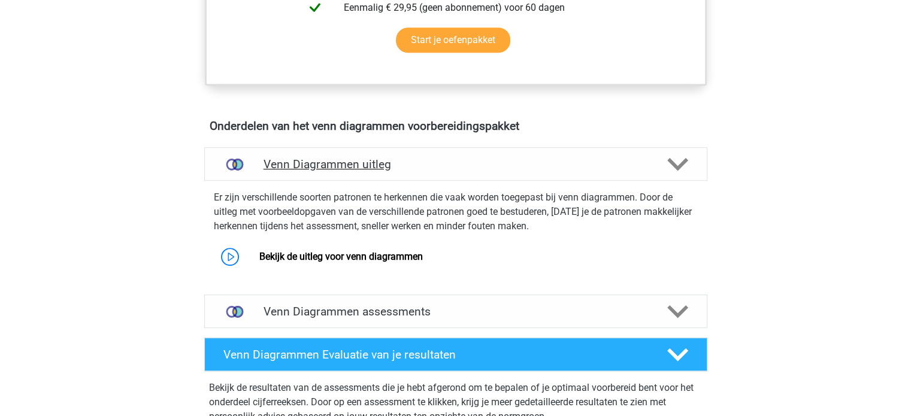
scroll to position [719, 0]
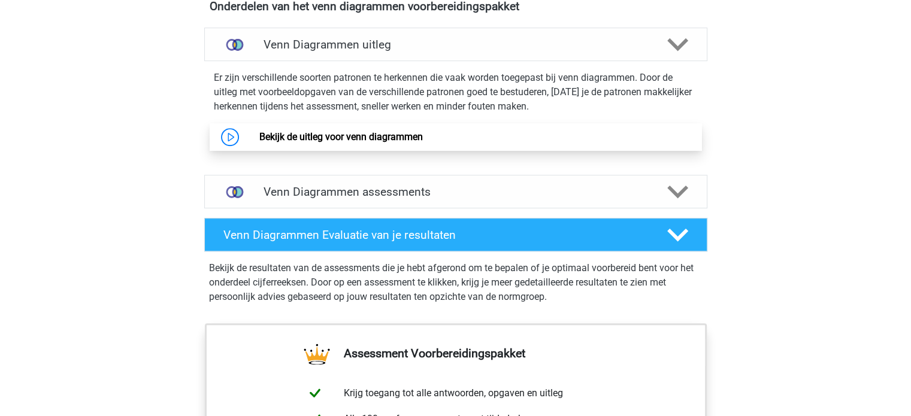
click at [317, 141] on link "Bekijk de uitleg voor venn diagrammen" at bounding box center [340, 136] width 163 height 11
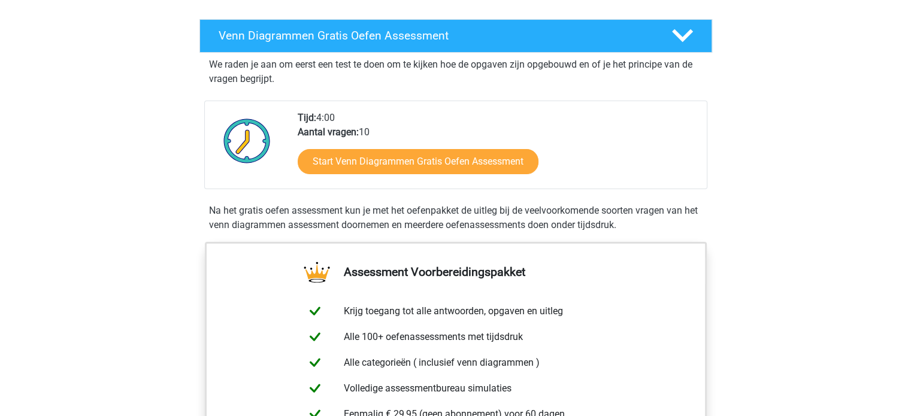
scroll to position [180, 0]
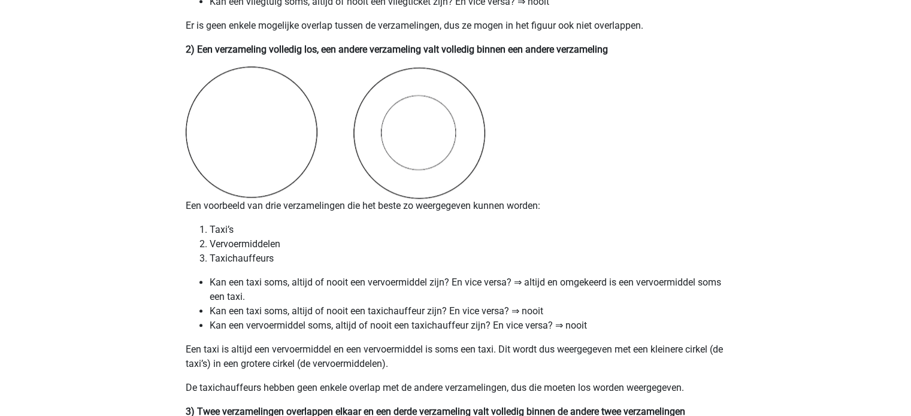
scroll to position [1198, 0]
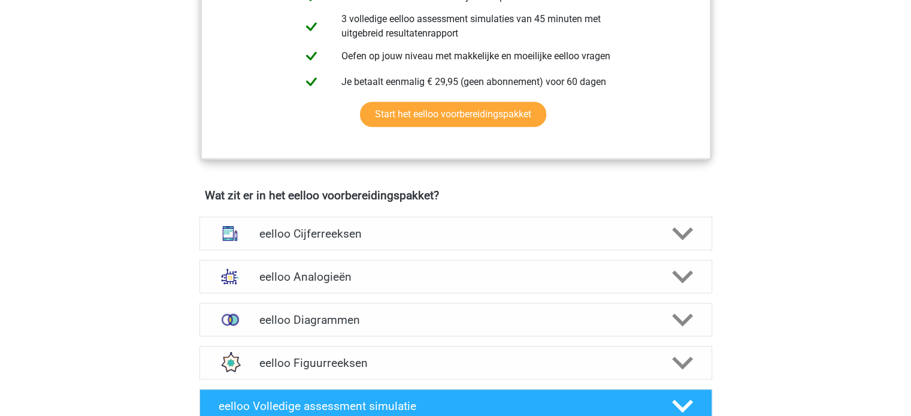
scroll to position [719, 0]
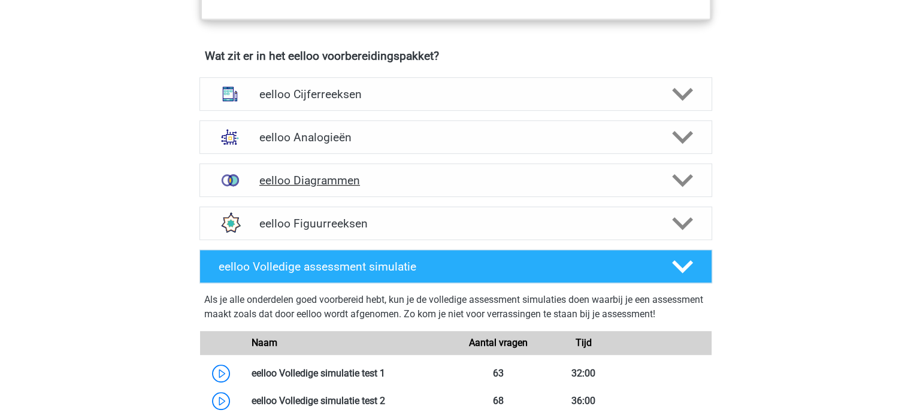
click at [369, 172] on div "eelloo Diagrammen" at bounding box center [455, 180] width 513 height 34
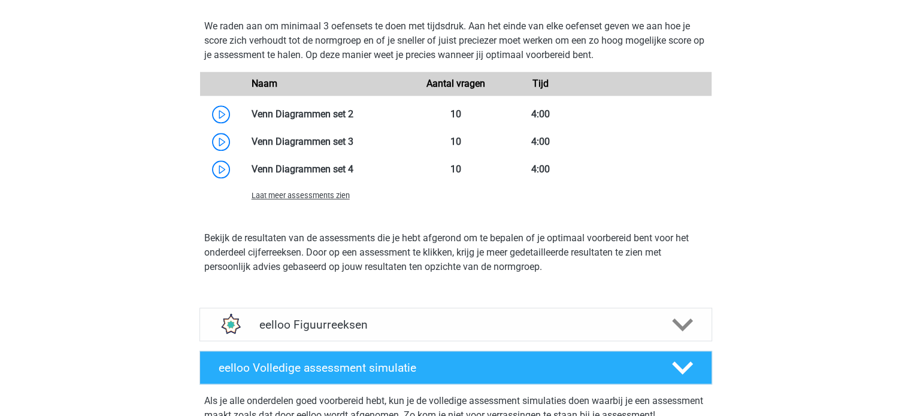
scroll to position [1138, 0]
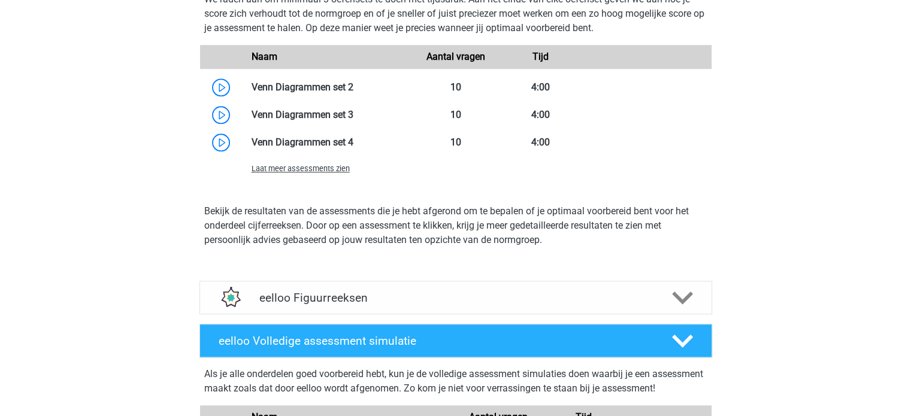
click at [320, 173] on span "Laat meer assessments zien" at bounding box center [301, 168] width 98 height 9
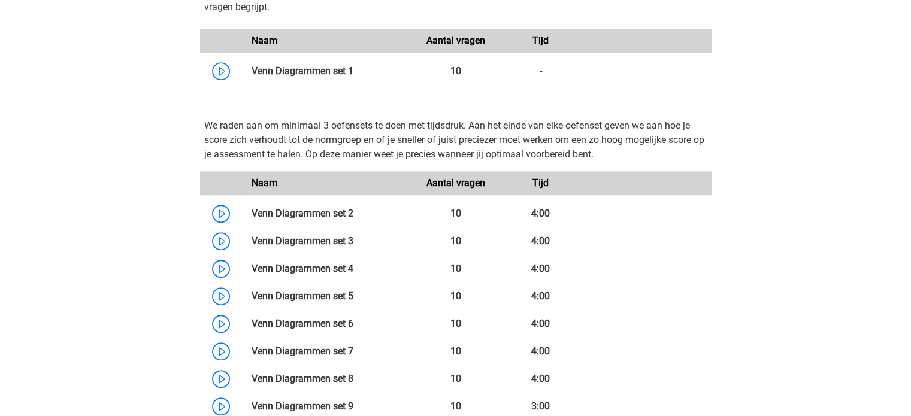
scroll to position [1018, 0]
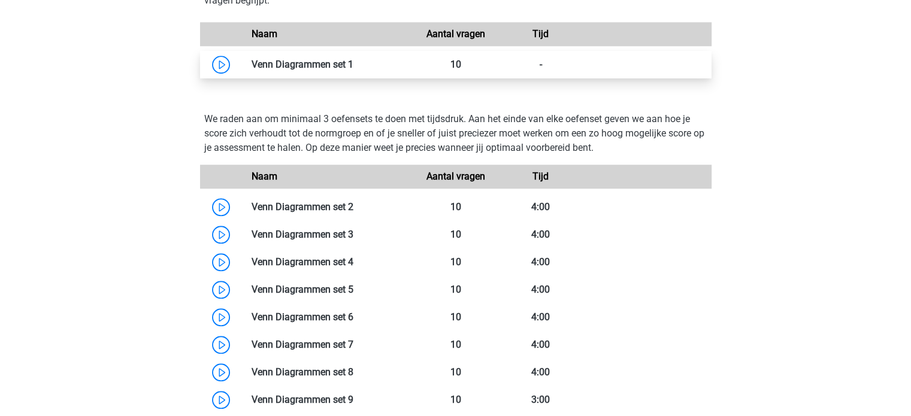
click at [353, 70] on link at bounding box center [353, 64] width 0 height 11
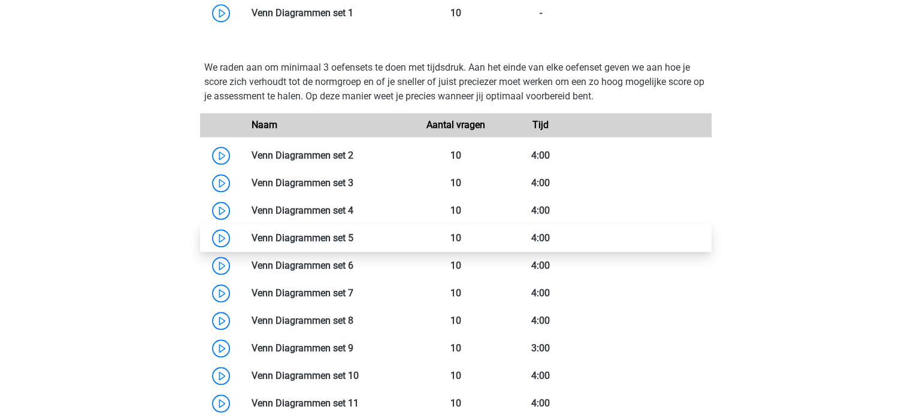
scroll to position [1198, 0]
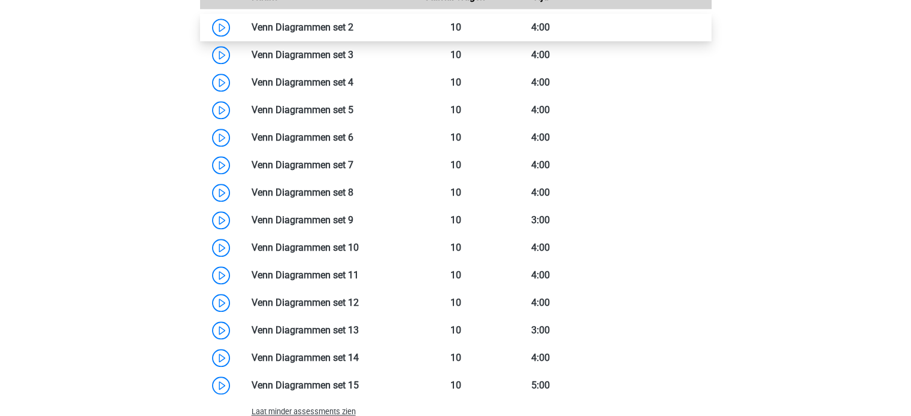
click at [353, 33] on link at bounding box center [353, 27] width 0 height 11
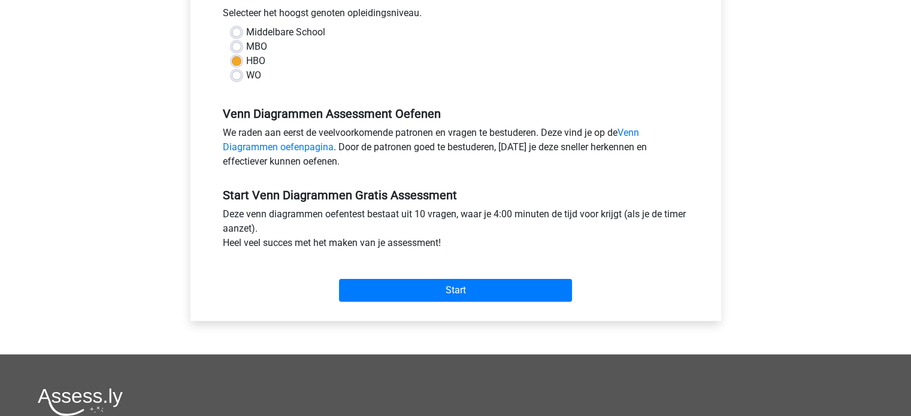
scroll to position [299, 0]
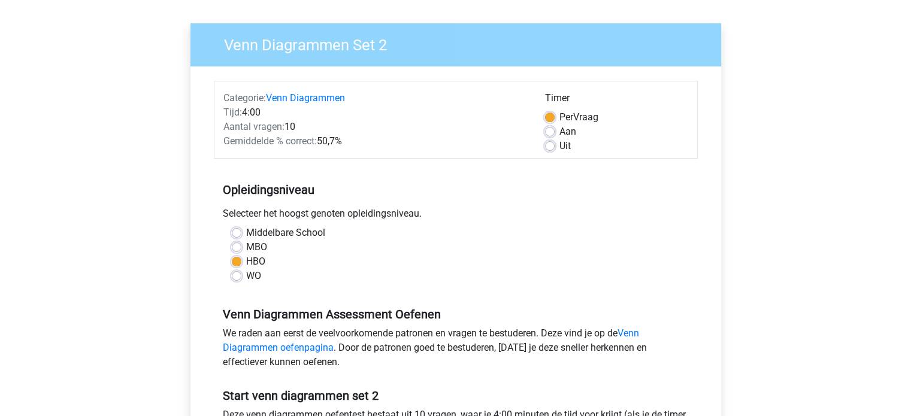
scroll to position [359, 0]
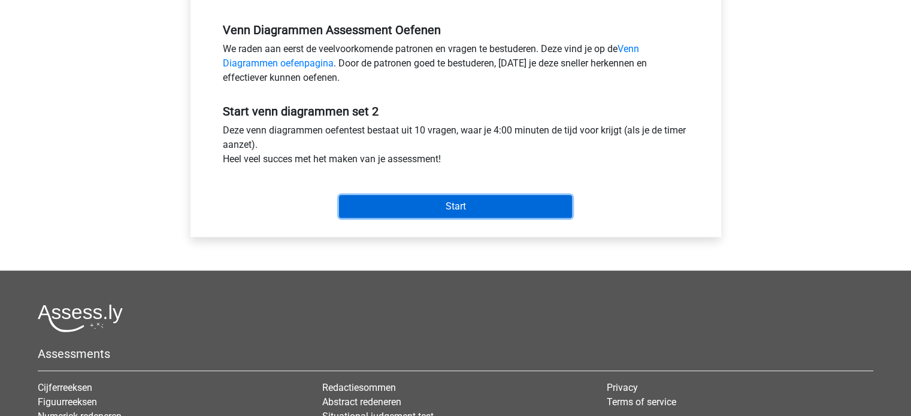
click at [537, 199] on input "Start" at bounding box center [455, 206] width 233 height 23
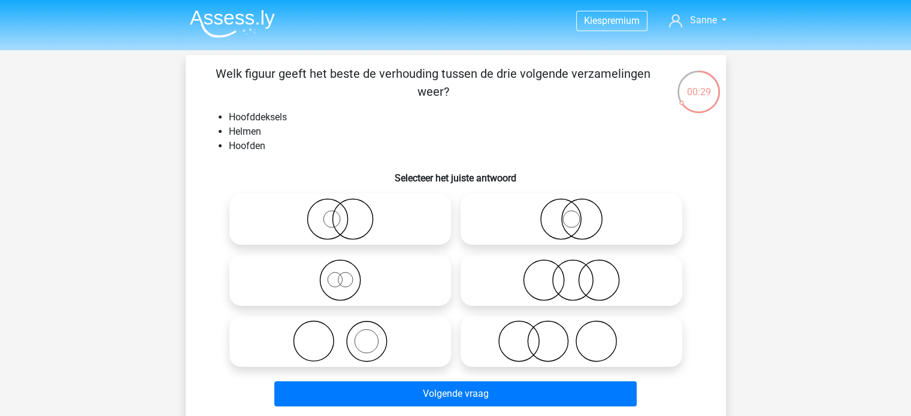
click at [412, 338] on icon at bounding box center [340, 341] width 212 height 42
click at [348, 335] on input "radio" at bounding box center [344, 332] width 8 height 8
radio input "true"
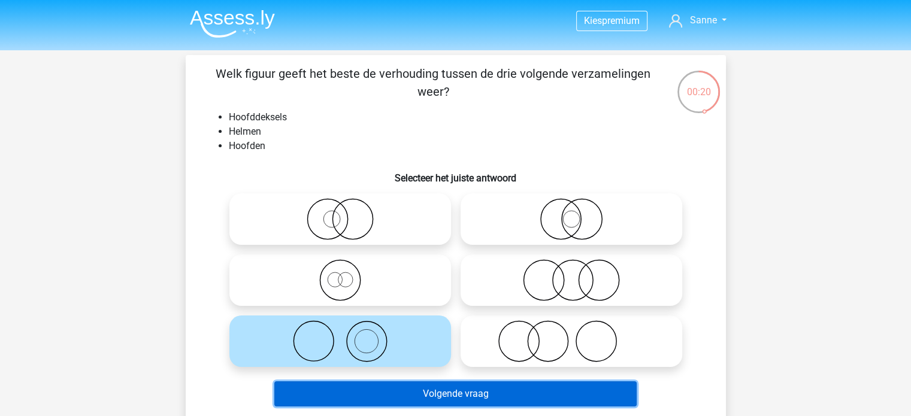
click at [400, 386] on button "Volgende vraag" at bounding box center [455, 393] width 362 height 25
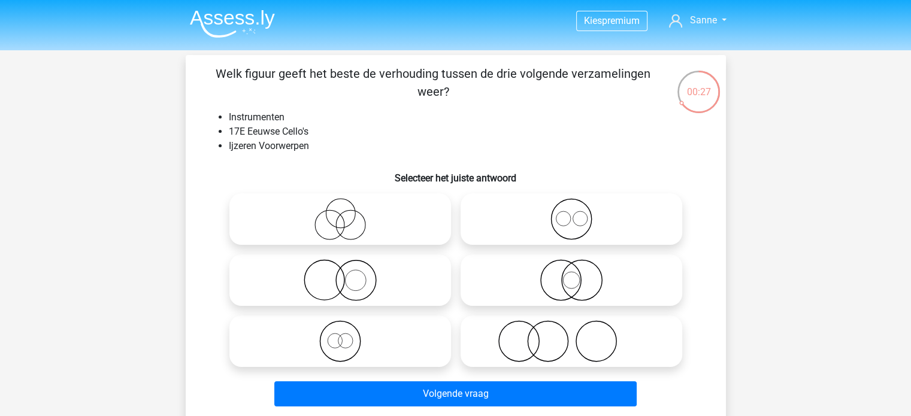
click at [371, 287] on icon at bounding box center [340, 280] width 212 height 42
click at [348, 274] on input "radio" at bounding box center [344, 270] width 8 height 8
radio input "true"
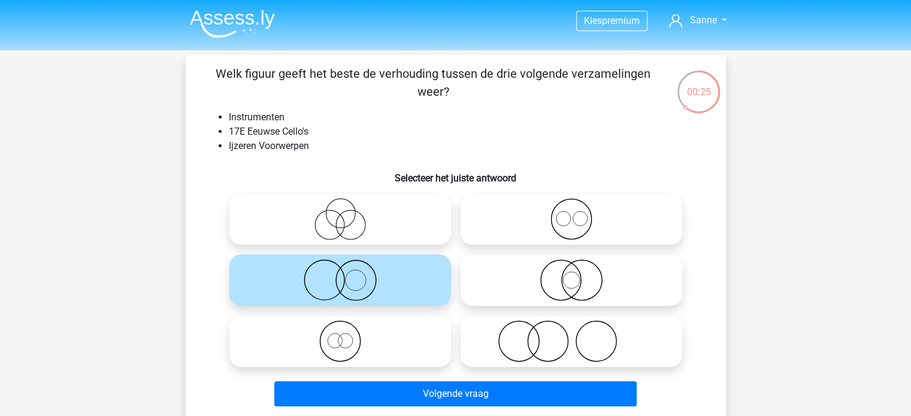
click at [556, 328] on icon at bounding box center [571, 341] width 212 height 42
click at [571, 328] on input "radio" at bounding box center [575, 332] width 8 height 8
radio input "true"
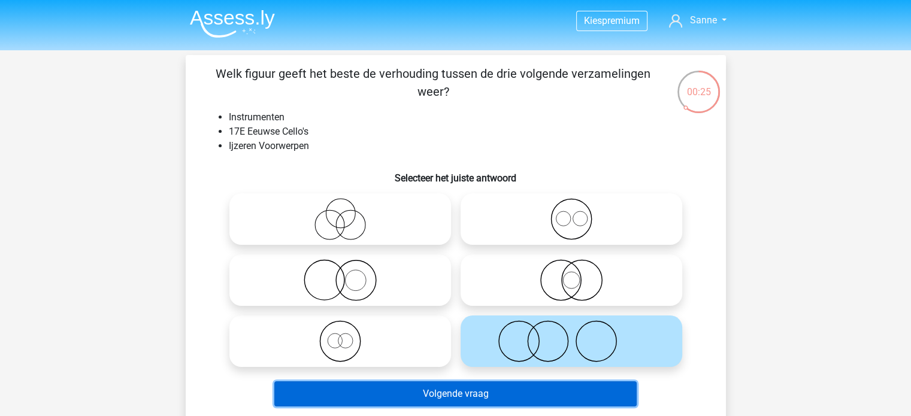
click at [442, 393] on button "Volgende vraag" at bounding box center [455, 393] width 362 height 25
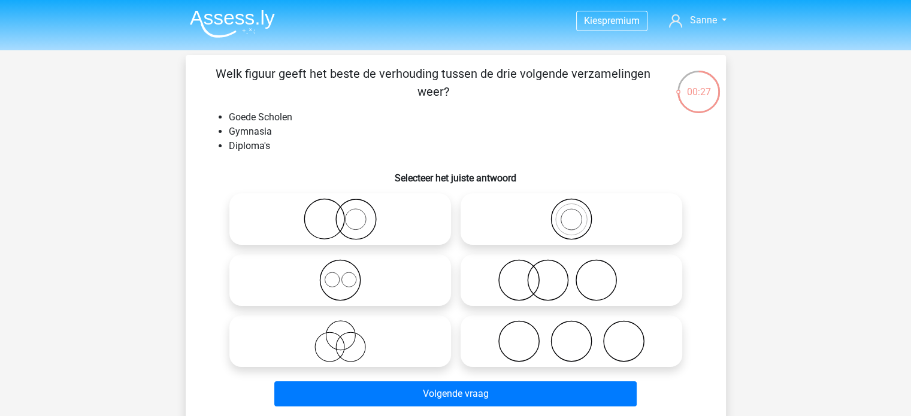
click at [588, 334] on icon at bounding box center [571, 341] width 212 height 42
click at [579, 334] on input "radio" at bounding box center [575, 332] width 8 height 8
radio input "true"
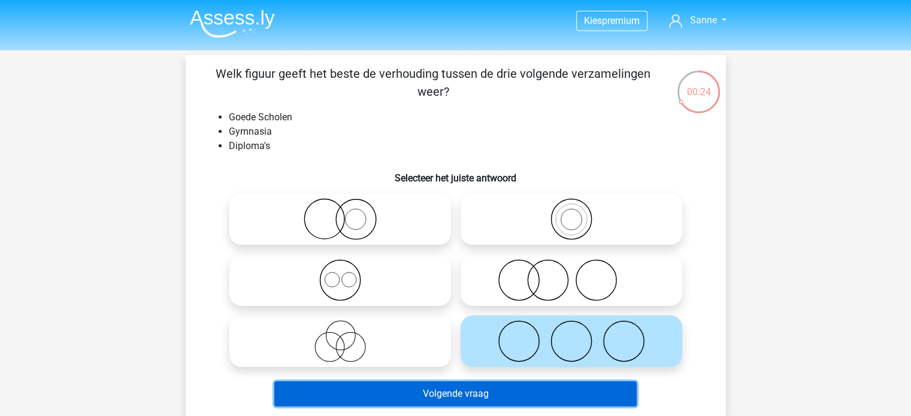
click at [414, 402] on button "Volgende vraag" at bounding box center [455, 393] width 362 height 25
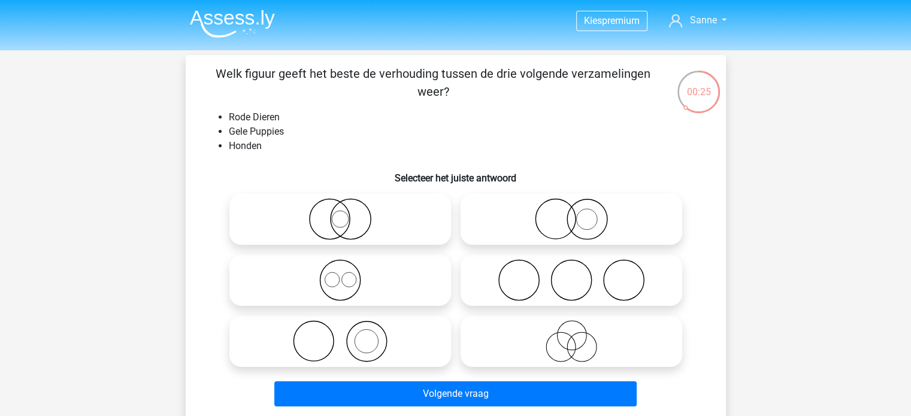
click at [384, 336] on icon at bounding box center [340, 341] width 212 height 42
click at [348, 335] on input "radio" at bounding box center [344, 332] width 8 height 8
radio input "true"
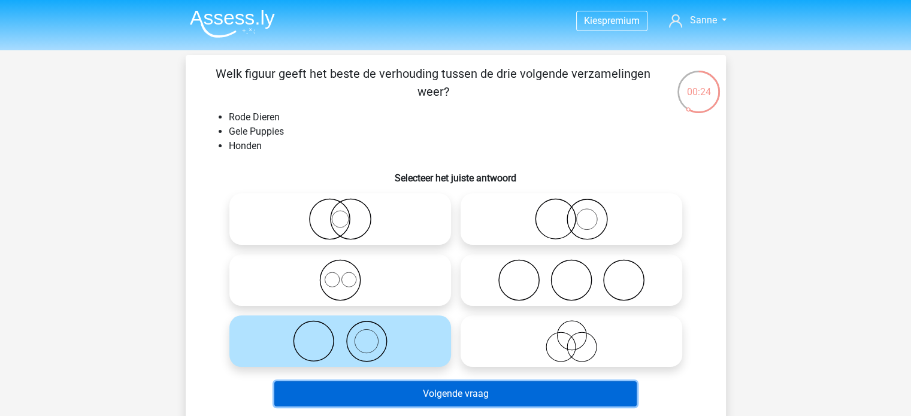
click at [420, 386] on button "Volgende vraag" at bounding box center [455, 393] width 362 height 25
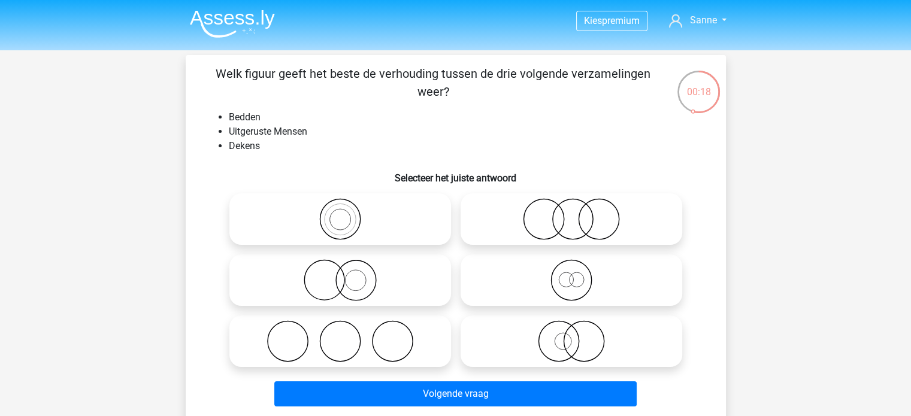
click at [423, 342] on icon at bounding box center [340, 341] width 212 height 42
click at [348, 335] on input "radio" at bounding box center [344, 332] width 8 height 8
radio input "true"
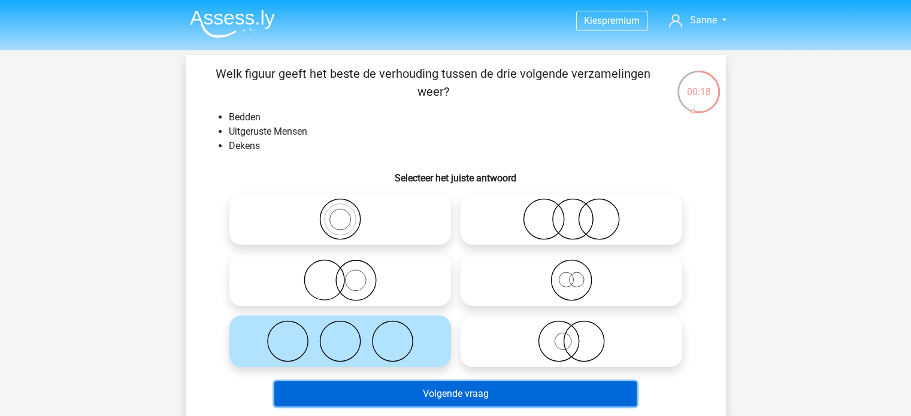
click at [432, 384] on button "Volgende vraag" at bounding box center [455, 393] width 362 height 25
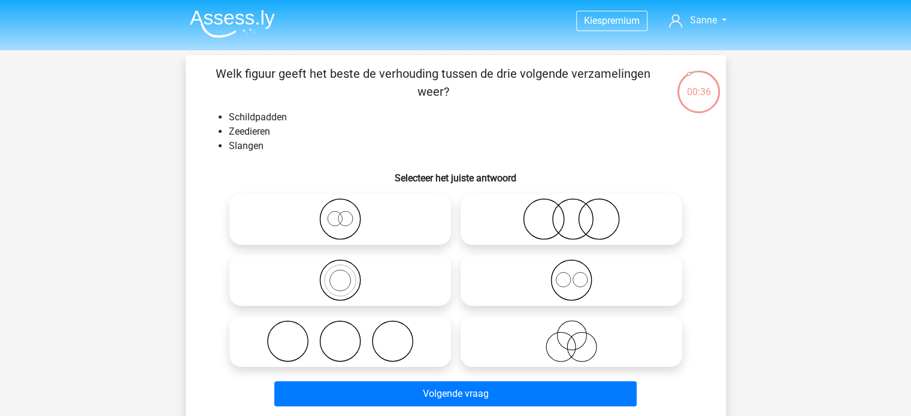
scroll to position [60, 0]
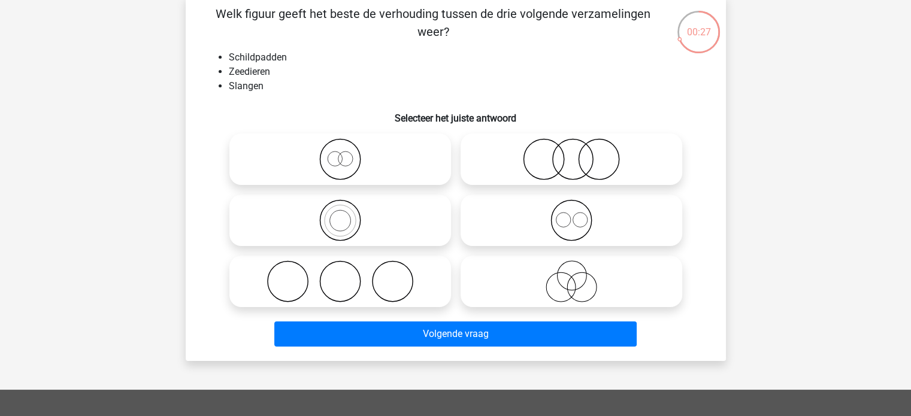
click at [562, 208] on icon at bounding box center [571, 220] width 212 height 42
click at [571, 208] on input "radio" at bounding box center [575, 211] width 8 height 8
radio input "true"
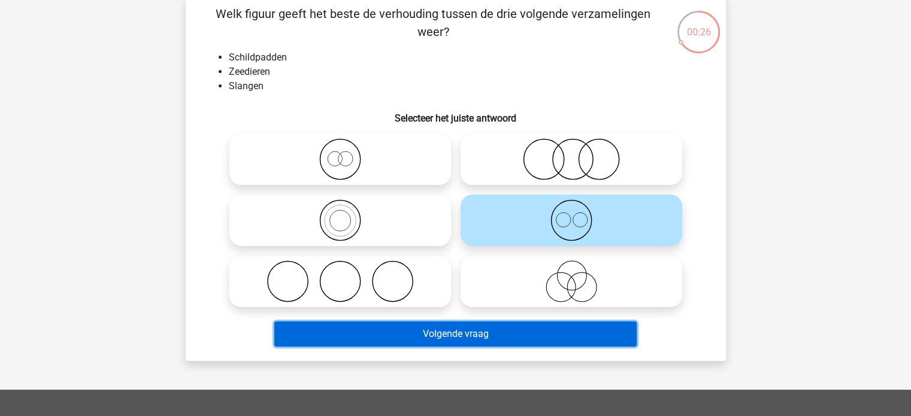
click at [458, 335] on button "Volgende vraag" at bounding box center [455, 334] width 362 height 25
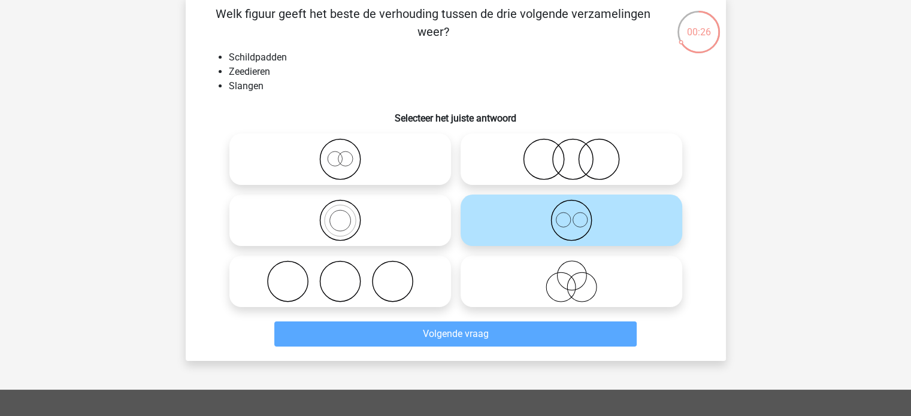
scroll to position [55, 0]
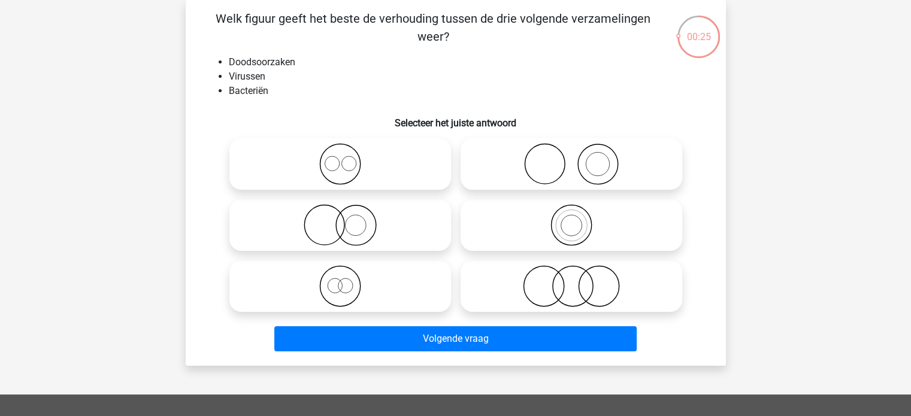
click at [292, 189] on label at bounding box center [340, 164] width 222 height 52
click at [340, 158] on input "radio" at bounding box center [344, 154] width 8 height 8
radio input "true"
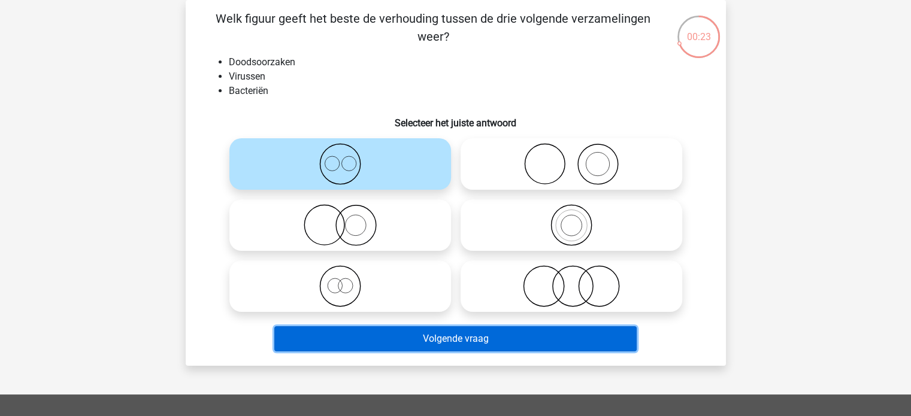
click at [386, 334] on button "Volgende vraag" at bounding box center [455, 338] width 362 height 25
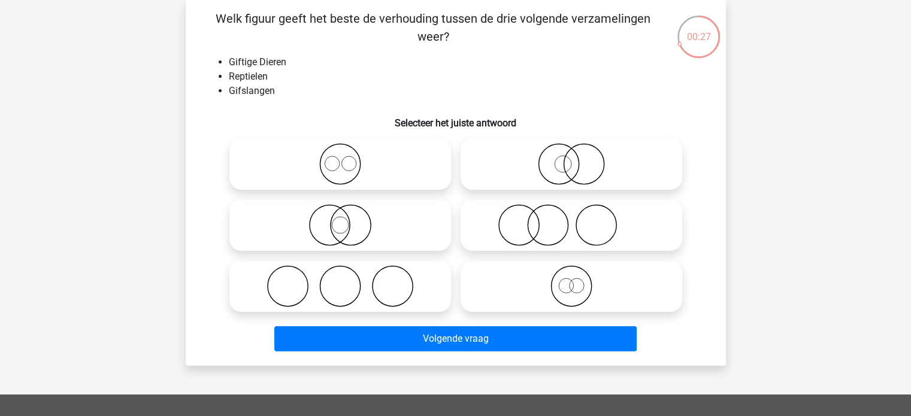
click at [573, 275] on input "radio" at bounding box center [575, 276] width 8 height 8
radio input "true"
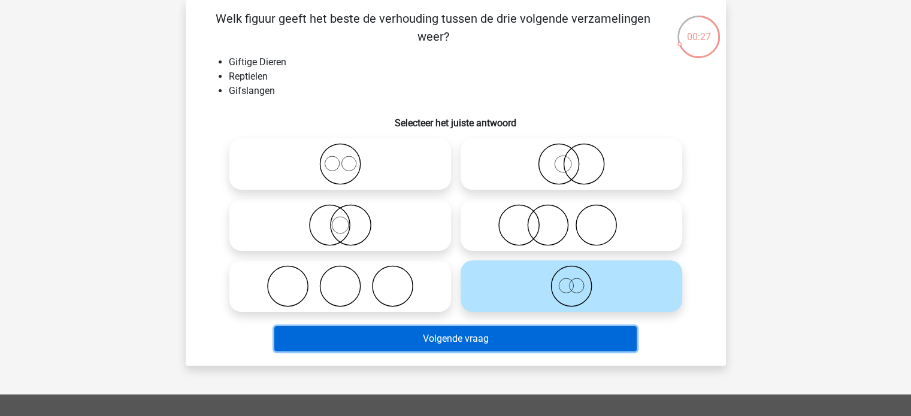
click at [413, 351] on button "Volgende vraag" at bounding box center [455, 338] width 362 height 25
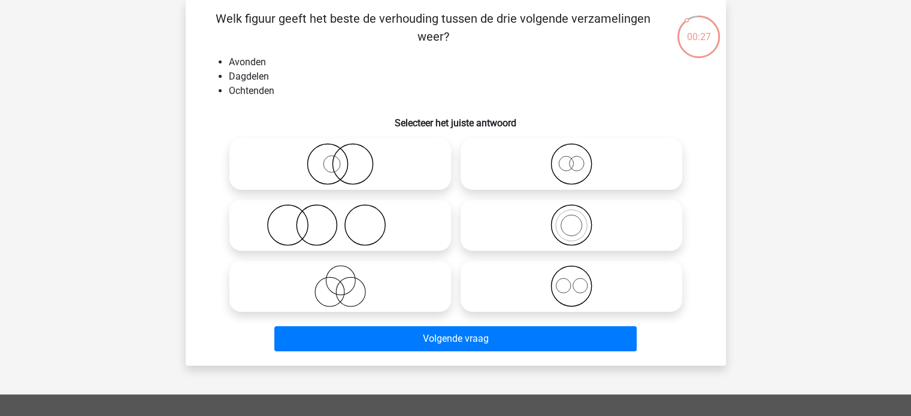
click at [515, 166] on icon at bounding box center [571, 164] width 212 height 42
click at [571, 158] on input "radio" at bounding box center [575, 154] width 8 height 8
radio input "true"
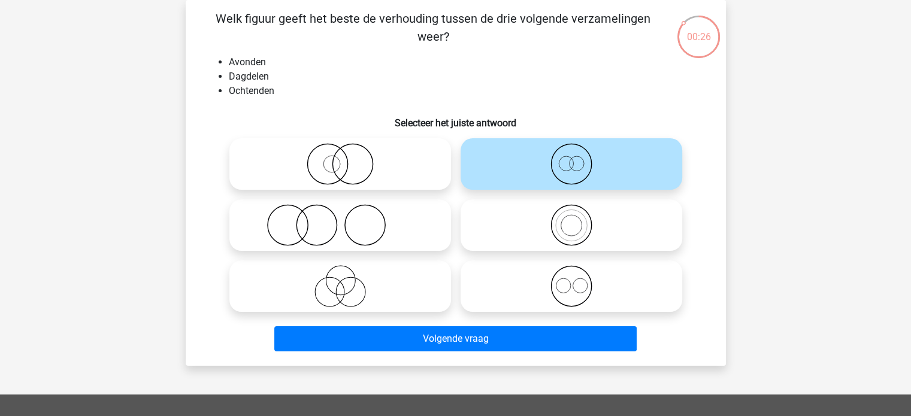
click at [538, 270] on icon at bounding box center [571, 286] width 212 height 42
click at [571, 272] on input "radio" at bounding box center [575, 276] width 8 height 8
radio input "true"
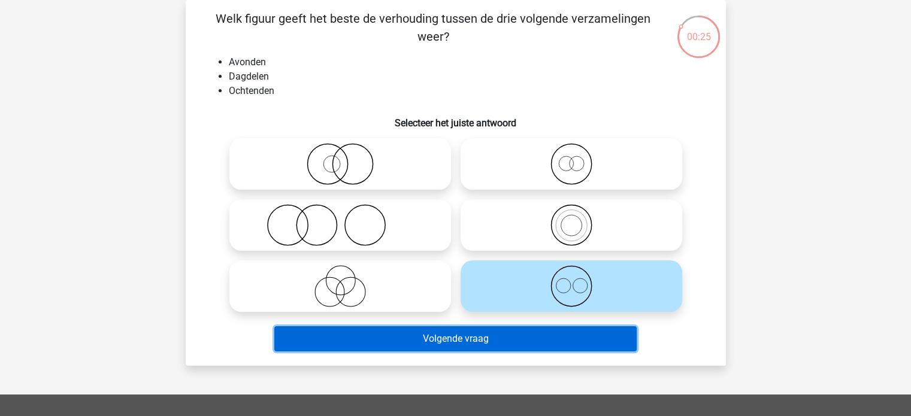
click at [426, 340] on button "Volgende vraag" at bounding box center [455, 338] width 362 height 25
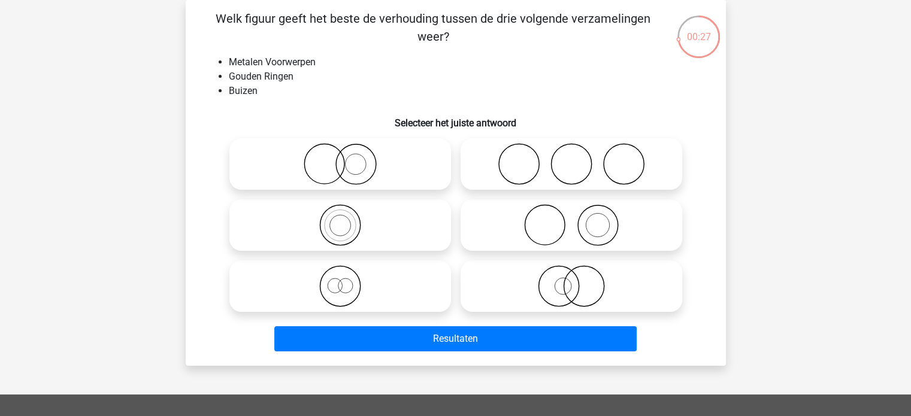
click at [487, 210] on icon at bounding box center [571, 225] width 212 height 42
click at [571, 211] on input "radio" at bounding box center [575, 215] width 8 height 8
radio input "true"
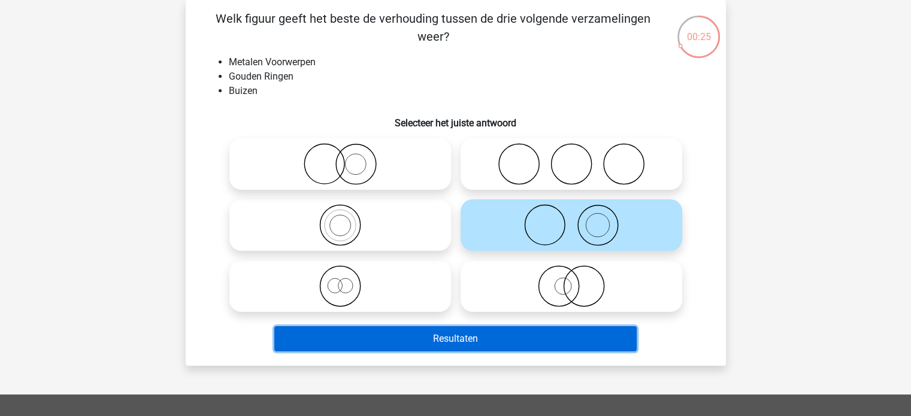
click at [432, 341] on button "Resultaten" at bounding box center [455, 338] width 362 height 25
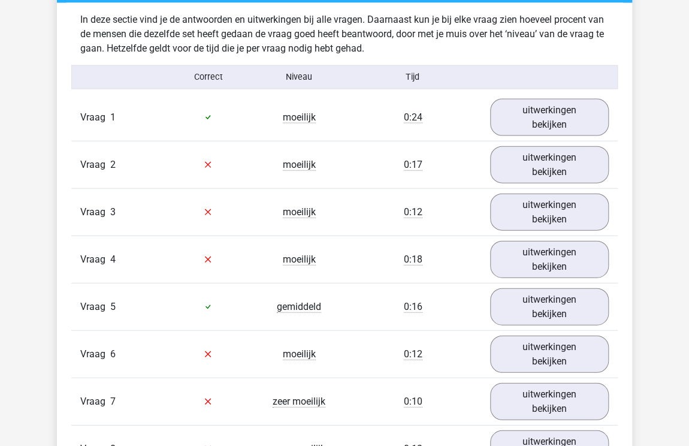
scroll to position [934, 0]
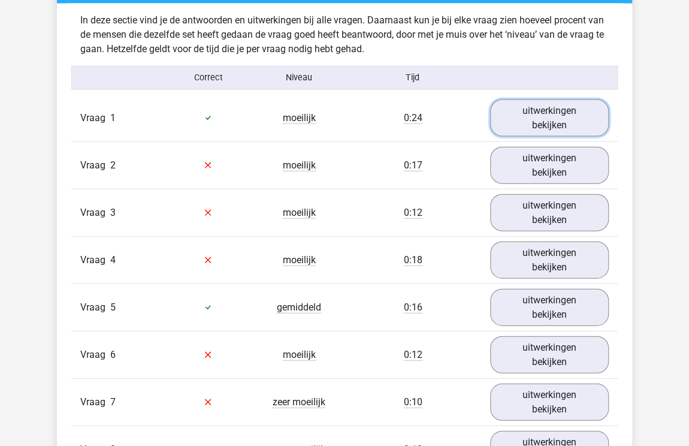
click at [537, 132] on link "uitwerkingen bekijken" at bounding box center [549, 117] width 119 height 37
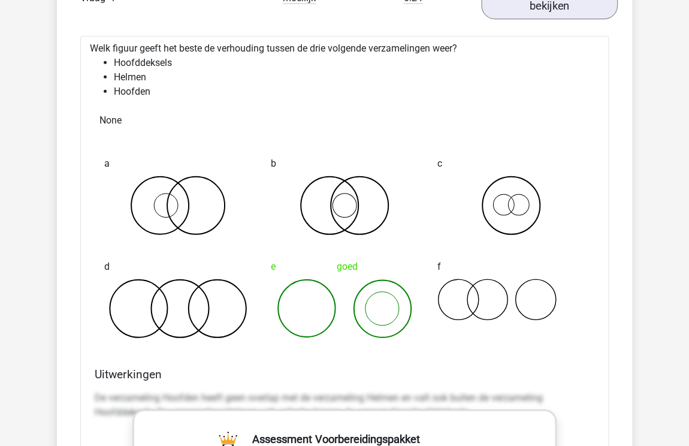
scroll to position [993, 0]
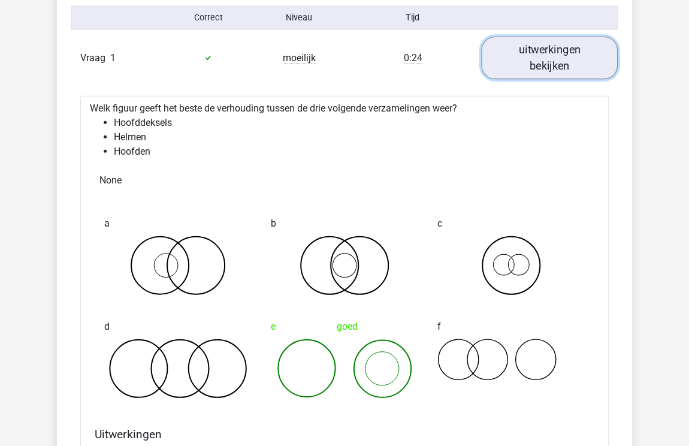
click at [543, 72] on link "uitwerkingen bekijken" at bounding box center [549, 58] width 137 height 43
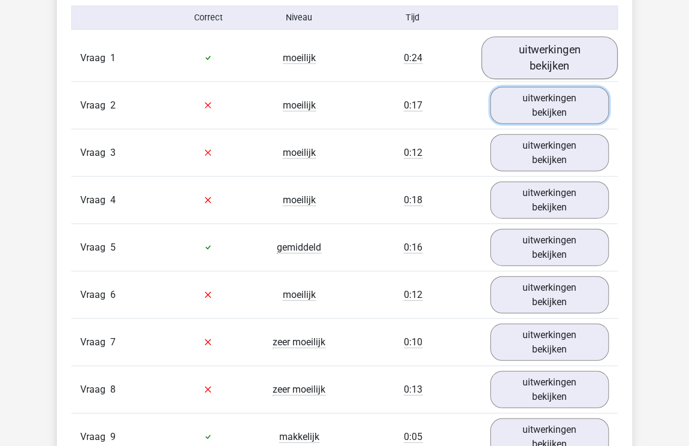
click at [547, 110] on link "uitwerkingen bekijken" at bounding box center [549, 105] width 119 height 37
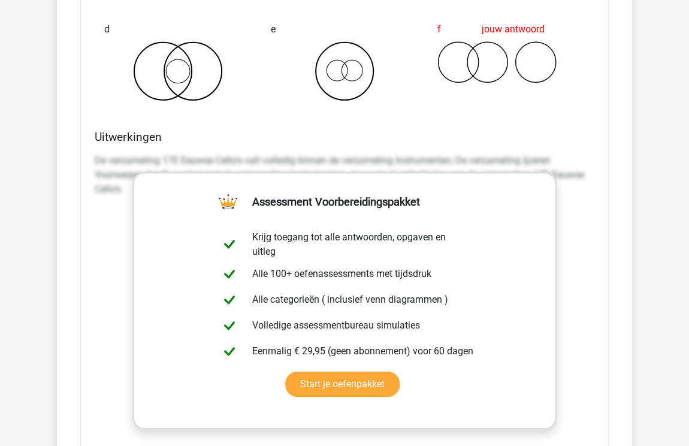
scroll to position [1353, 0]
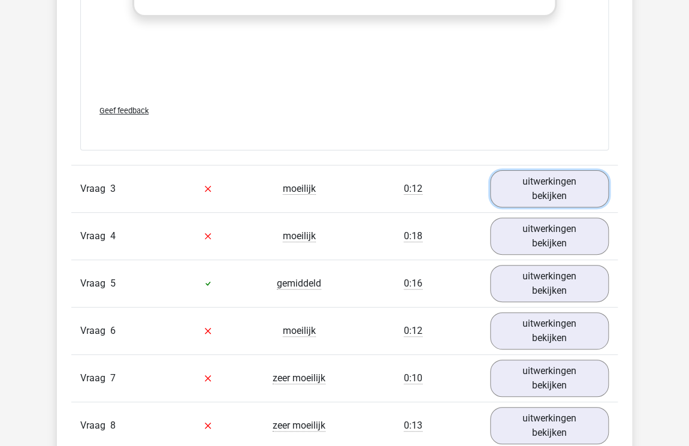
click at [551, 191] on link "uitwerkingen bekijken" at bounding box center [549, 188] width 119 height 37
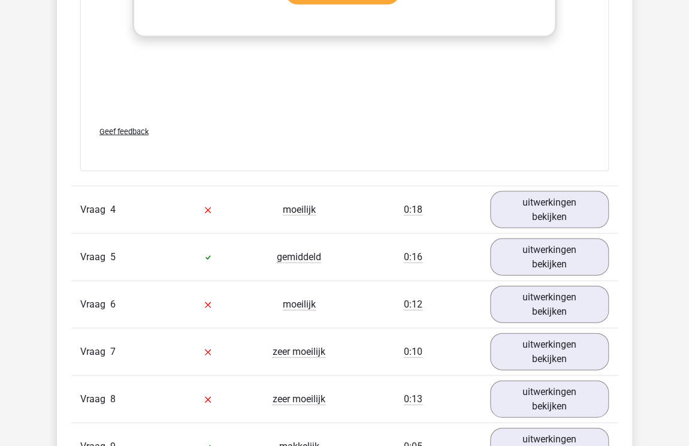
scroll to position [2545, 0]
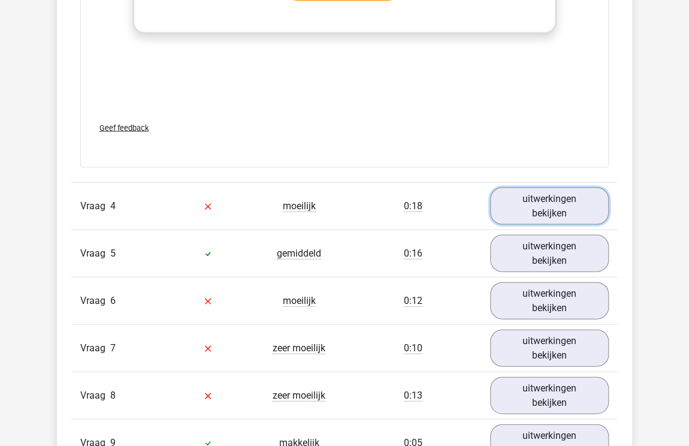
click at [523, 210] on link "uitwerkingen bekijken" at bounding box center [549, 205] width 119 height 37
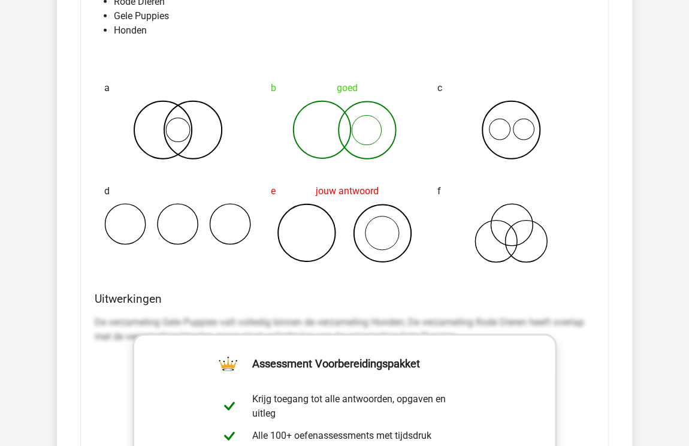
scroll to position [2694, 0]
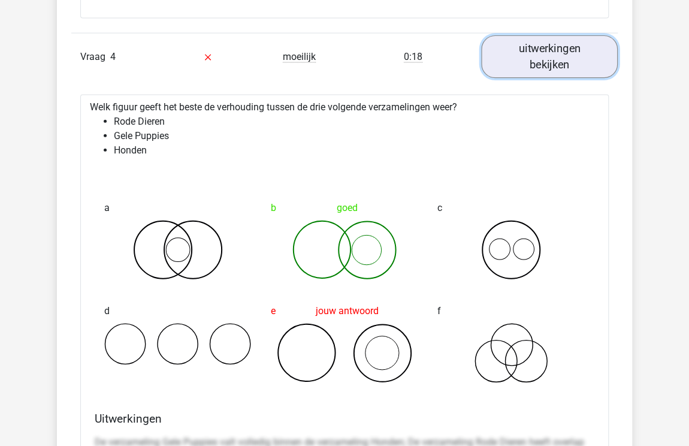
click at [540, 50] on link "uitwerkingen bekijken" at bounding box center [549, 56] width 137 height 43
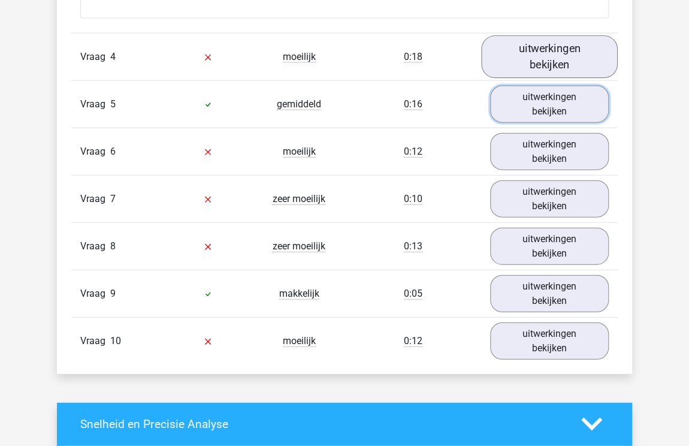
click at [514, 106] on link "uitwerkingen bekijken" at bounding box center [549, 104] width 119 height 37
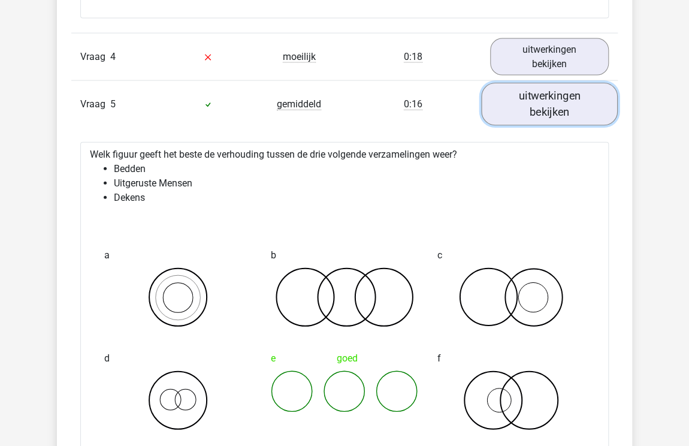
click at [537, 96] on link "uitwerkingen bekijken" at bounding box center [549, 104] width 137 height 43
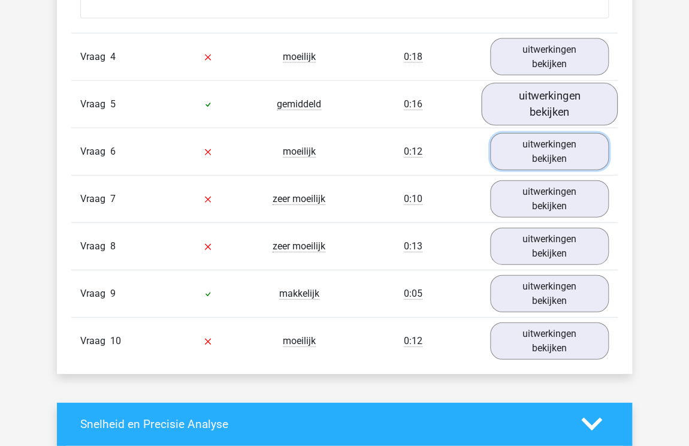
click at [532, 165] on link "uitwerkingen bekijken" at bounding box center [549, 151] width 119 height 37
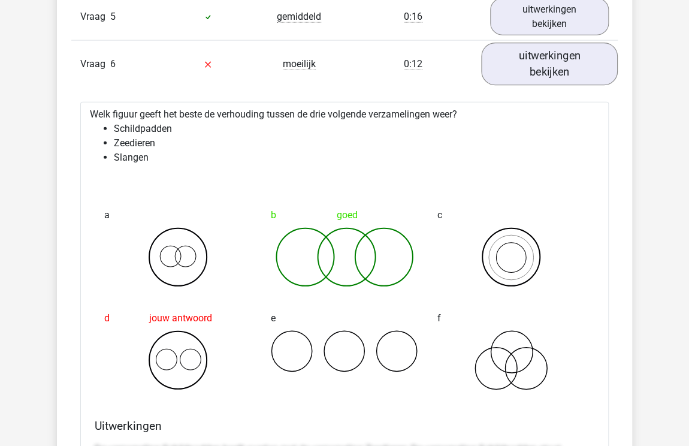
scroll to position [2753, 0]
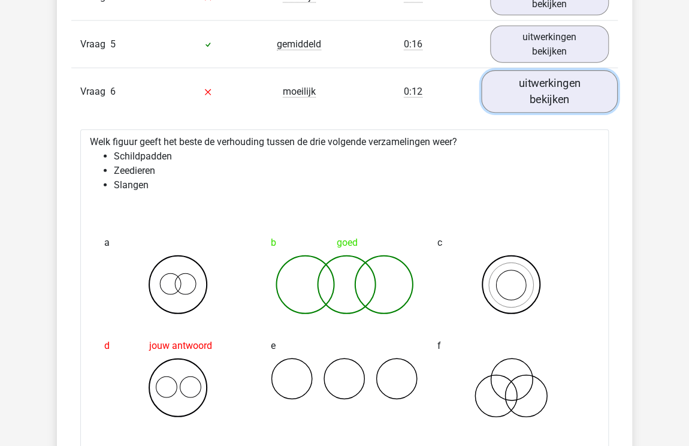
click at [516, 95] on link "uitwerkingen bekijken" at bounding box center [549, 91] width 137 height 43
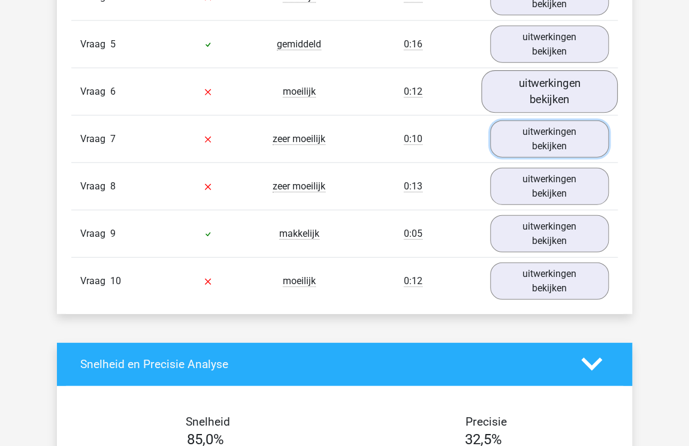
click at [520, 149] on link "uitwerkingen bekijken" at bounding box center [549, 138] width 119 height 37
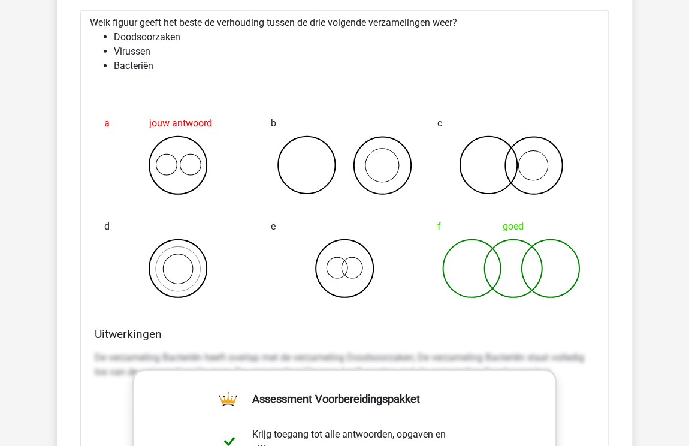
scroll to position [2813, 0]
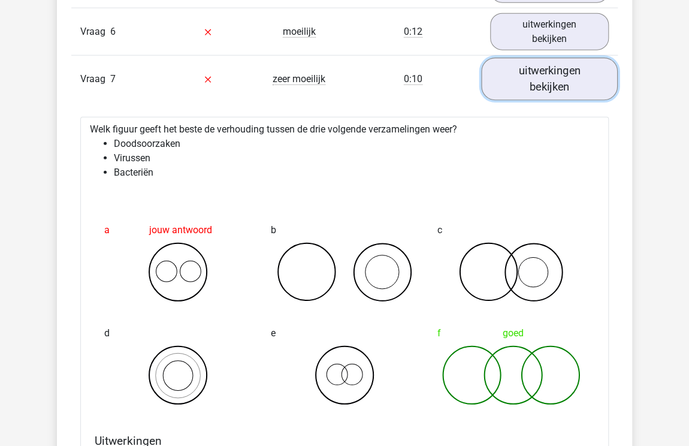
click at [579, 91] on link "uitwerkingen bekijken" at bounding box center [549, 78] width 137 height 43
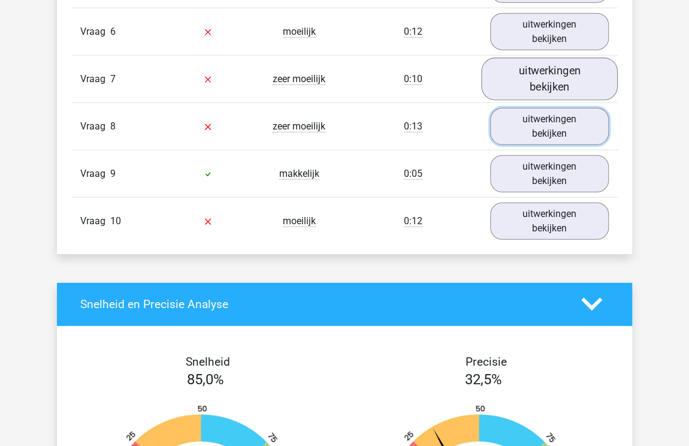
click at [575, 122] on link "uitwerkingen bekijken" at bounding box center [549, 126] width 119 height 37
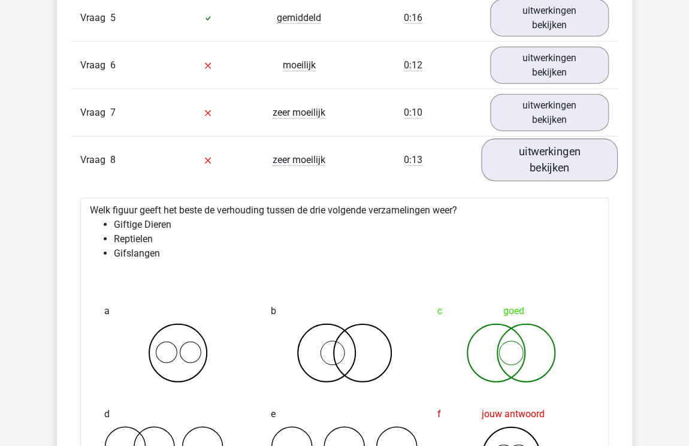
scroll to position [2753, 0]
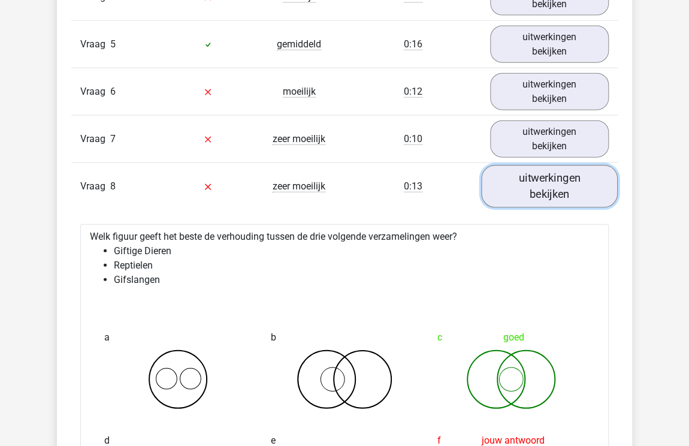
click at [551, 187] on link "uitwerkingen bekijken" at bounding box center [549, 186] width 137 height 43
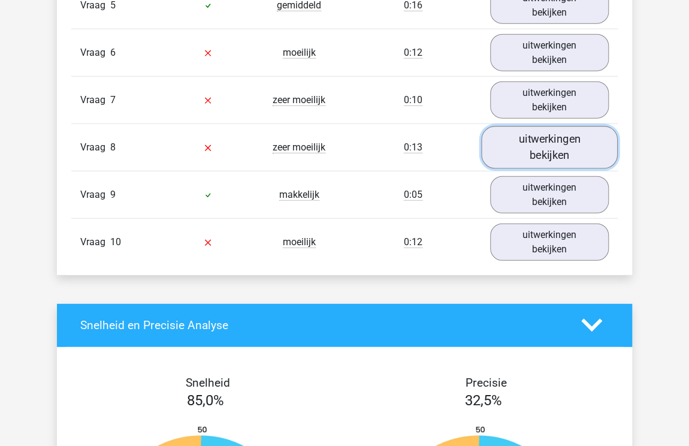
scroll to position [2813, 0]
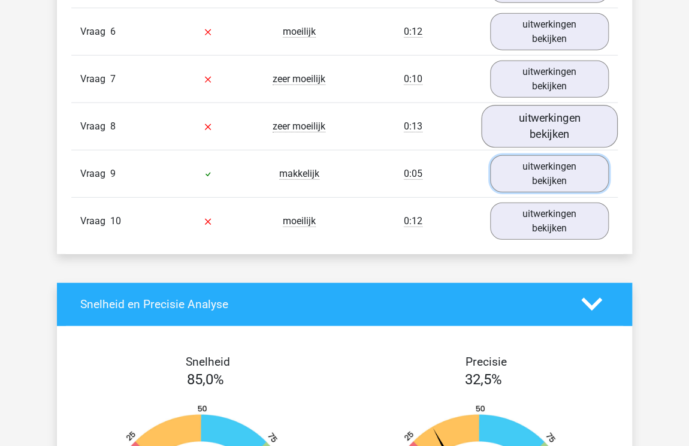
click at [531, 173] on link "uitwerkingen bekijken" at bounding box center [549, 173] width 119 height 37
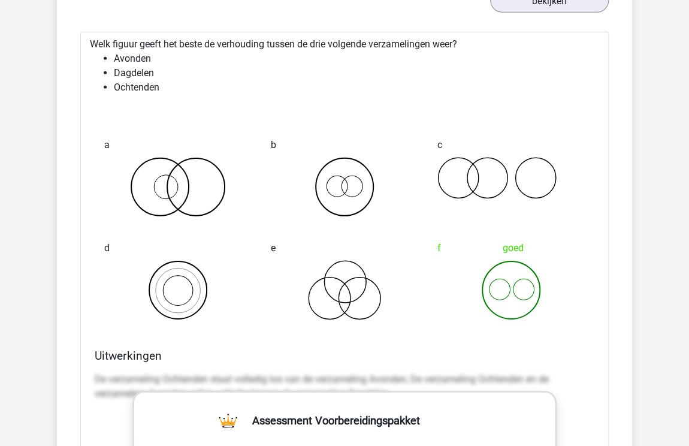
scroll to position [2933, 0]
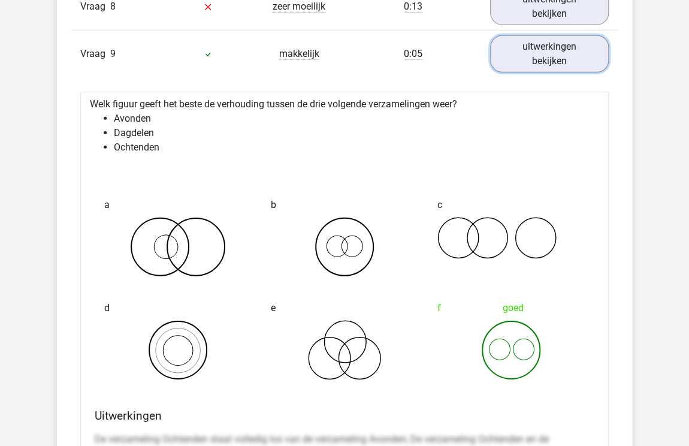
click at [592, 49] on link "uitwerkingen bekijken" at bounding box center [549, 53] width 119 height 37
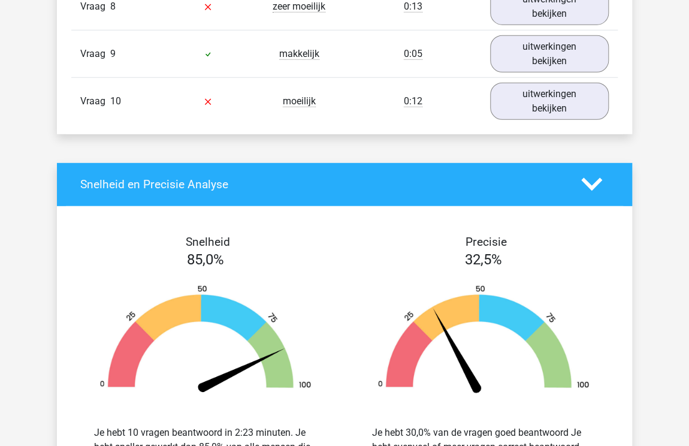
click at [541, 111] on link "uitwerkingen bekijken" at bounding box center [549, 101] width 119 height 37
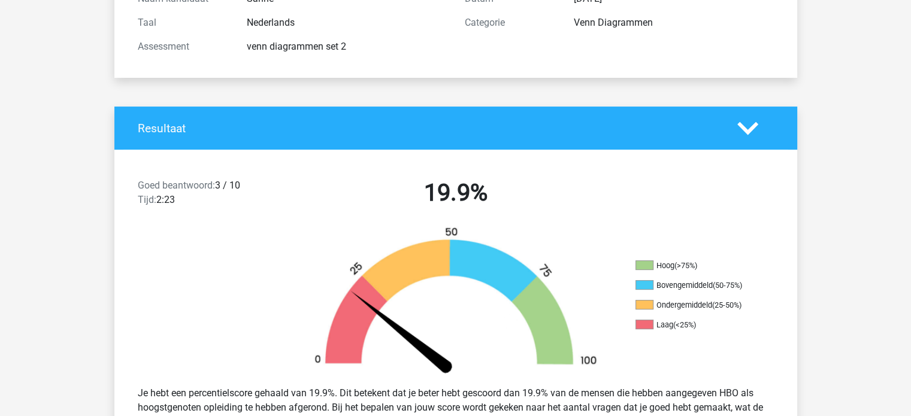
scroll to position [146, 0]
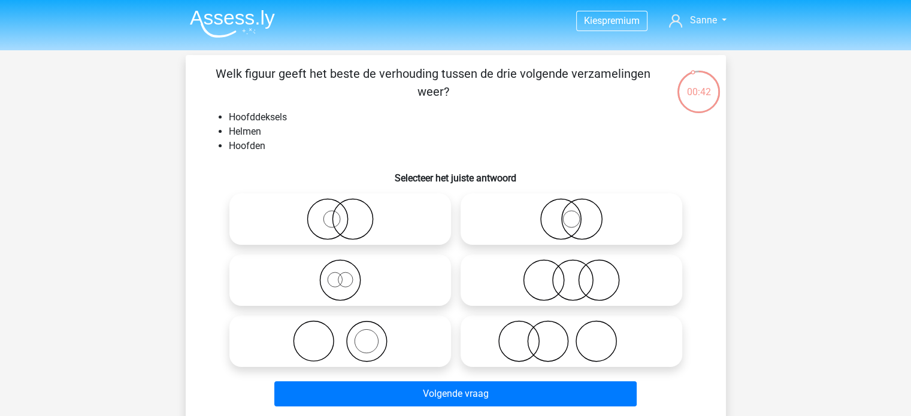
click at [266, 16] on img at bounding box center [232, 24] width 85 height 28
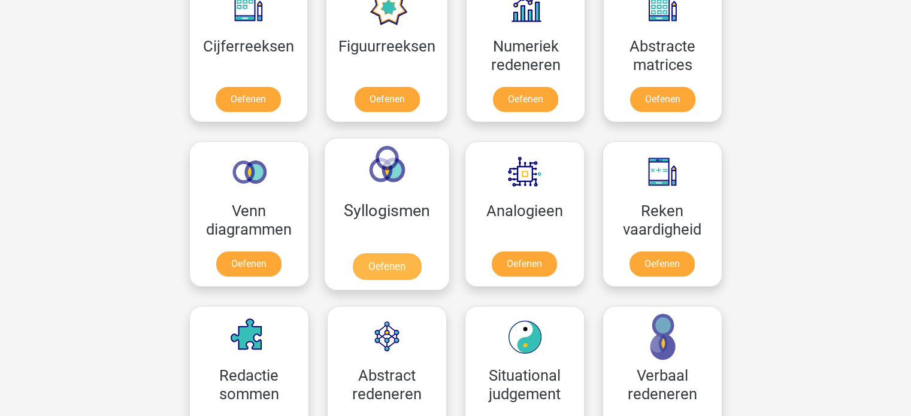
scroll to position [659, 0]
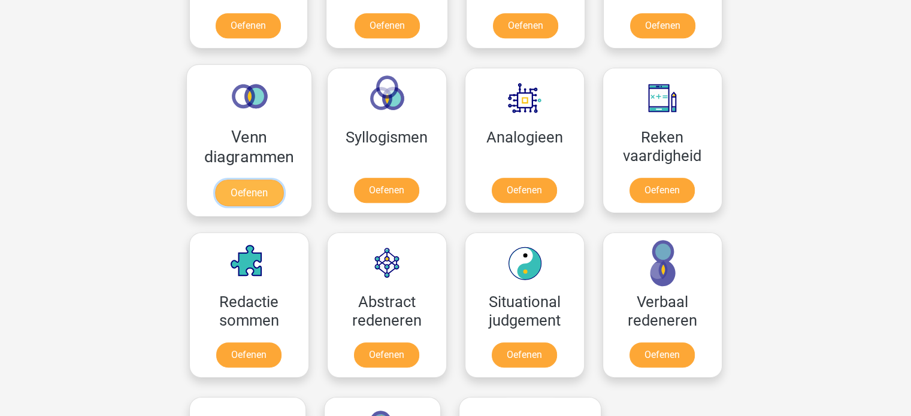
click at [228, 180] on link "Oefenen" at bounding box center [248, 193] width 68 height 26
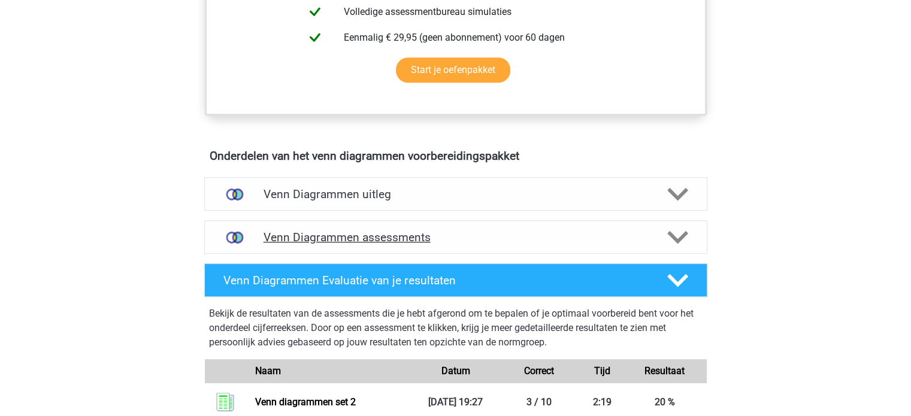
scroll to position [599, 0]
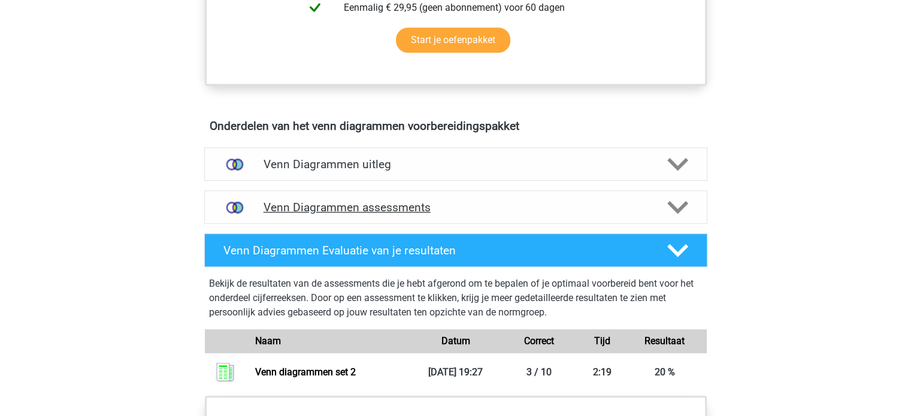
click at [297, 207] on h4 "Venn Diagrammen assessments" at bounding box center [455, 208] width 384 height 14
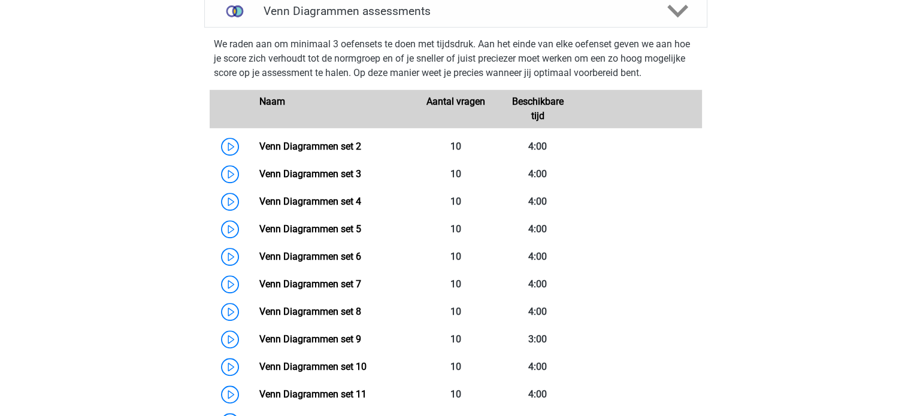
scroll to position [779, 0]
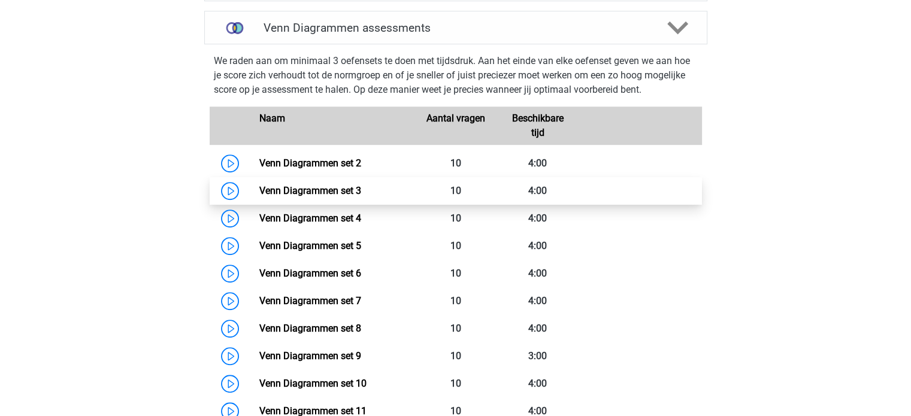
click at [344, 189] on link "Venn Diagrammen set 3" at bounding box center [310, 190] width 102 height 11
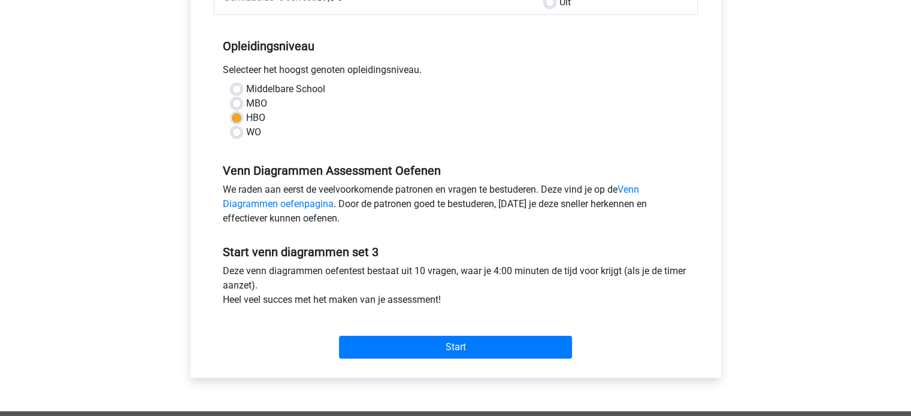
scroll to position [240, 0]
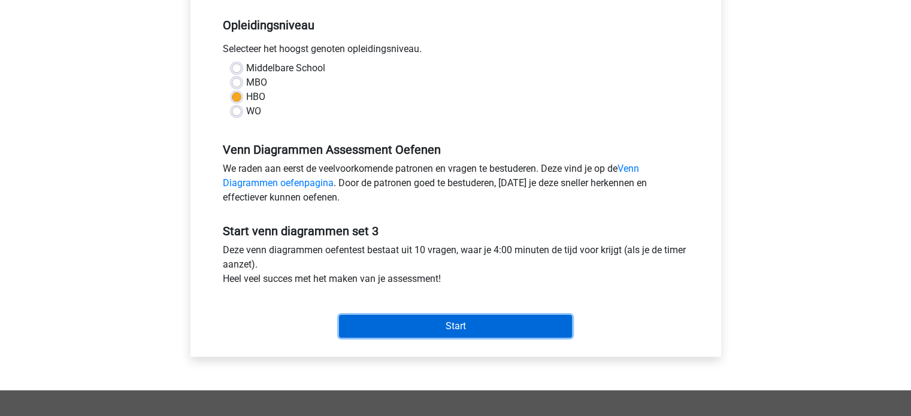
click at [434, 326] on input "Start" at bounding box center [455, 326] width 233 height 23
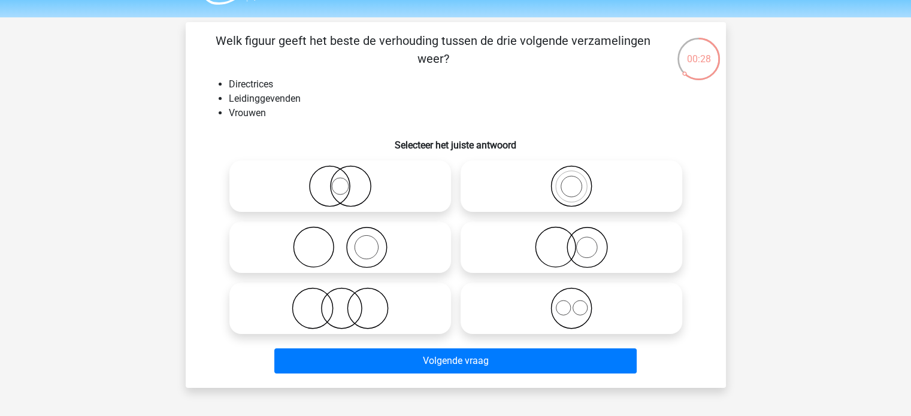
scroll to position [34, 0]
click at [575, 265] on icon at bounding box center [571, 247] width 212 height 42
click at [575, 241] on input "radio" at bounding box center [575, 237] width 8 height 8
radio input "true"
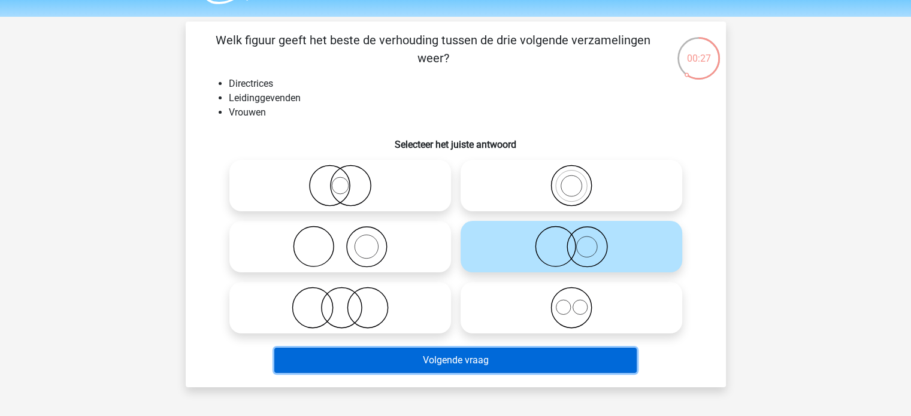
click at [519, 352] on button "Volgende vraag" at bounding box center [455, 360] width 362 height 25
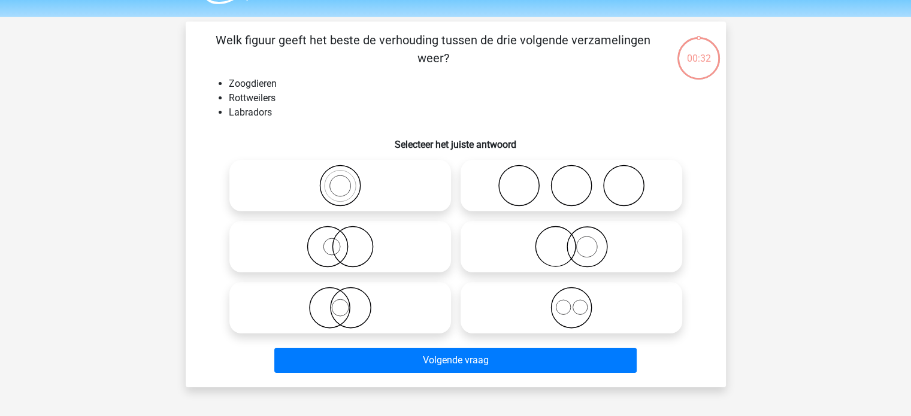
scroll to position [55, 0]
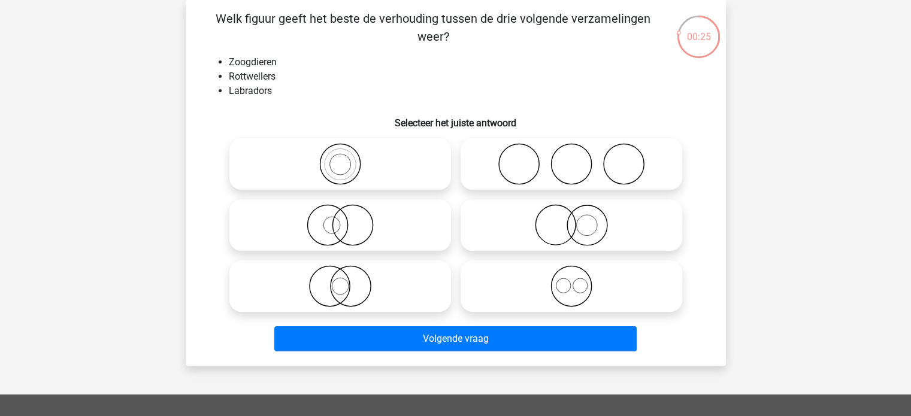
click at [611, 292] on icon at bounding box center [571, 286] width 212 height 42
click at [579, 280] on input "radio" at bounding box center [575, 276] width 8 height 8
radio input "true"
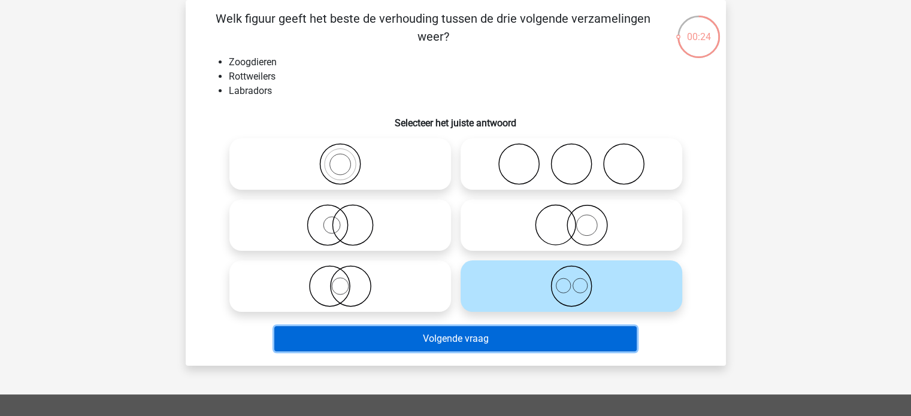
click at [499, 333] on button "Volgende vraag" at bounding box center [455, 338] width 362 height 25
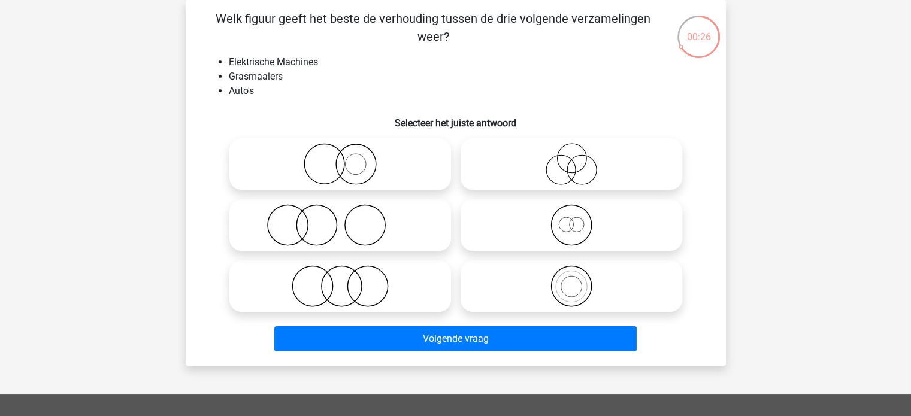
click at [364, 282] on icon at bounding box center [340, 286] width 212 height 42
click at [348, 280] on input "radio" at bounding box center [344, 276] width 8 height 8
radio input "true"
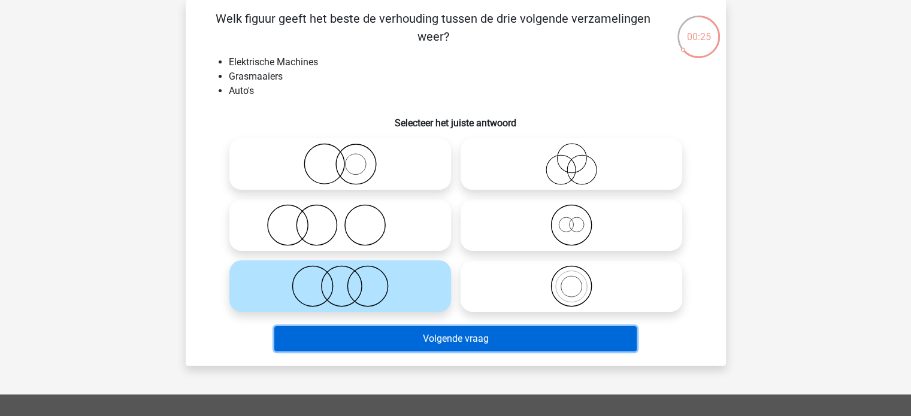
click at [434, 334] on button "Volgende vraag" at bounding box center [455, 338] width 362 height 25
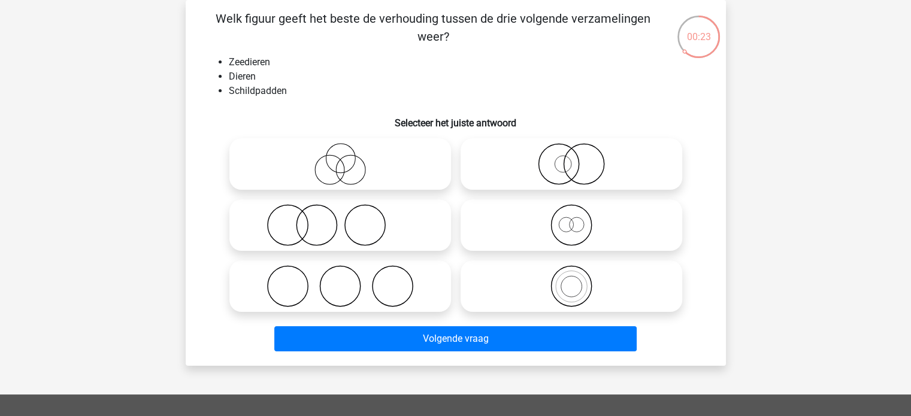
click at [578, 297] on icon at bounding box center [571, 286] width 212 height 42
click at [578, 280] on input "radio" at bounding box center [575, 276] width 8 height 8
radio input "true"
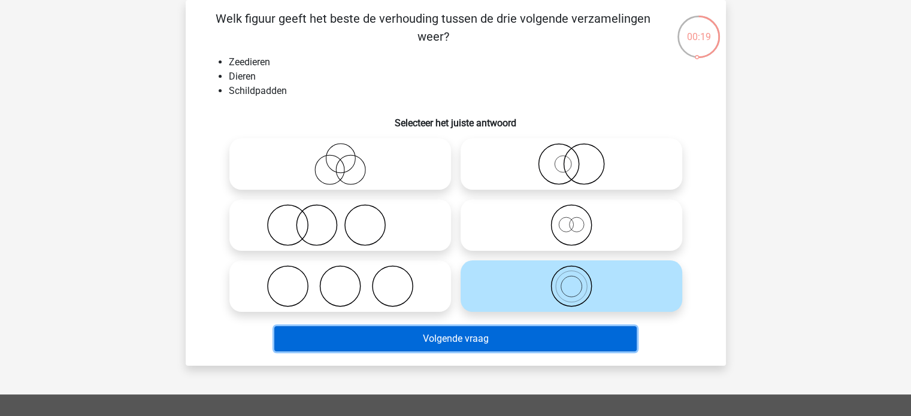
click at [539, 344] on button "Volgende vraag" at bounding box center [455, 338] width 362 height 25
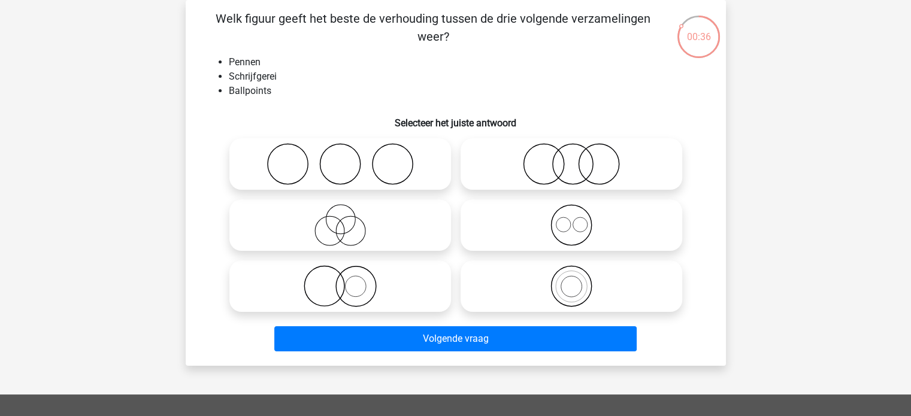
click at [605, 278] on icon at bounding box center [571, 286] width 212 height 42
click at [579, 278] on input "radio" at bounding box center [575, 276] width 8 height 8
radio input "true"
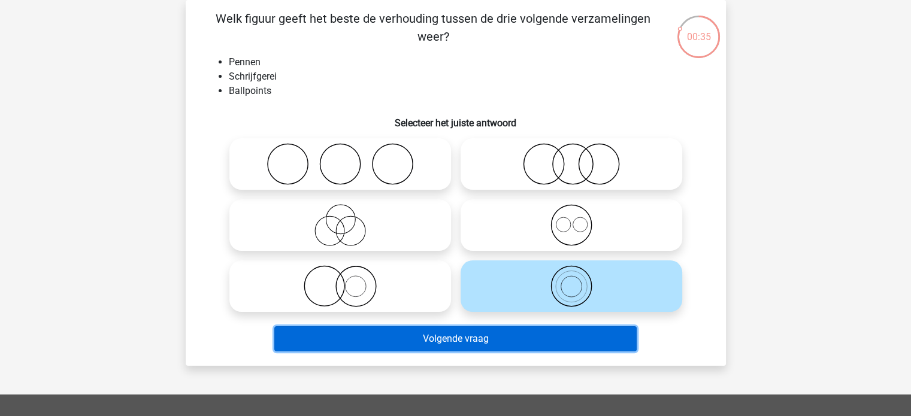
click at [537, 331] on button "Volgende vraag" at bounding box center [455, 338] width 362 height 25
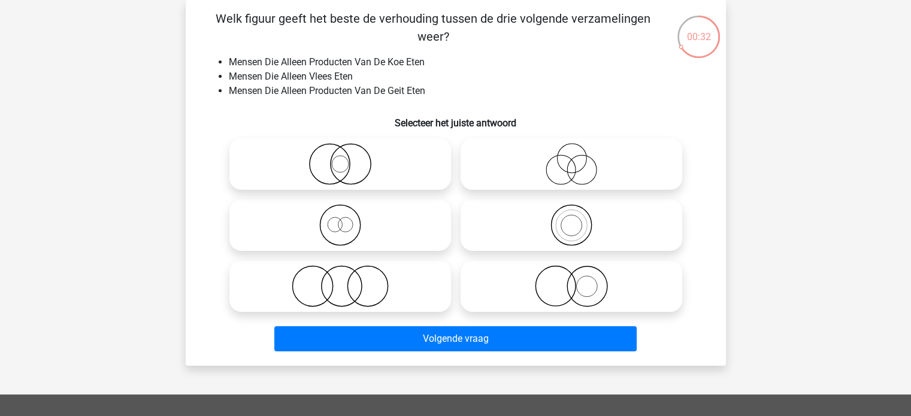
click at [312, 290] on icon at bounding box center [340, 286] width 212 height 42
click at [340, 280] on input "radio" at bounding box center [344, 276] width 8 height 8
radio input "true"
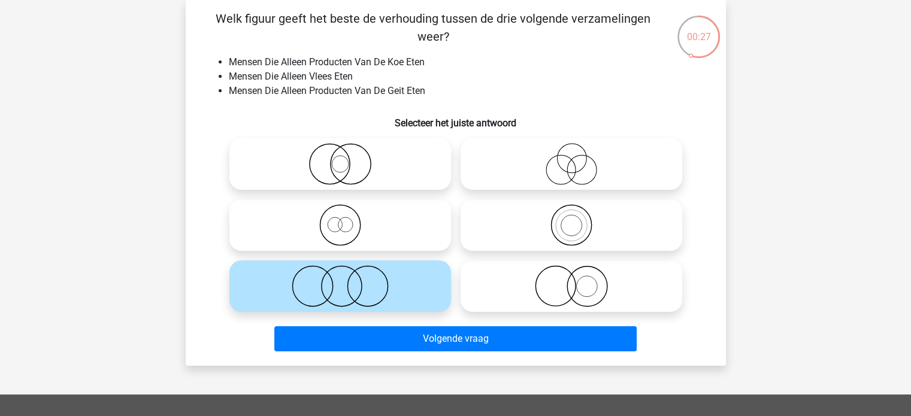
click at [562, 178] on icon at bounding box center [571, 164] width 212 height 42
click at [571, 158] on input "radio" at bounding box center [575, 154] width 8 height 8
radio input "true"
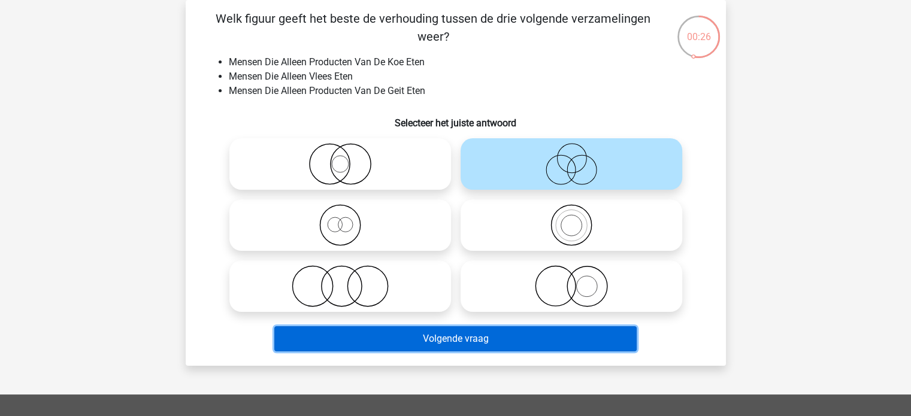
click at [444, 341] on button "Volgende vraag" at bounding box center [455, 338] width 362 height 25
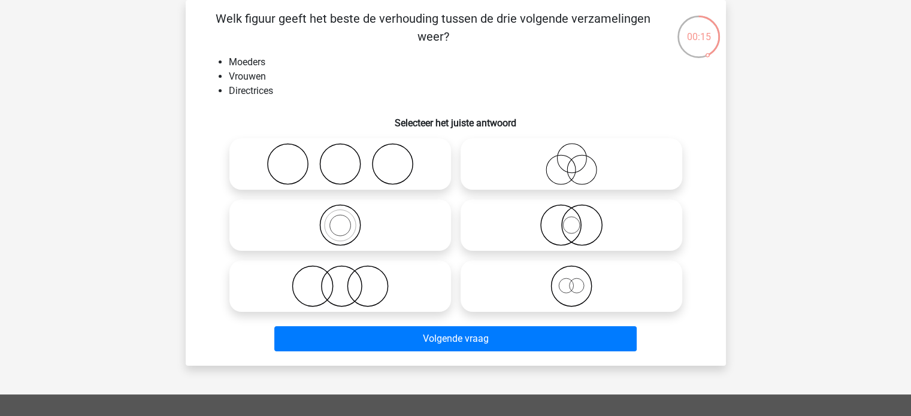
click at [536, 301] on icon at bounding box center [571, 286] width 212 height 42
click at [571, 280] on input "radio" at bounding box center [575, 276] width 8 height 8
radio input "true"
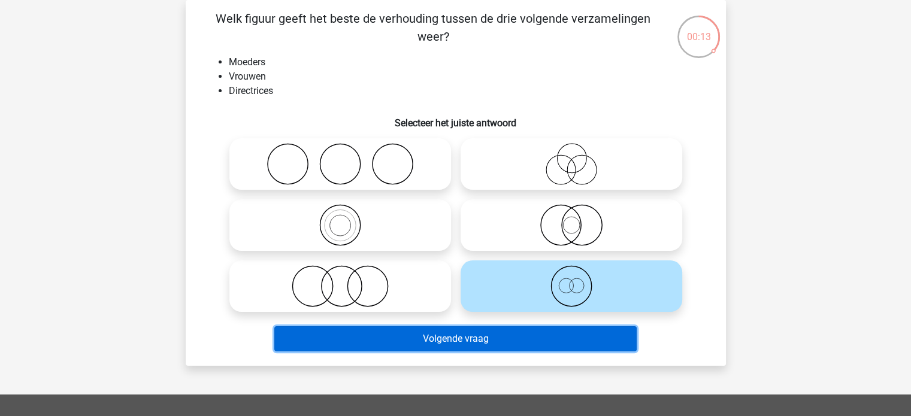
click at [491, 341] on button "Volgende vraag" at bounding box center [455, 338] width 362 height 25
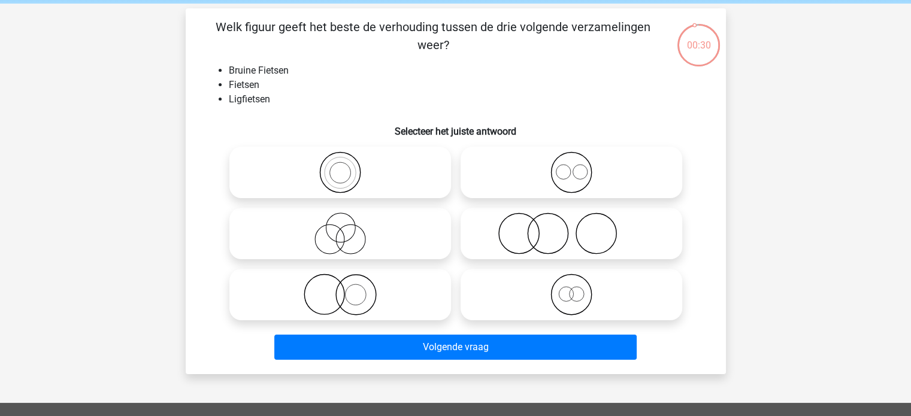
scroll to position [46, 0]
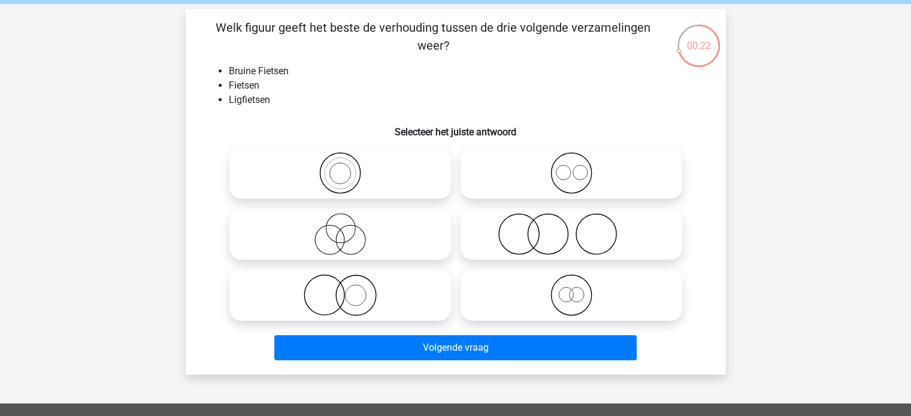
click at [505, 328] on div "Volgende vraag" at bounding box center [456, 346] width 502 height 40
click at [491, 313] on icon at bounding box center [571, 295] width 212 height 42
click at [571, 289] on input "radio" at bounding box center [575, 285] width 8 height 8
radio input "true"
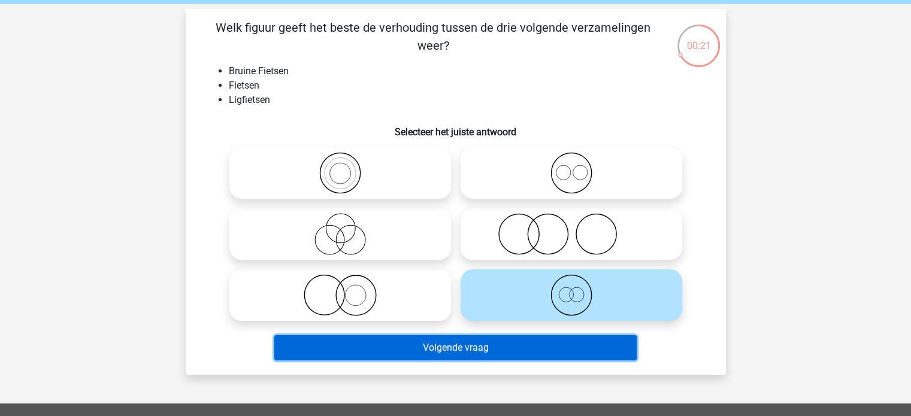
click at [462, 349] on button "Volgende vraag" at bounding box center [455, 347] width 362 height 25
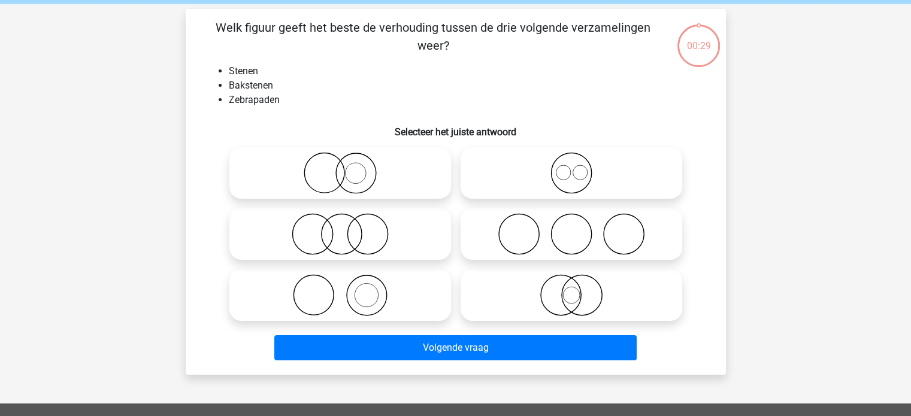
scroll to position [55, 0]
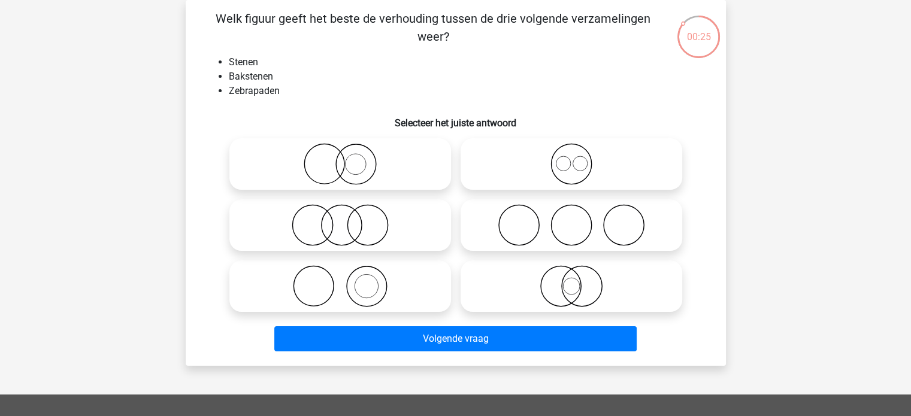
click at [358, 274] on icon at bounding box center [340, 286] width 212 height 42
click at [348, 274] on input "radio" at bounding box center [344, 276] width 8 height 8
radio input "true"
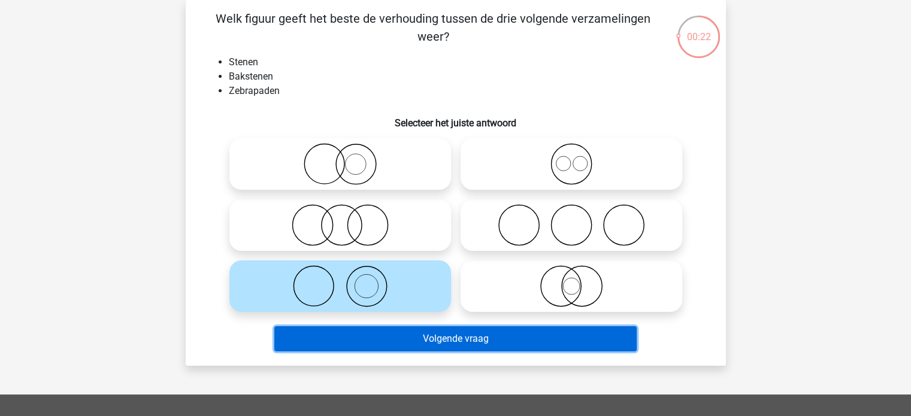
click at [480, 340] on button "Volgende vraag" at bounding box center [455, 338] width 362 height 25
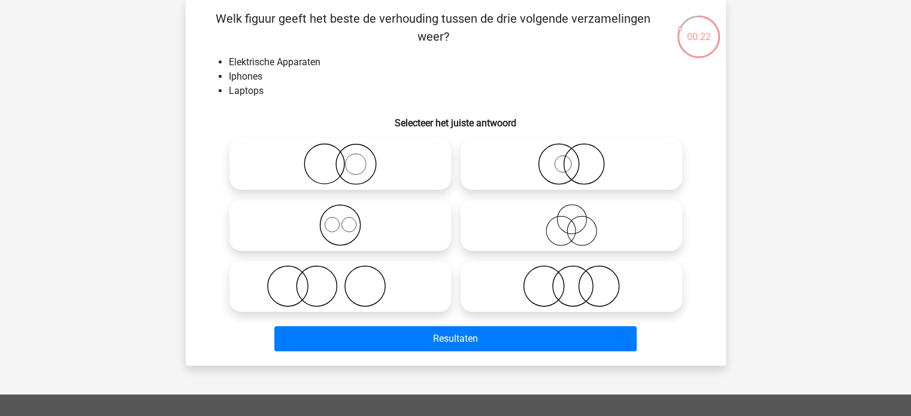
click at [352, 214] on icon at bounding box center [340, 225] width 212 height 42
click at [348, 214] on input "radio" at bounding box center [344, 215] width 8 height 8
radio input "true"
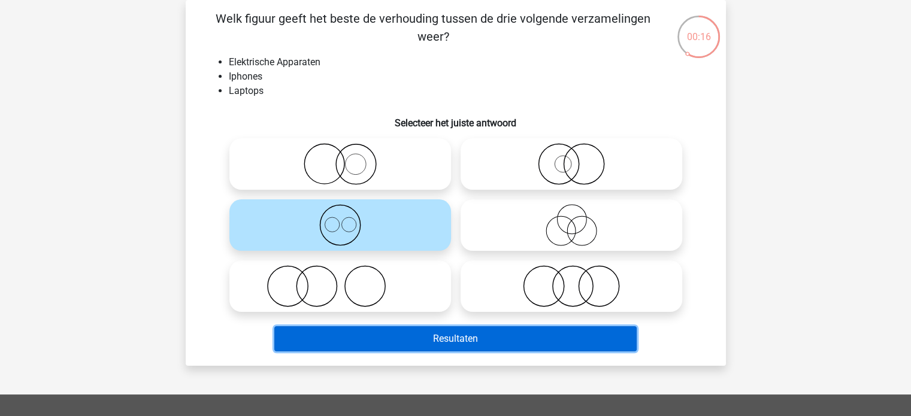
click at [372, 341] on button "Resultaten" at bounding box center [455, 338] width 362 height 25
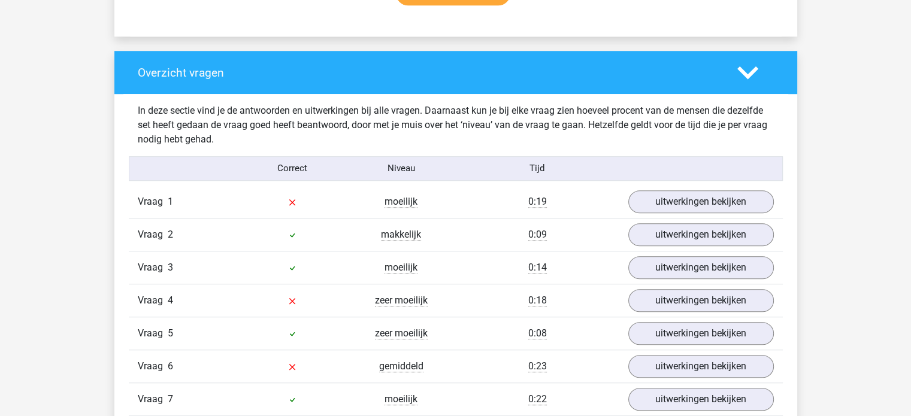
scroll to position [908, 0]
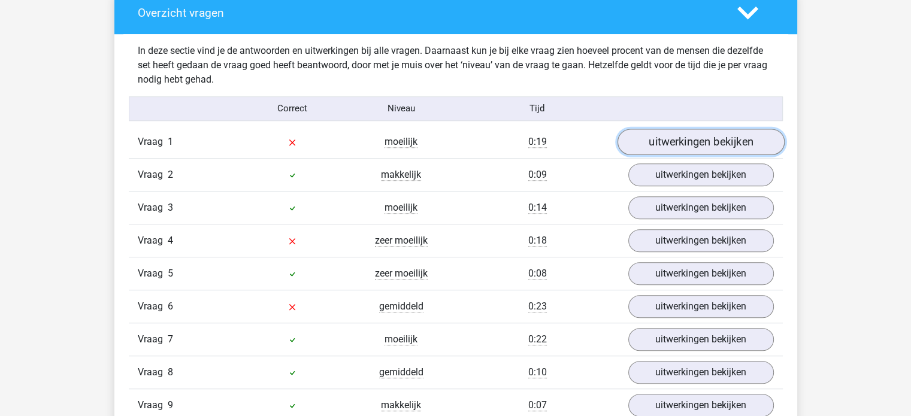
click at [686, 149] on link "uitwerkingen bekijken" at bounding box center [700, 142] width 167 height 26
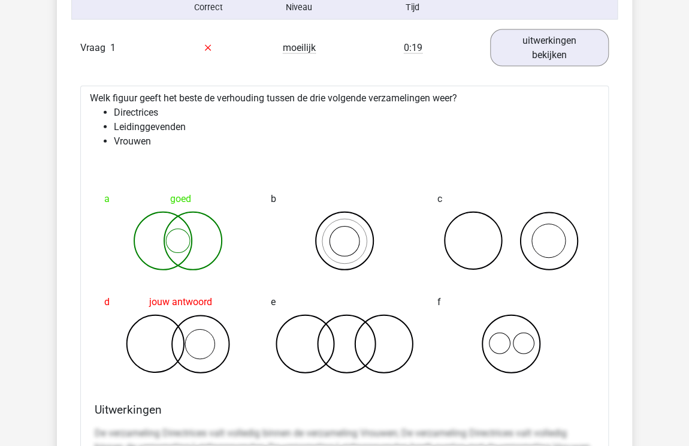
scroll to position [1002, 0]
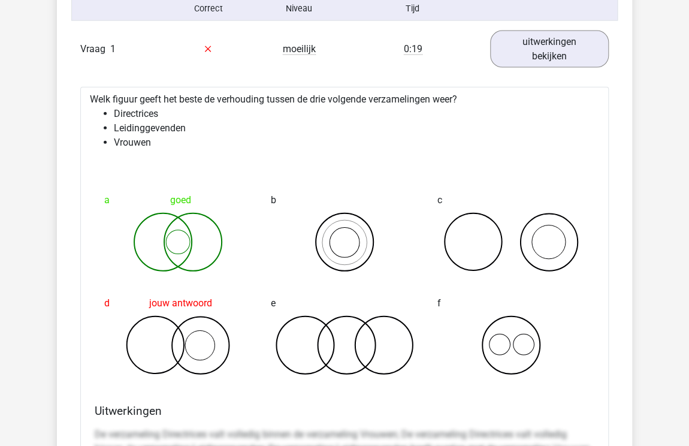
click at [544, 63] on link "uitwerkingen bekijken" at bounding box center [549, 49] width 119 height 37
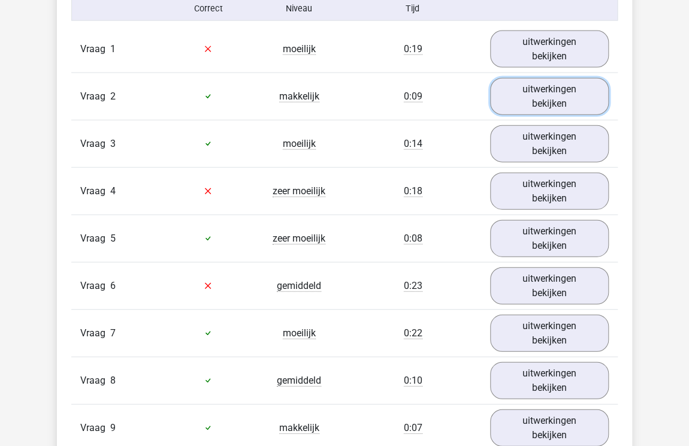
click at [544, 103] on link "uitwerkingen bekijken" at bounding box center [549, 96] width 119 height 37
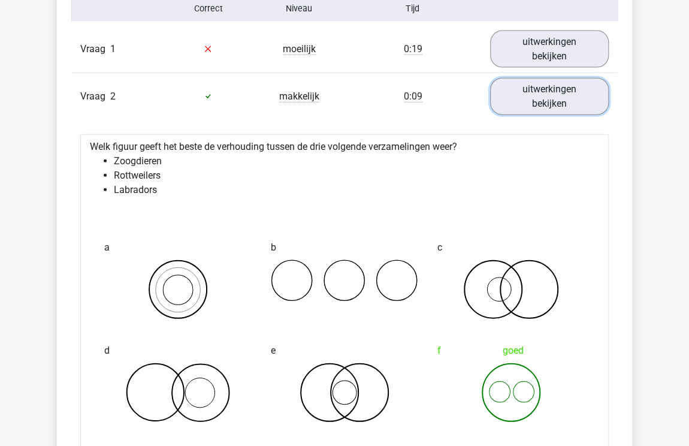
click at [544, 103] on link "uitwerkingen bekijken" at bounding box center [549, 96] width 119 height 37
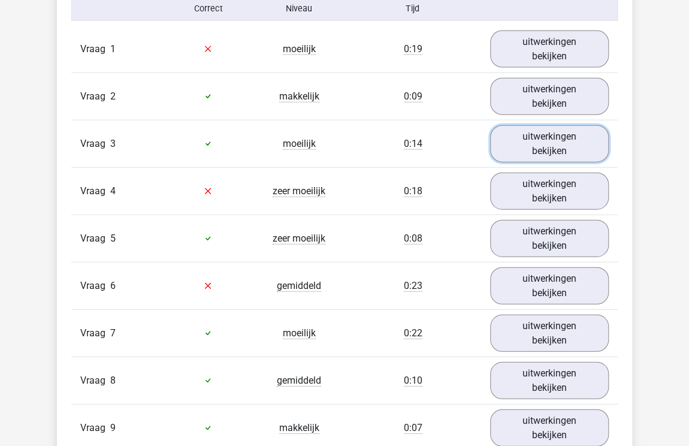
click at [532, 135] on link "uitwerkingen bekijken" at bounding box center [549, 143] width 119 height 37
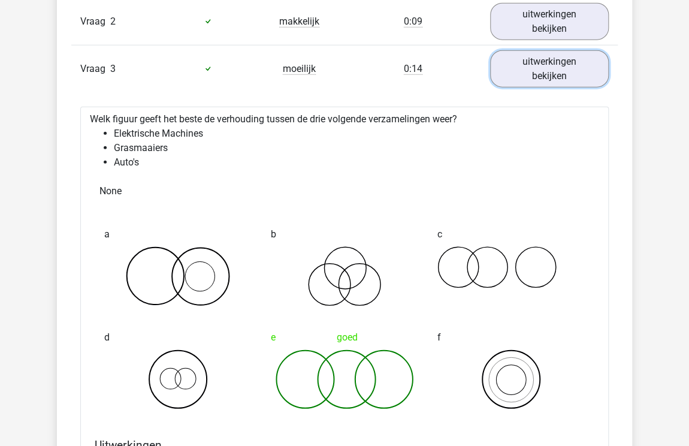
scroll to position [1062, 0]
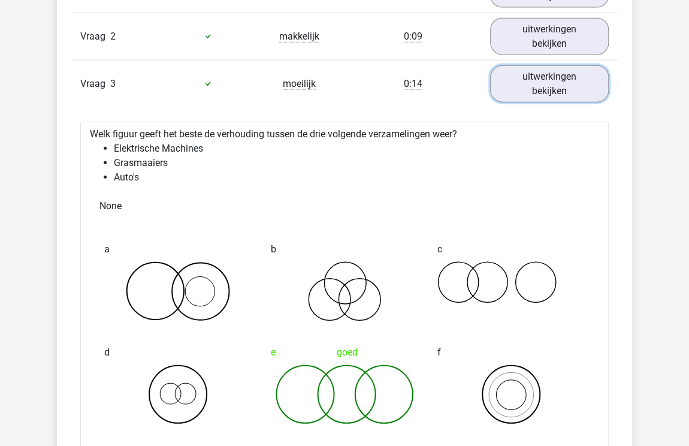
click at [532, 73] on link "uitwerkingen bekijken" at bounding box center [549, 83] width 119 height 37
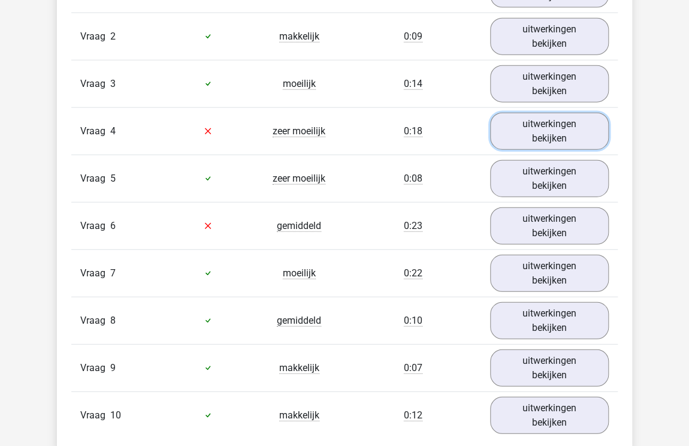
click at [541, 137] on link "uitwerkingen bekijken" at bounding box center [549, 131] width 119 height 37
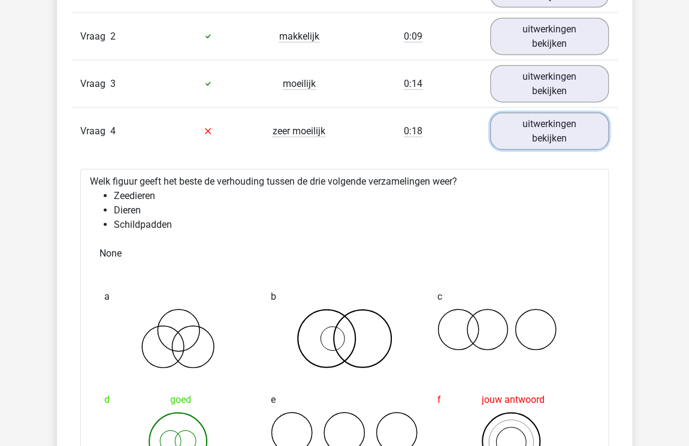
click at [521, 137] on link "uitwerkingen bekijken" at bounding box center [549, 131] width 119 height 37
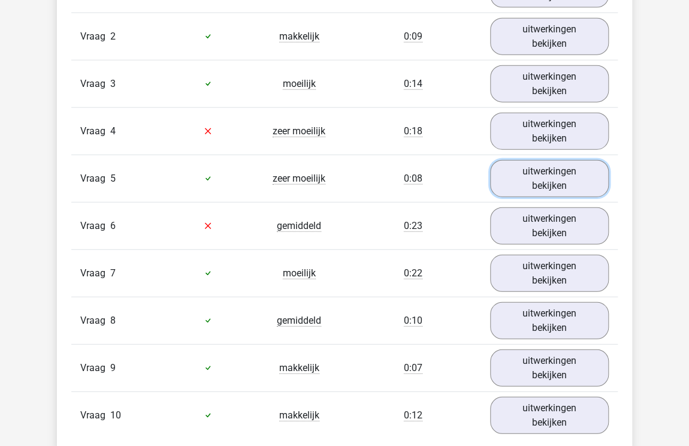
click at [523, 181] on link "uitwerkingen bekijken" at bounding box center [549, 178] width 119 height 37
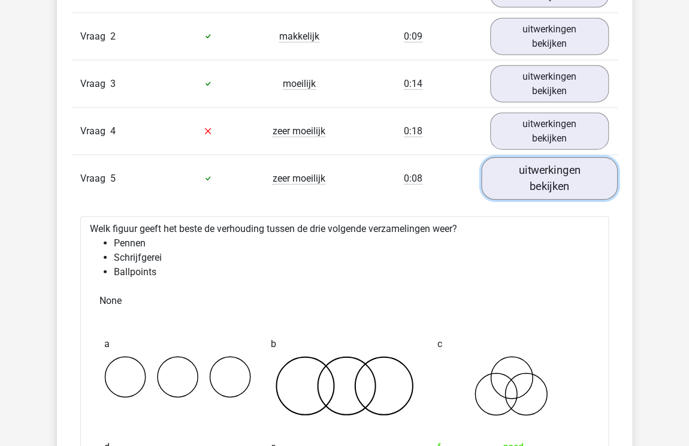
click at [548, 170] on link "uitwerkingen bekijken" at bounding box center [549, 178] width 137 height 43
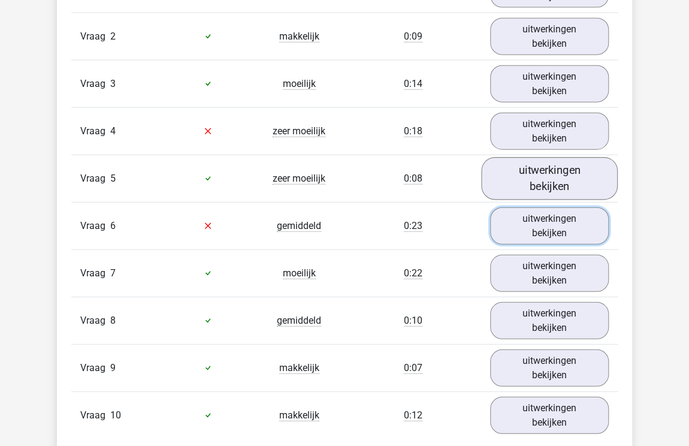
click at [534, 218] on link "uitwerkingen bekijken" at bounding box center [549, 225] width 119 height 37
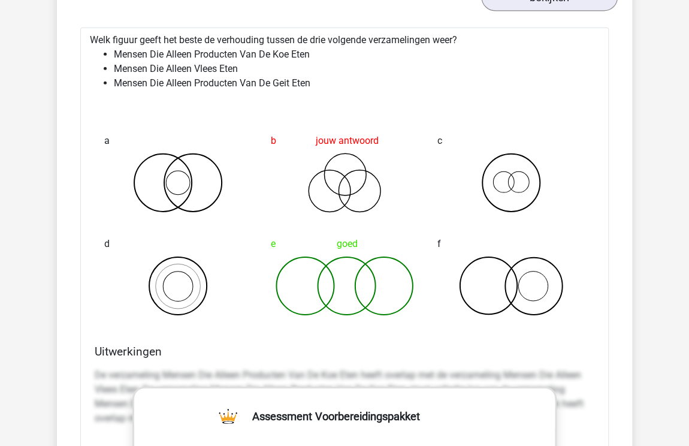
scroll to position [1242, 0]
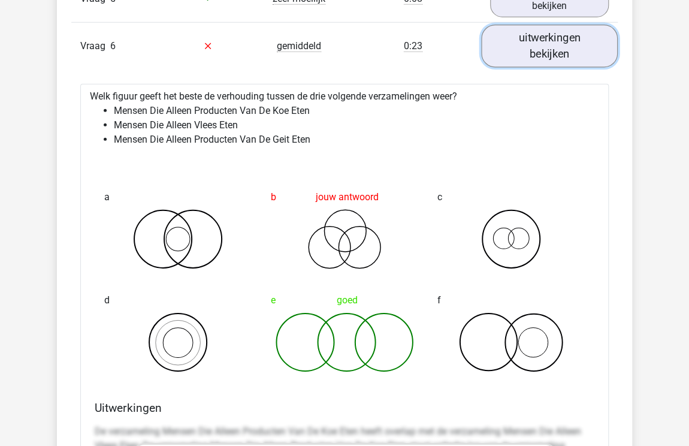
click at [563, 56] on link "uitwerkingen bekijken" at bounding box center [549, 46] width 137 height 43
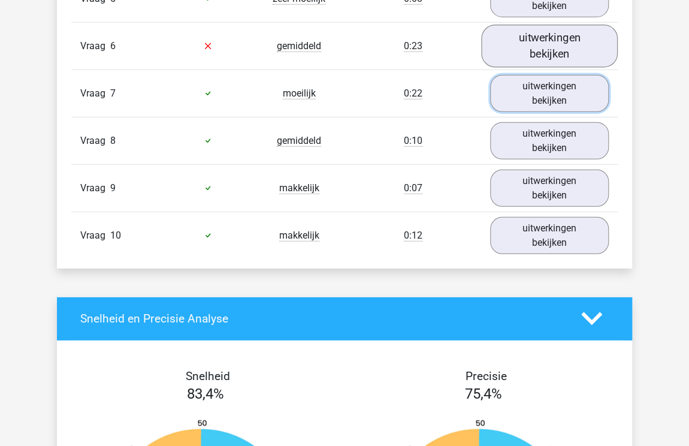
click at [556, 87] on link "uitwerkingen bekijken" at bounding box center [549, 93] width 119 height 37
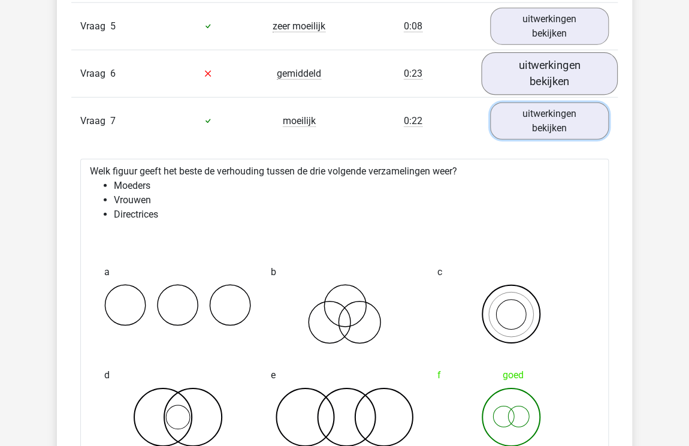
scroll to position [1182, 0]
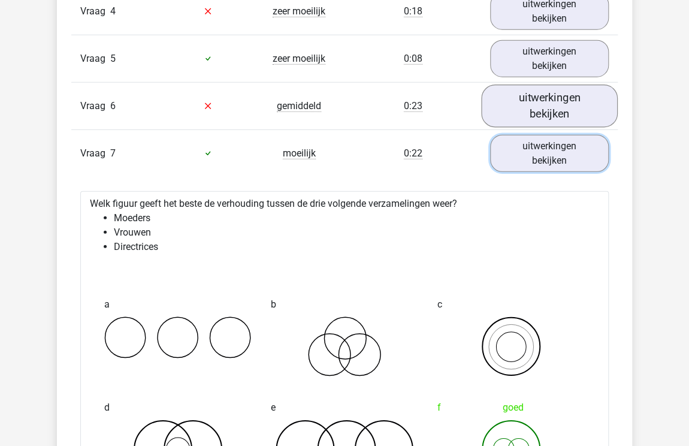
click at [544, 137] on link "uitwerkingen bekijken" at bounding box center [549, 153] width 119 height 37
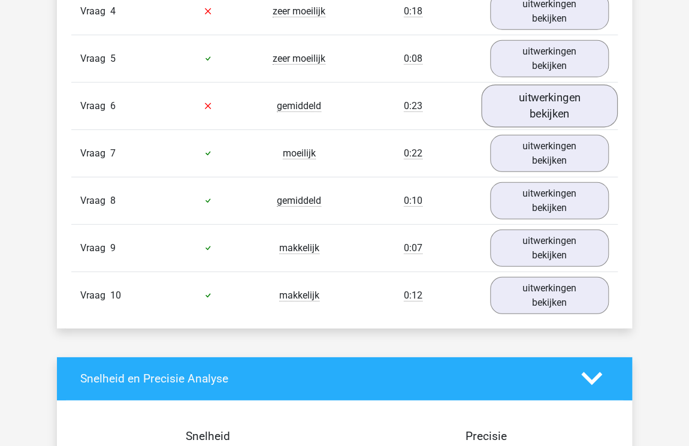
click at [536, 201] on link "uitwerkingen bekijken" at bounding box center [549, 200] width 119 height 37
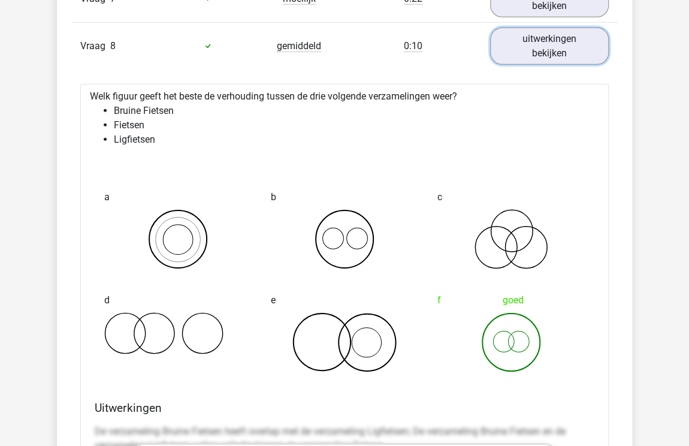
scroll to position [1362, 0]
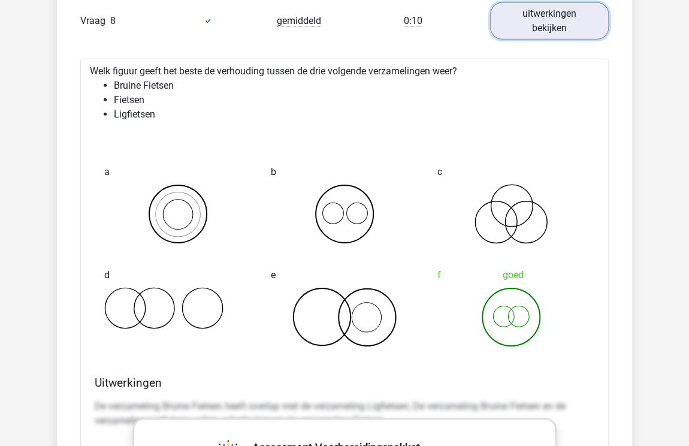
click at [531, 28] on link "uitwerkingen bekijken" at bounding box center [549, 20] width 119 height 37
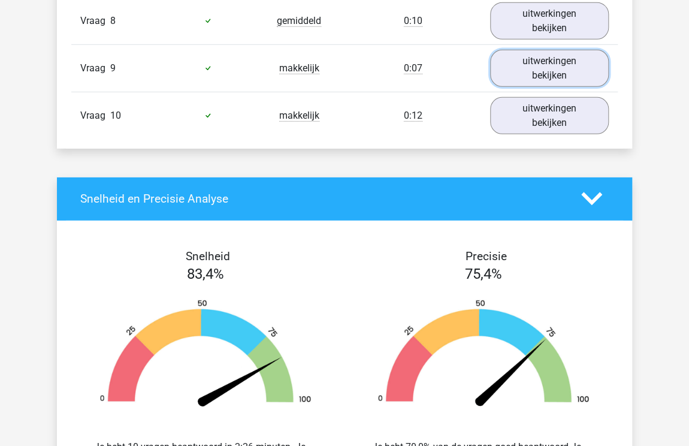
click at [520, 57] on link "uitwerkingen bekijken" at bounding box center [549, 68] width 119 height 37
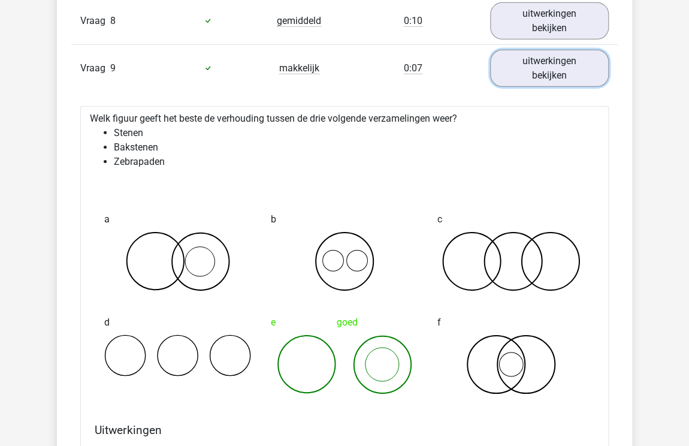
click at [561, 74] on link "uitwerkingen bekijken" at bounding box center [549, 68] width 119 height 37
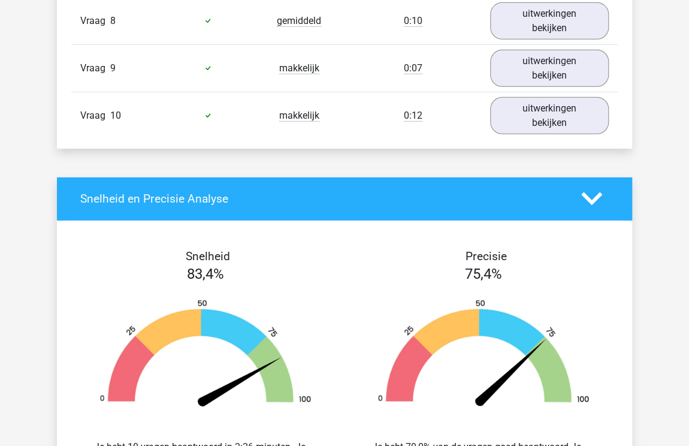
click at [549, 129] on link "uitwerkingen bekijken" at bounding box center [549, 115] width 119 height 37
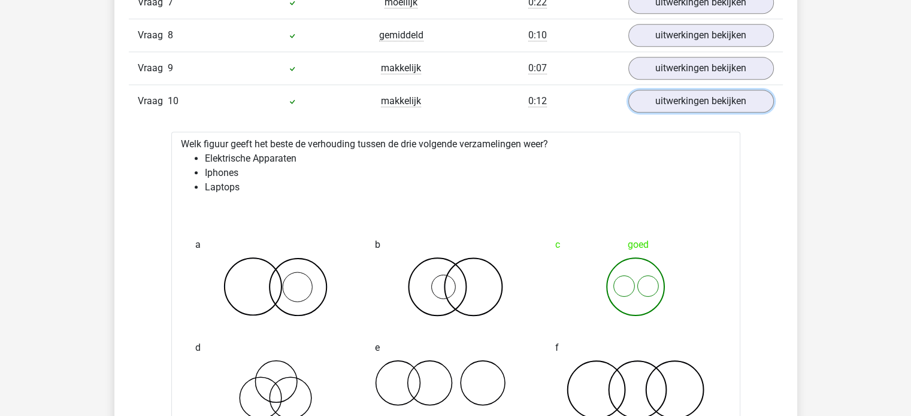
scroll to position [1242, 0]
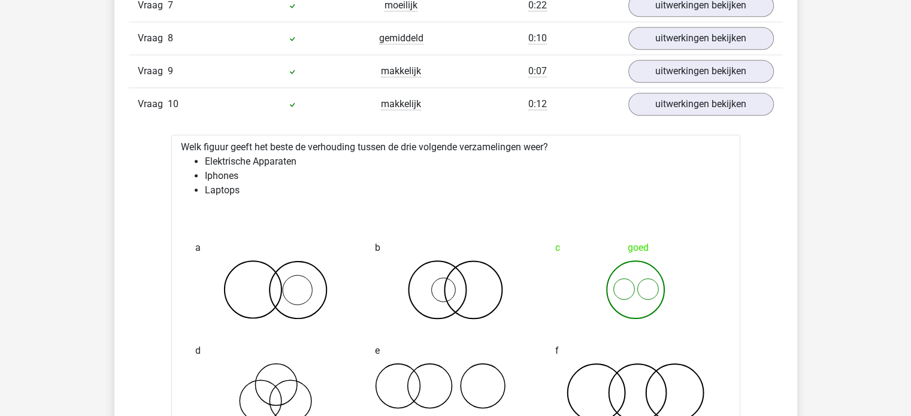
click at [727, 79] on div "Vraag 9 makkelijk 0:07 uitwerkingen bekijken" at bounding box center [456, 70] width 654 height 33
click at [719, 92] on link "uitwerkingen bekijken" at bounding box center [700, 104] width 167 height 26
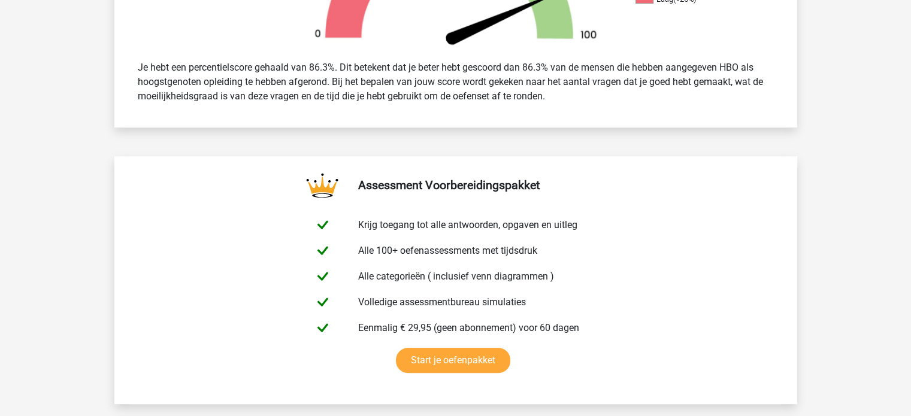
scroll to position [0, 0]
